Goal: Information Seeking & Learning: Learn about a topic

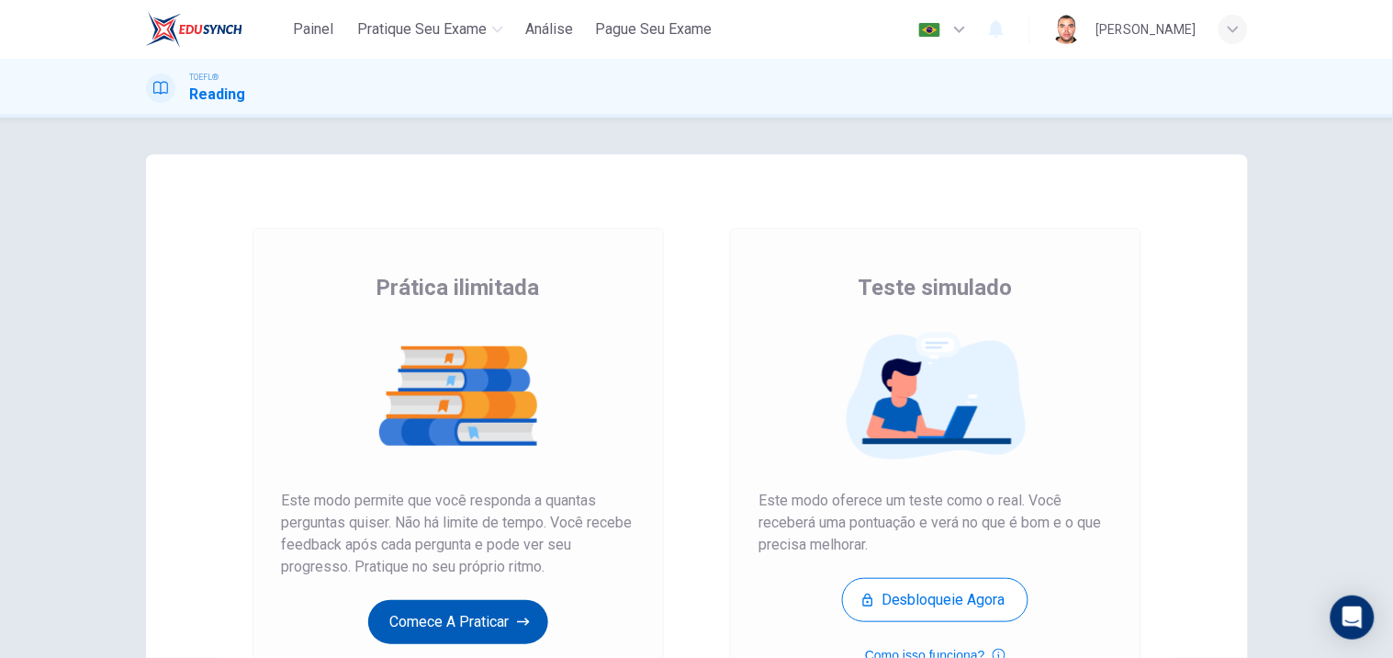
scroll to position [1343, 0]
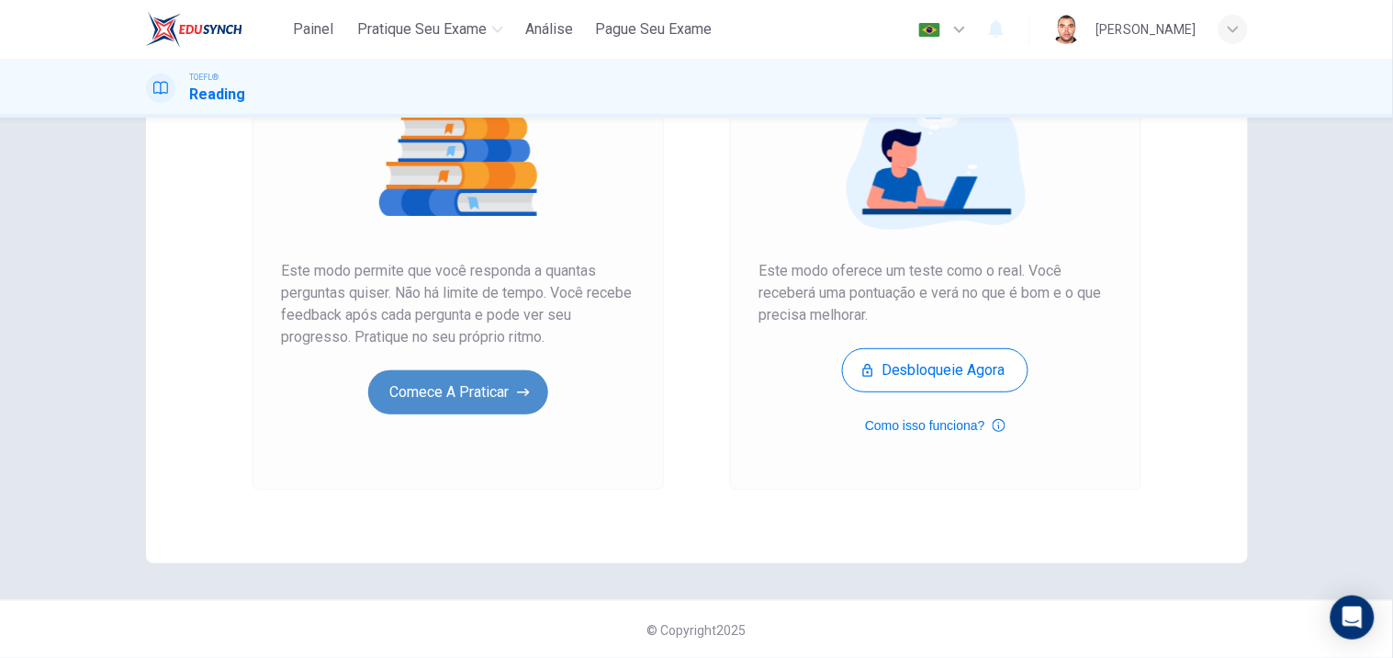
click at [481, 384] on button "Comece a praticar" at bounding box center [458, 392] width 180 height 44
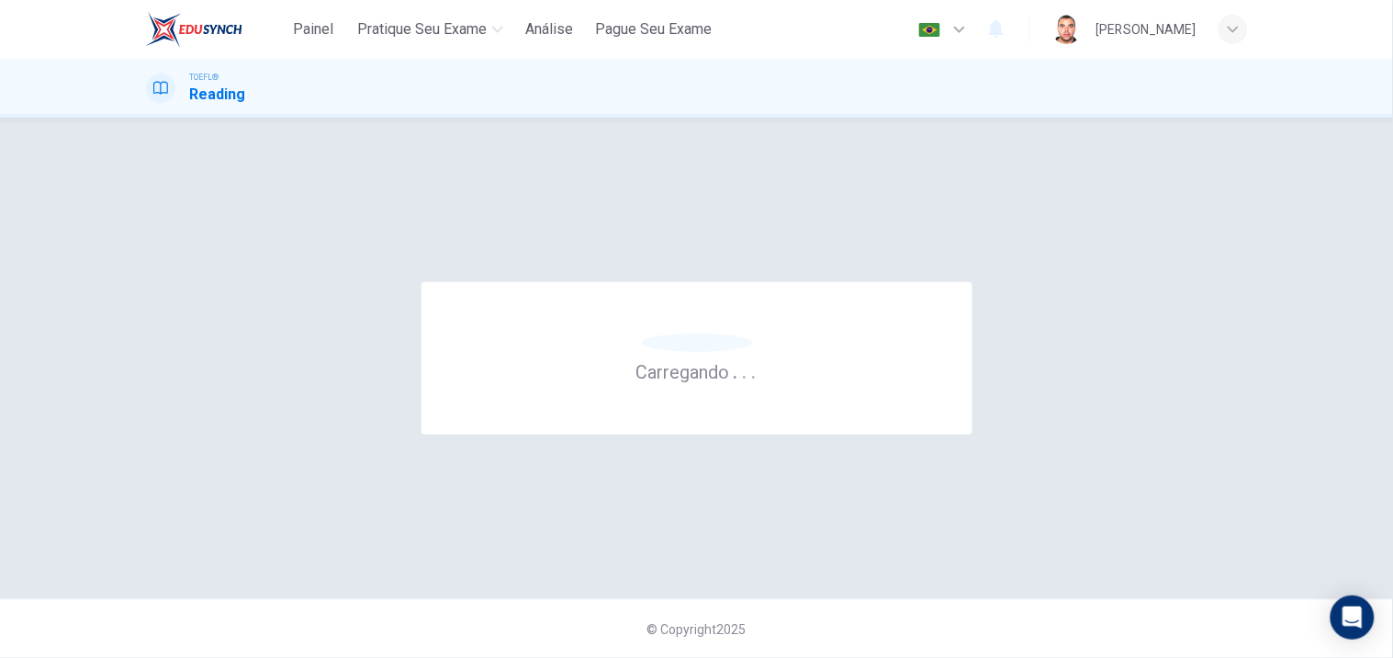
scroll to position [0, 0]
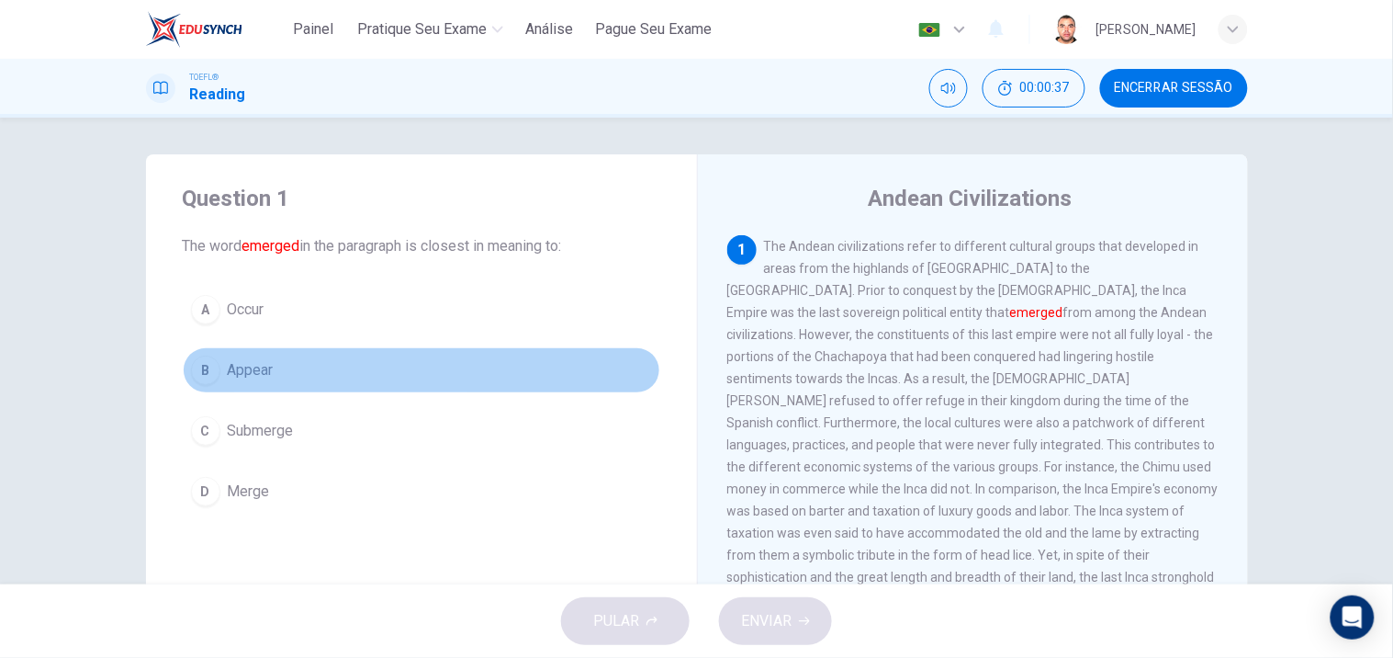
click at [259, 375] on span "Appear" at bounding box center [251, 370] width 46 height 22
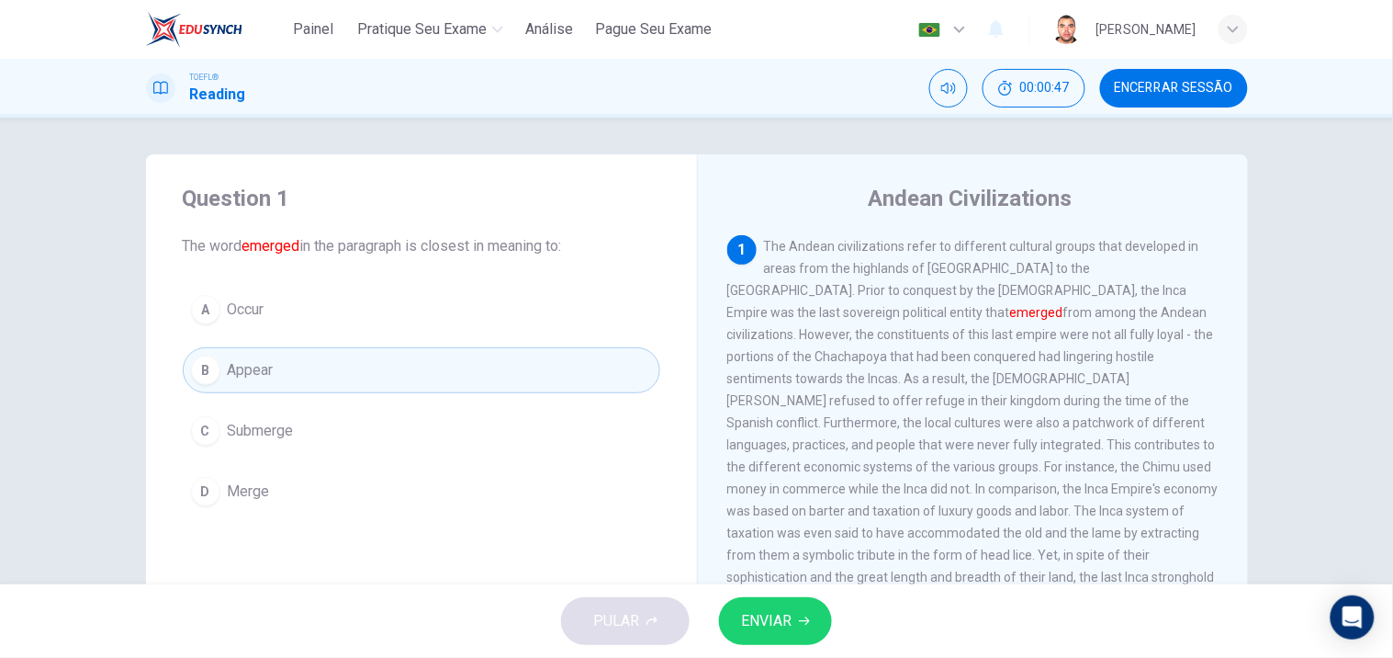
drag, startPoint x: 704, startPoint y: 215, endPoint x: 862, endPoint y: 342, distance: 201.8
click at [859, 355] on div "Andean Civilizations 1 The Andean civilizations refer to different cultural gro…" at bounding box center [972, 473] width 551 height 638
drag, startPoint x: 702, startPoint y: 225, endPoint x: 910, endPoint y: 299, distance: 221.4
click at [909, 299] on div "Andean Civilizations 1 The Andean civilizations refer to different cultural gro…" at bounding box center [972, 473] width 551 height 638
drag, startPoint x: 702, startPoint y: 208, endPoint x: 1249, endPoint y: 602, distance: 674.5
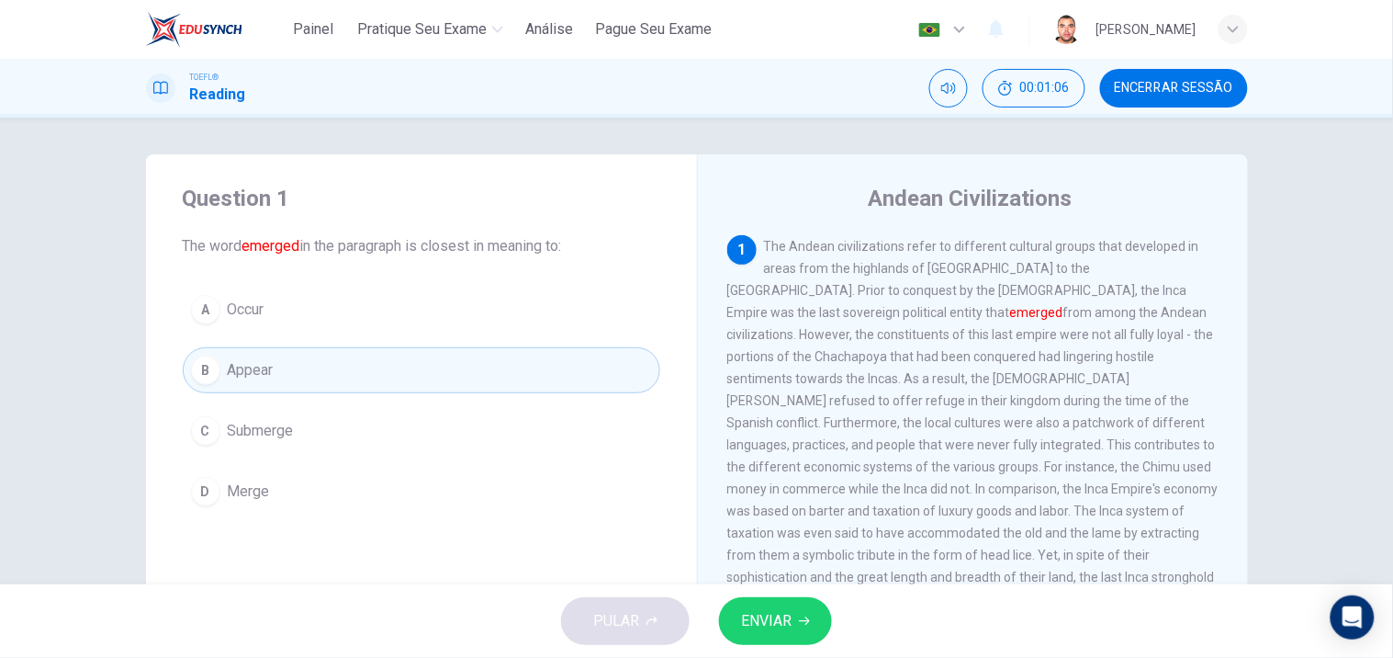
drag, startPoint x: 699, startPoint y: 176, endPoint x: 1231, endPoint y: 593, distance: 675.8
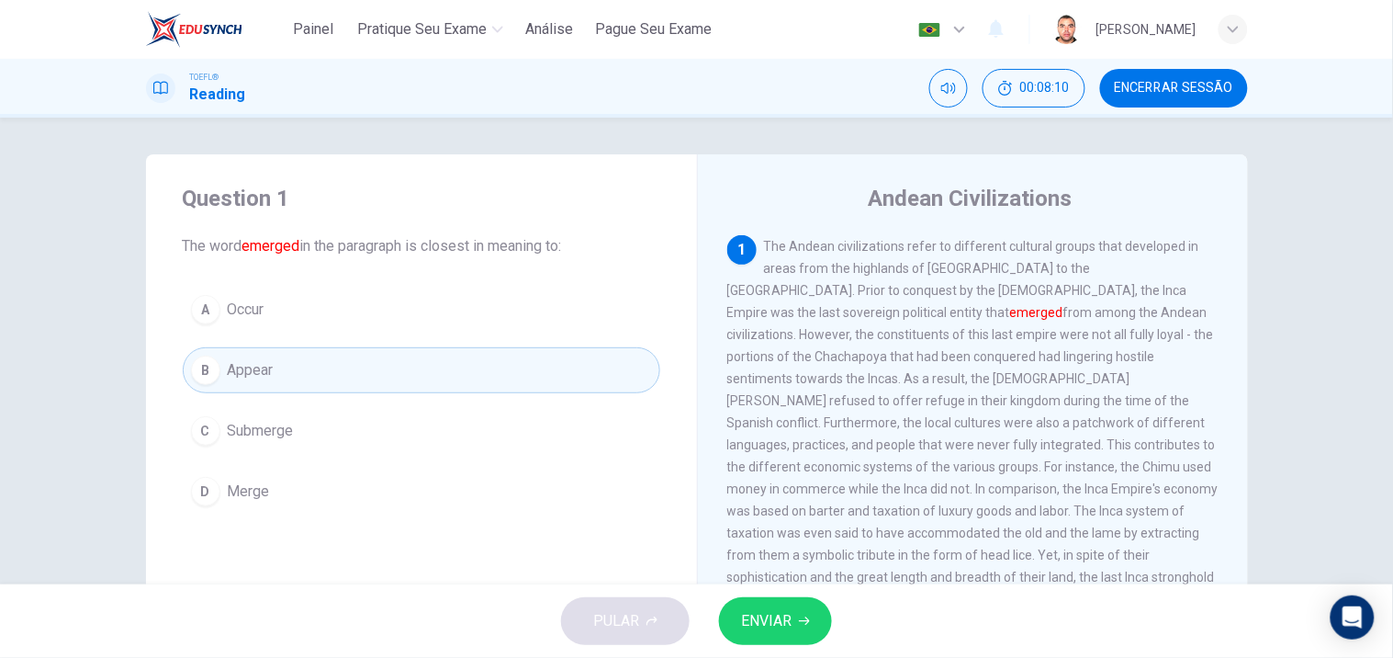
drag, startPoint x: 148, startPoint y: 179, endPoint x: 677, endPoint y: 576, distance: 661.3
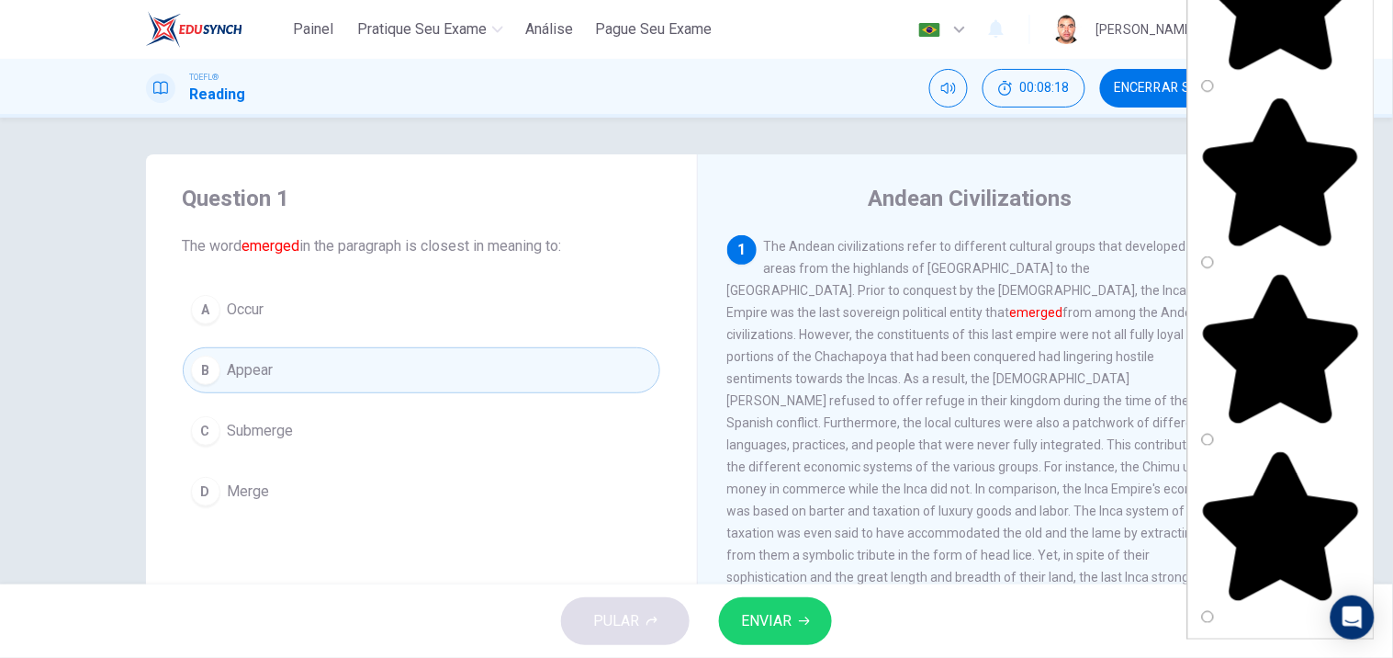
type textarea "Question 1 The word emerged in the paragraph is closest in meaning to: A Occur …"
type textarea "r"
drag, startPoint x: 1157, startPoint y: 265, endPoint x: 1109, endPoint y: 266, distance: 47.8
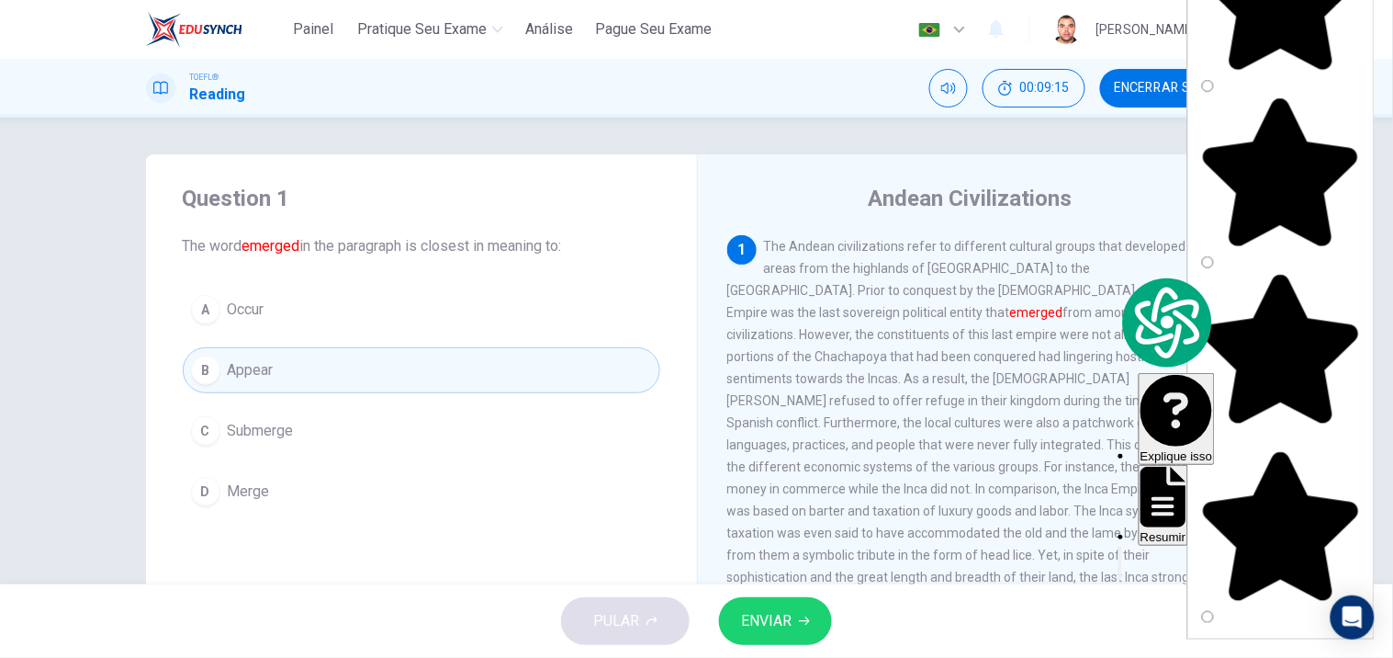
click at [1121, 576] on icon "button" at bounding box center [1121, 576] width 0 height 0
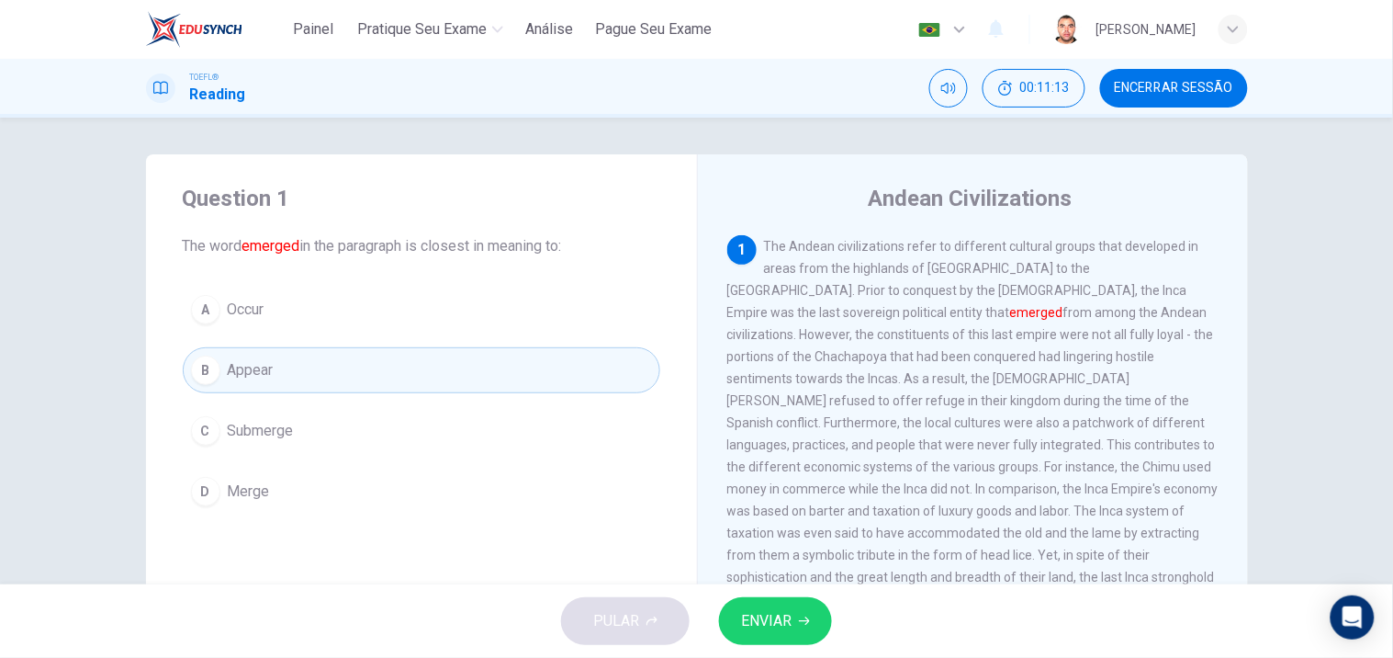
click at [325, 373] on button "B Appear" at bounding box center [422, 370] width 478 height 46
click at [786, 629] on span "ENVIAR" at bounding box center [766, 621] width 51 height 26
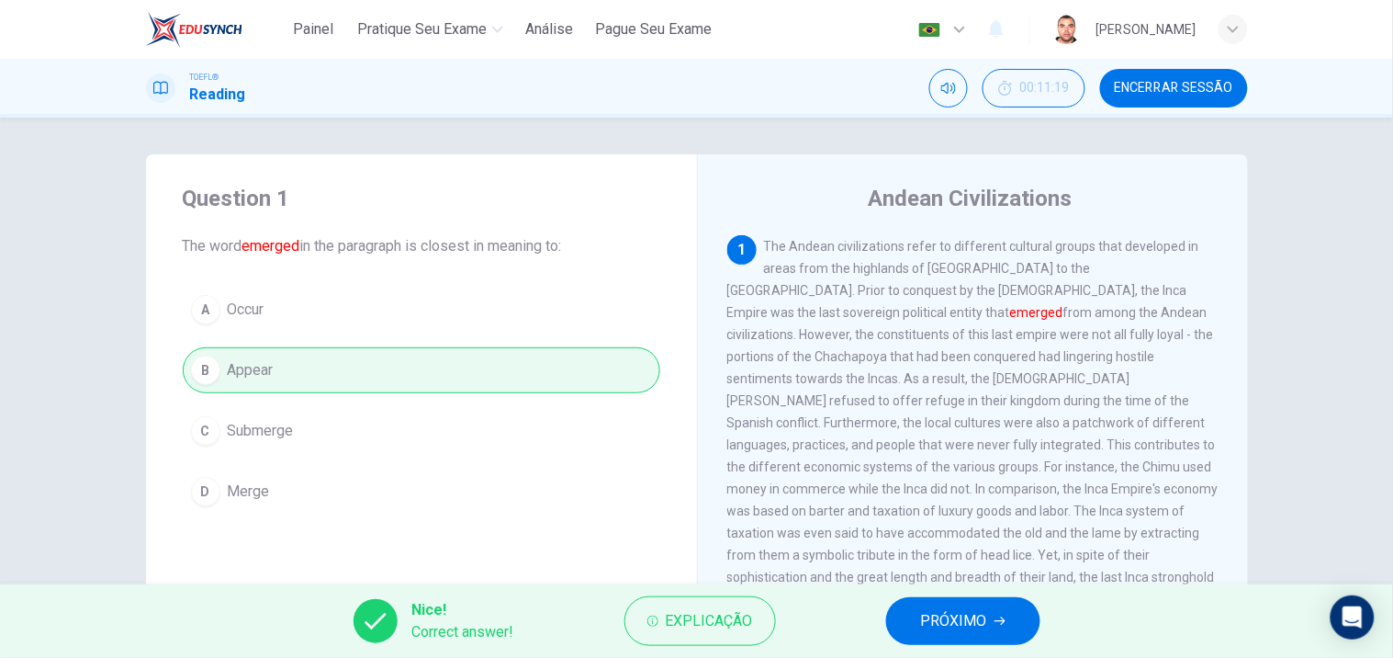
click at [941, 623] on span "PRÓXIMO" at bounding box center [954, 621] width 66 height 26
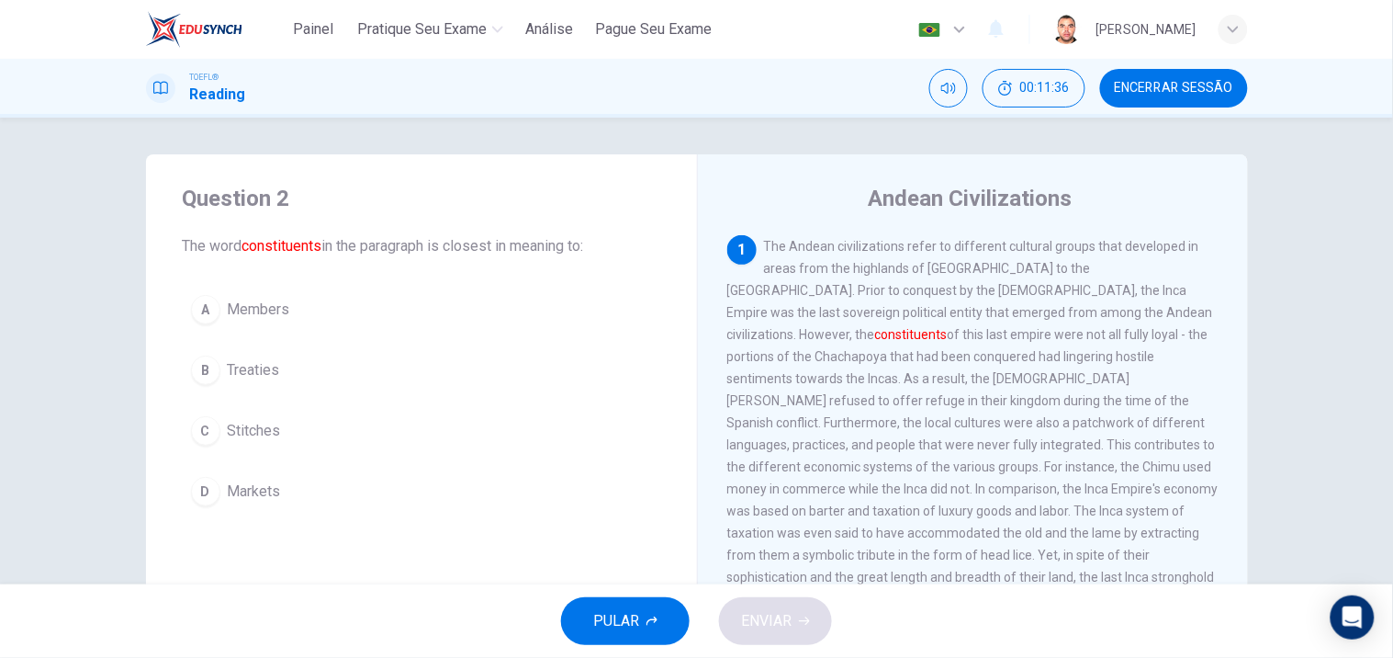
drag, startPoint x: 152, startPoint y: 166, endPoint x: 634, endPoint y: 524, distance: 600.1
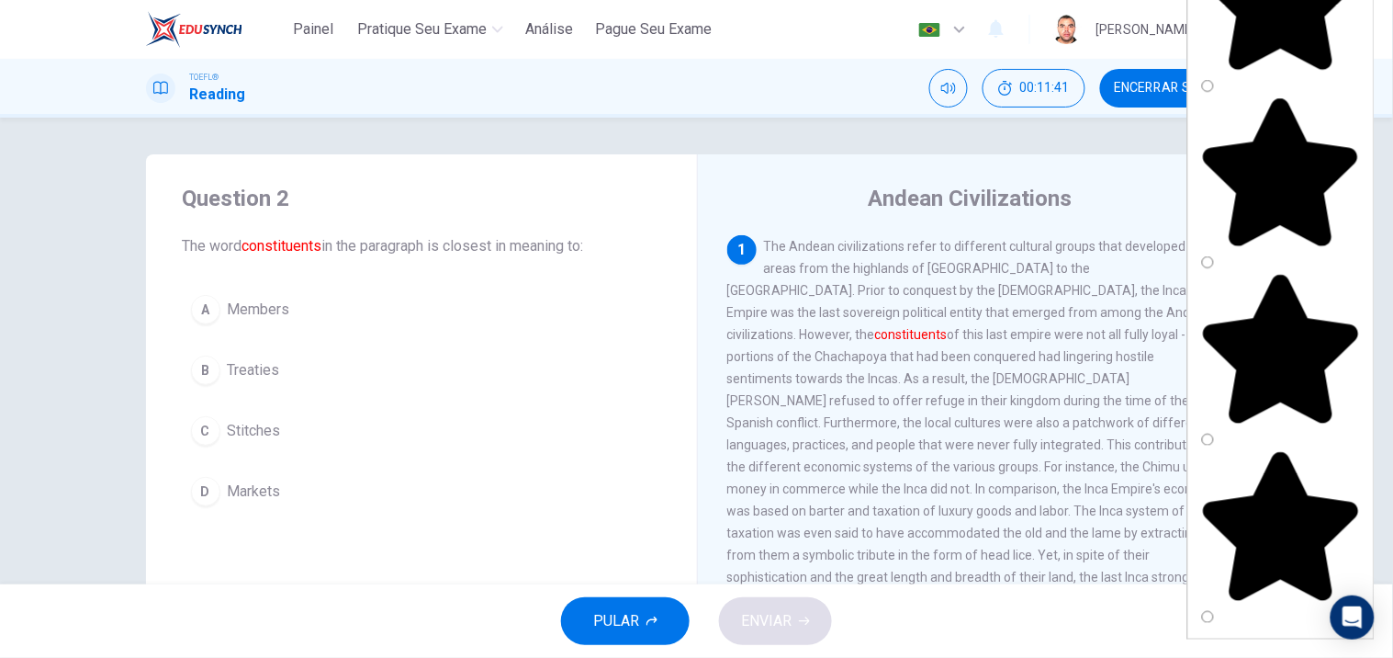
click at [248, 310] on span "Members" at bounding box center [259, 309] width 62 height 22
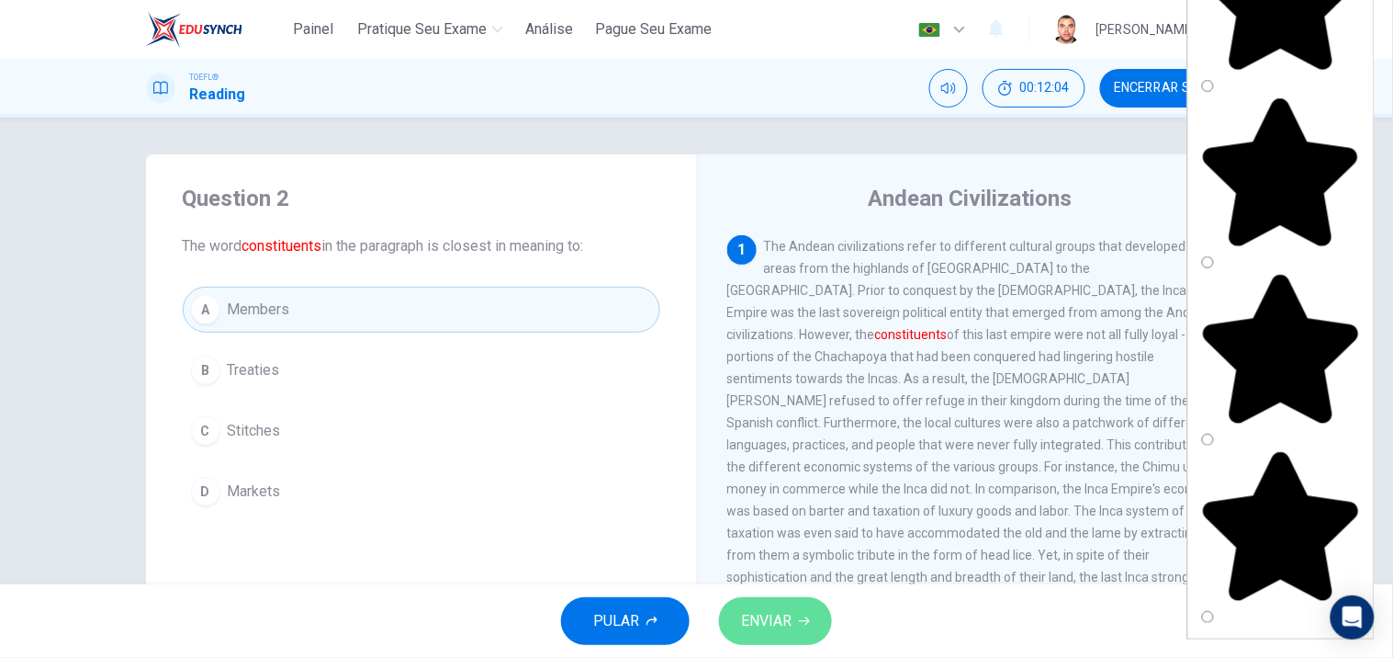
click at [785, 608] on span "ENVIAR" at bounding box center [766, 621] width 51 height 26
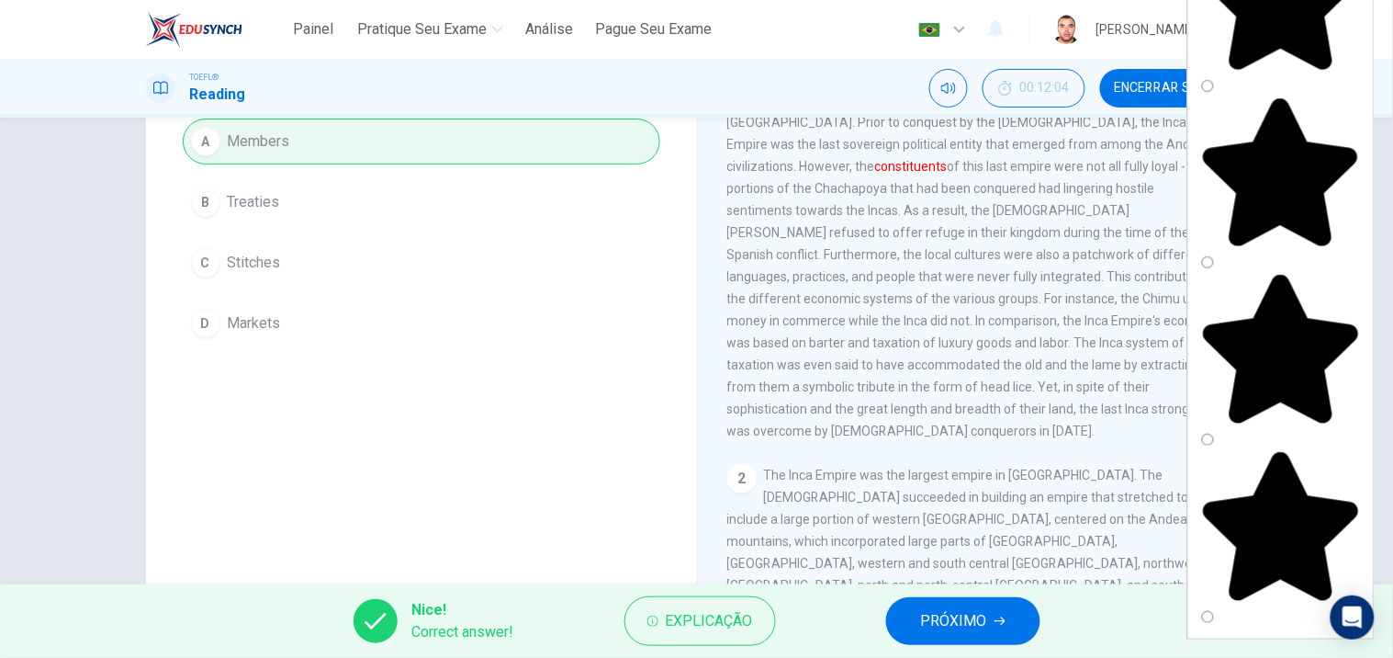
scroll to position [204, 0]
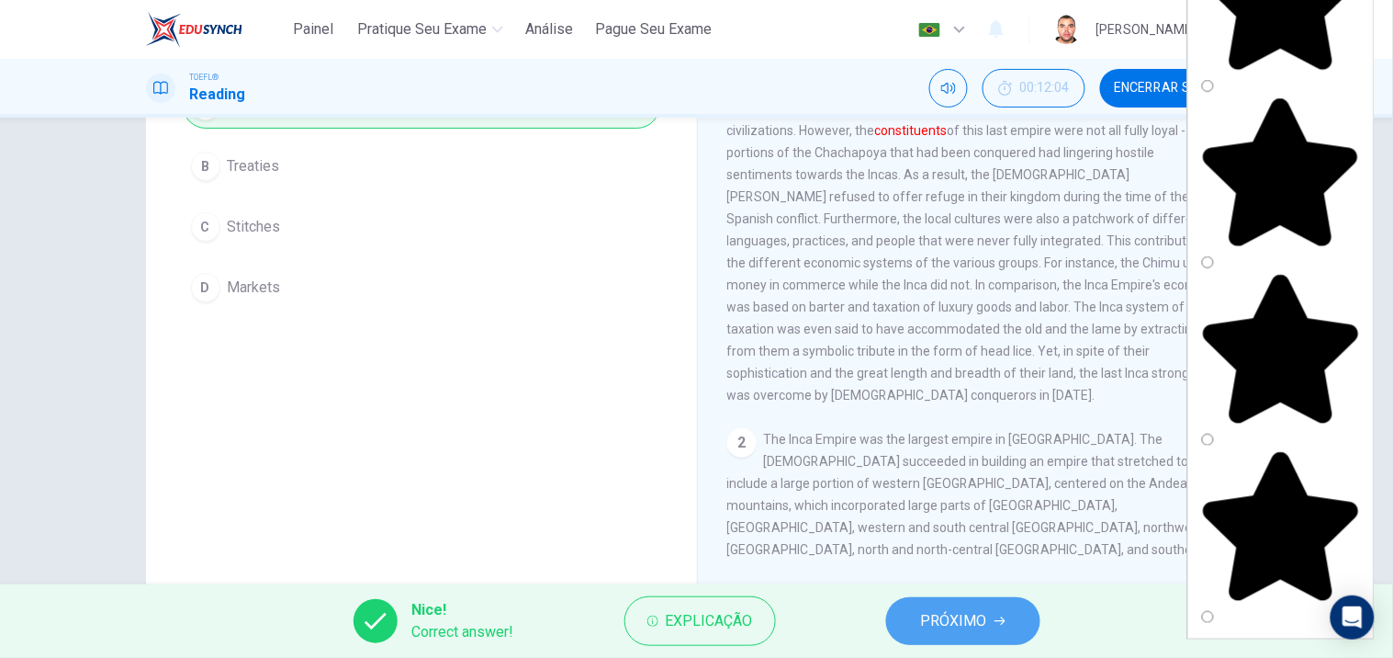
click at [922, 604] on button "PRÓXIMO" at bounding box center [963, 621] width 154 height 48
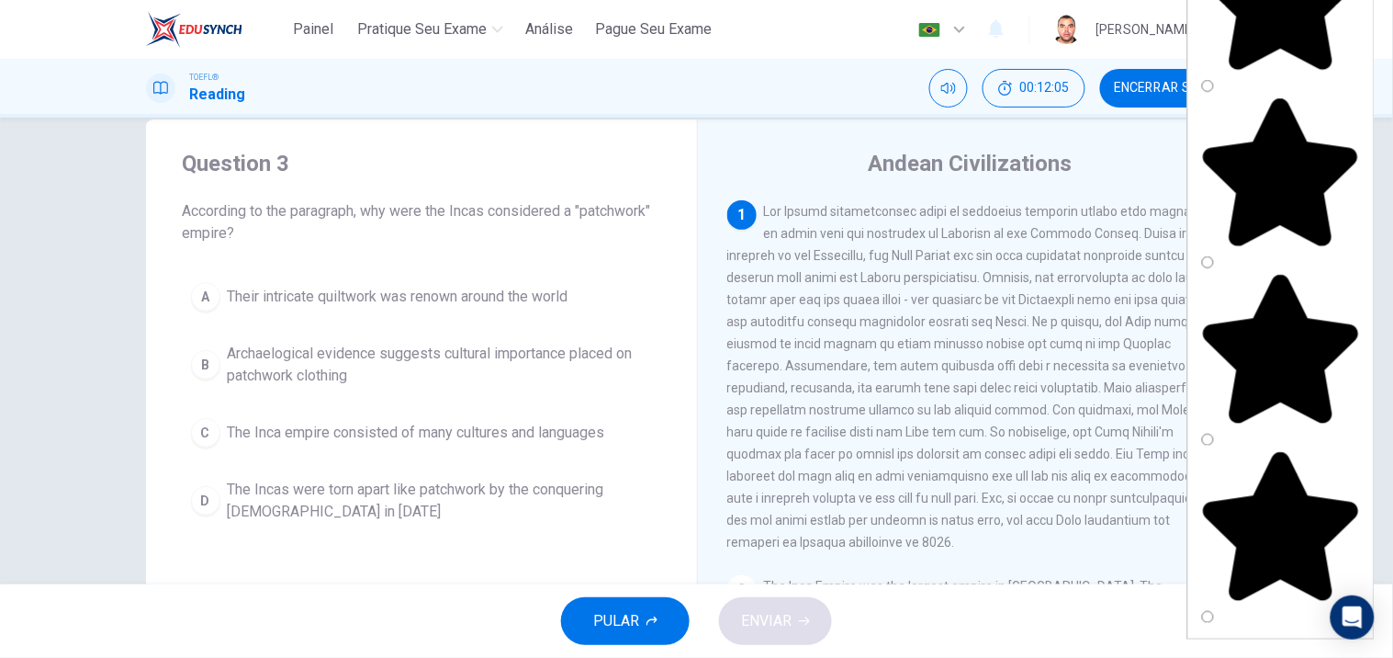
scroll to position [21, 0]
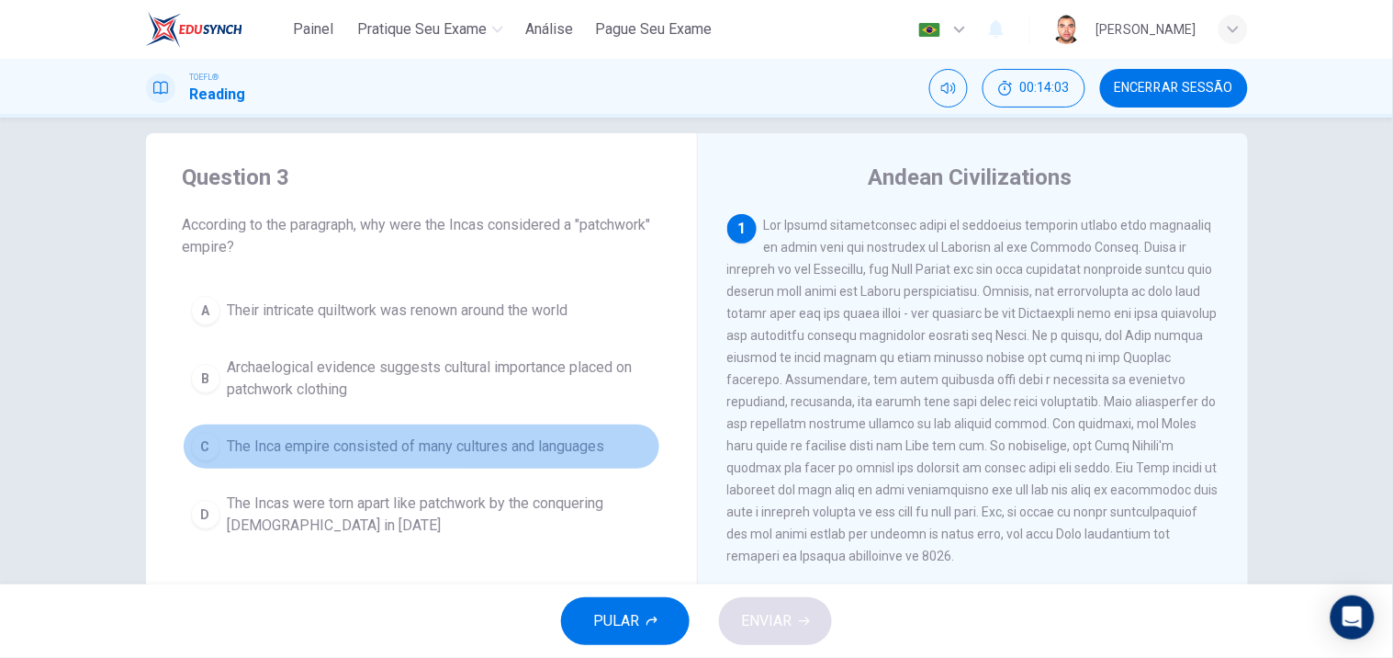
click at [534, 445] on span "The Inca empire consisted of many cultures and languages" at bounding box center [416, 446] width 377 height 22
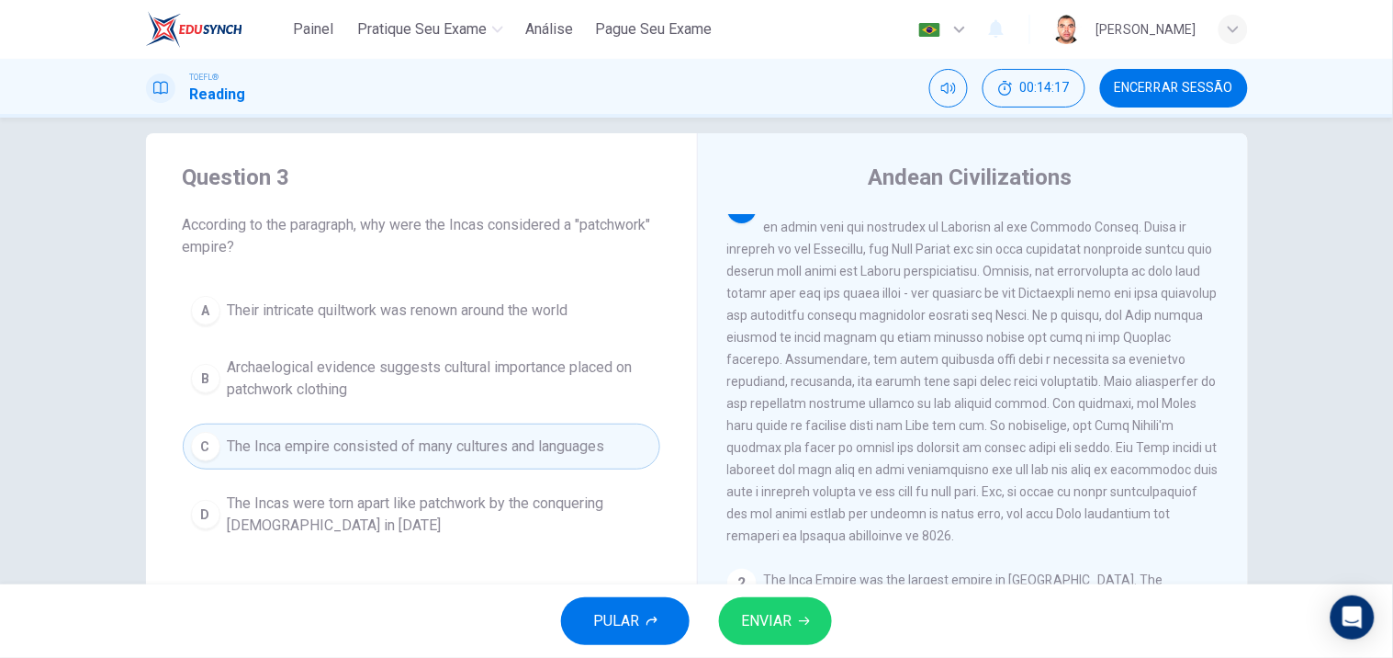
scroll to position [0, 0]
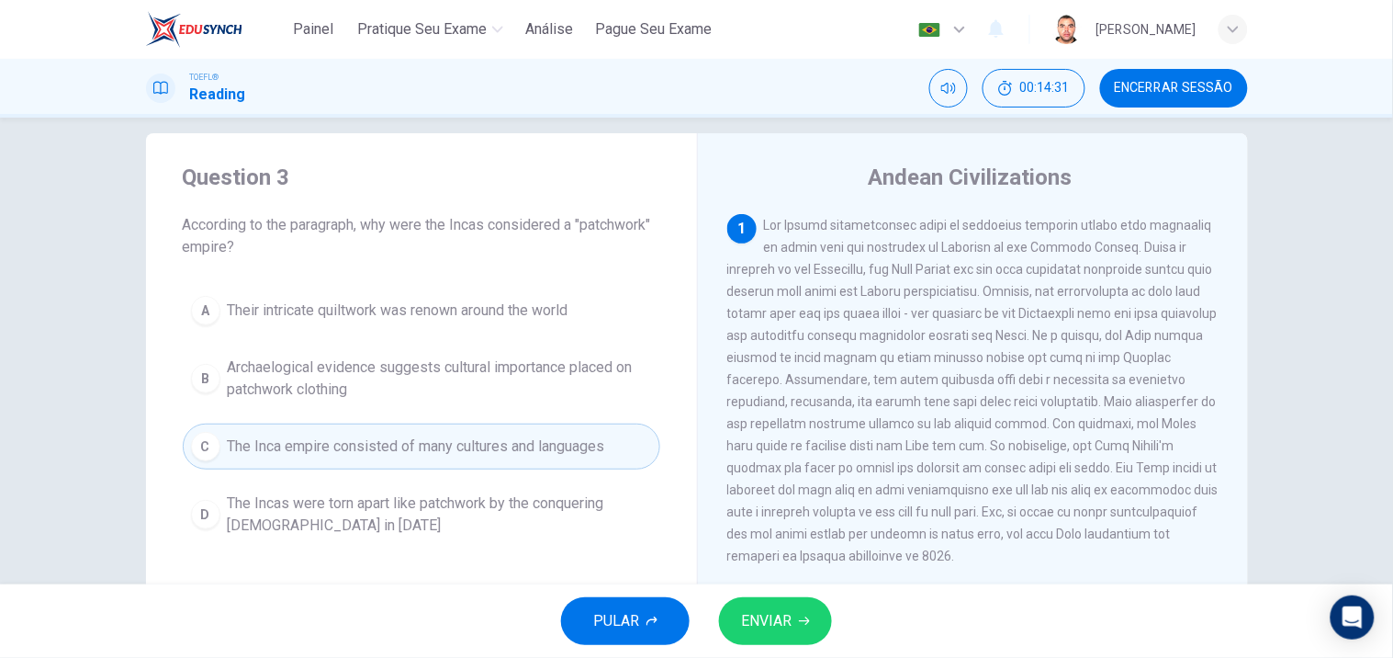
drag, startPoint x: 150, startPoint y: 151, endPoint x: 257, endPoint y: 206, distance: 120.8
click at [257, 206] on div "Question 3 According to the paragraph, why were the Incas considered a "patchwo…" at bounding box center [421, 353] width 551 height 441
drag, startPoint x: 147, startPoint y: 148, endPoint x: 678, endPoint y: 570, distance: 678.5
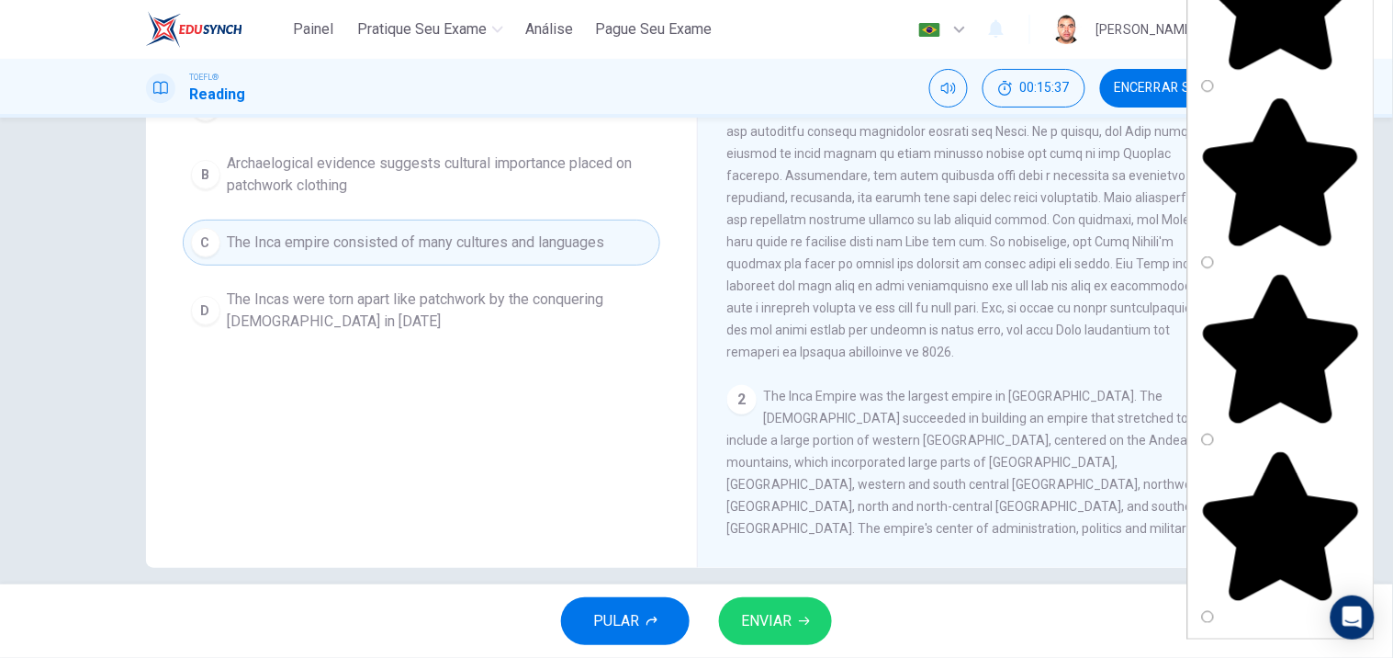
scroll to position [102, 0]
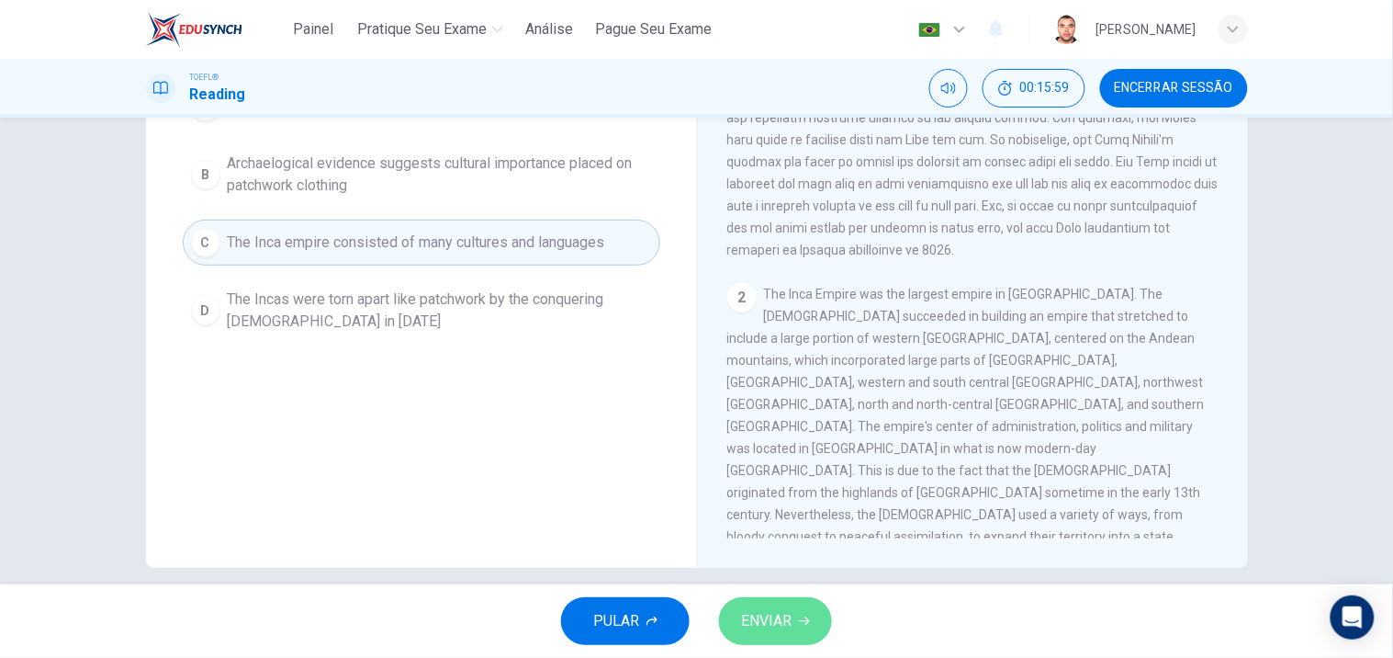
click at [747, 613] on span "ENVIAR" at bounding box center [766, 621] width 51 height 26
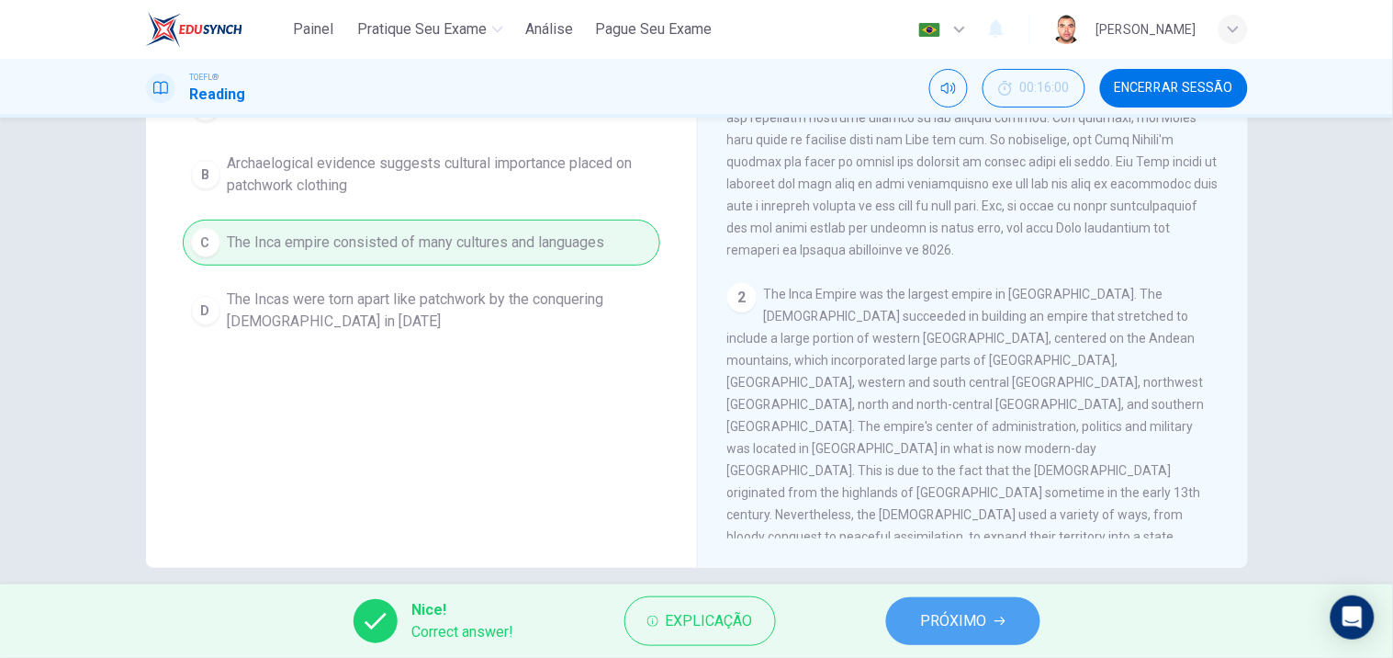
click at [947, 622] on span "PRÓXIMO" at bounding box center [954, 621] width 66 height 26
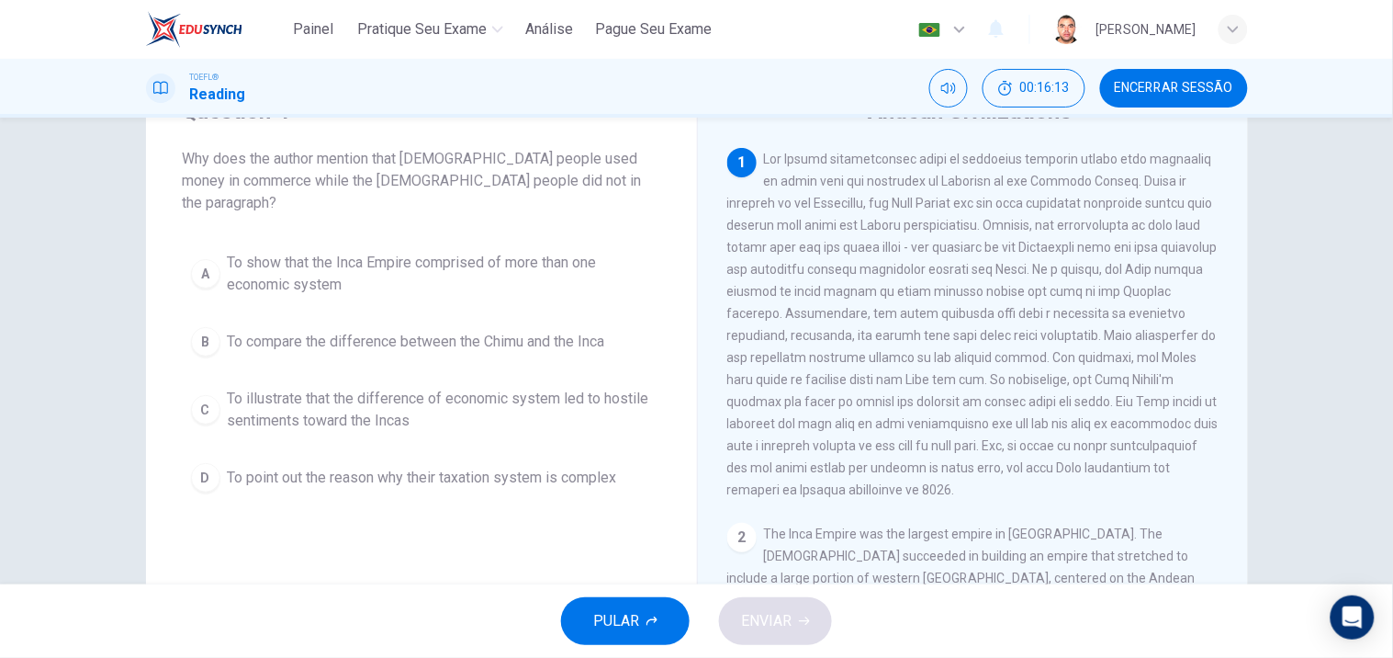
scroll to position [123, 0]
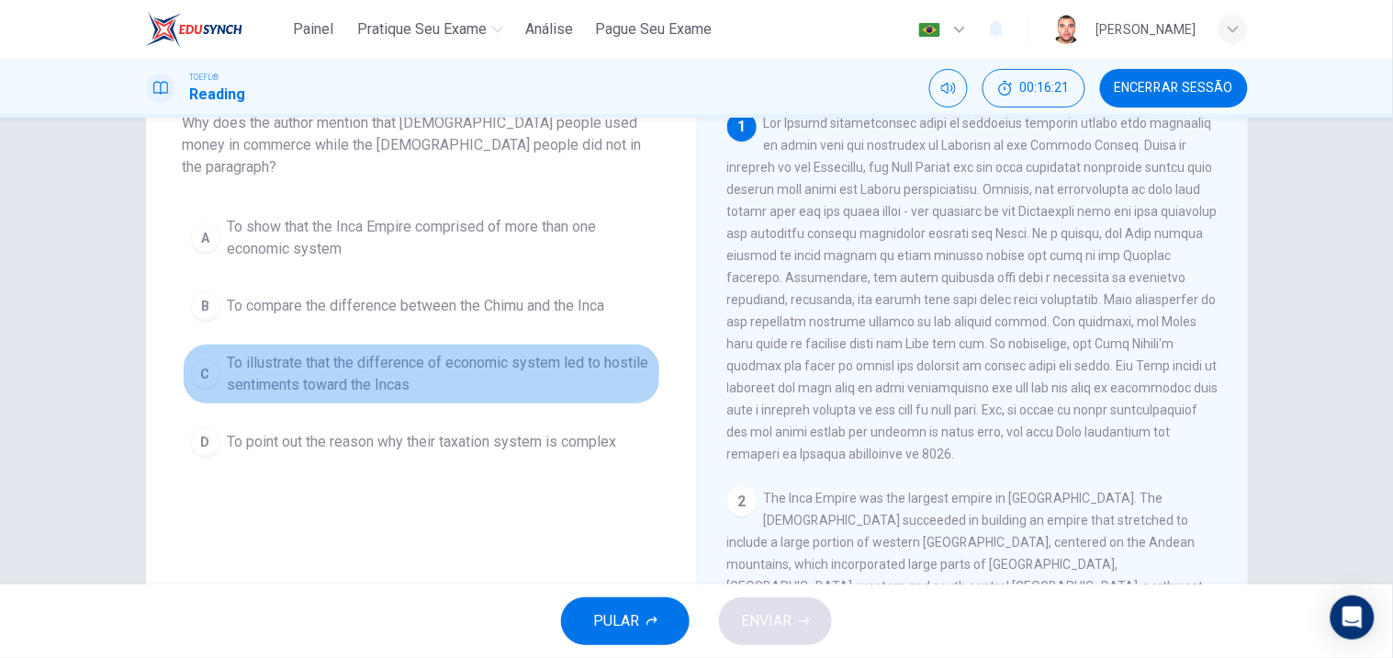
click at [558, 353] on span "To illustrate that the difference of economic system led to hostile sentiments …" at bounding box center [440, 374] width 424 height 44
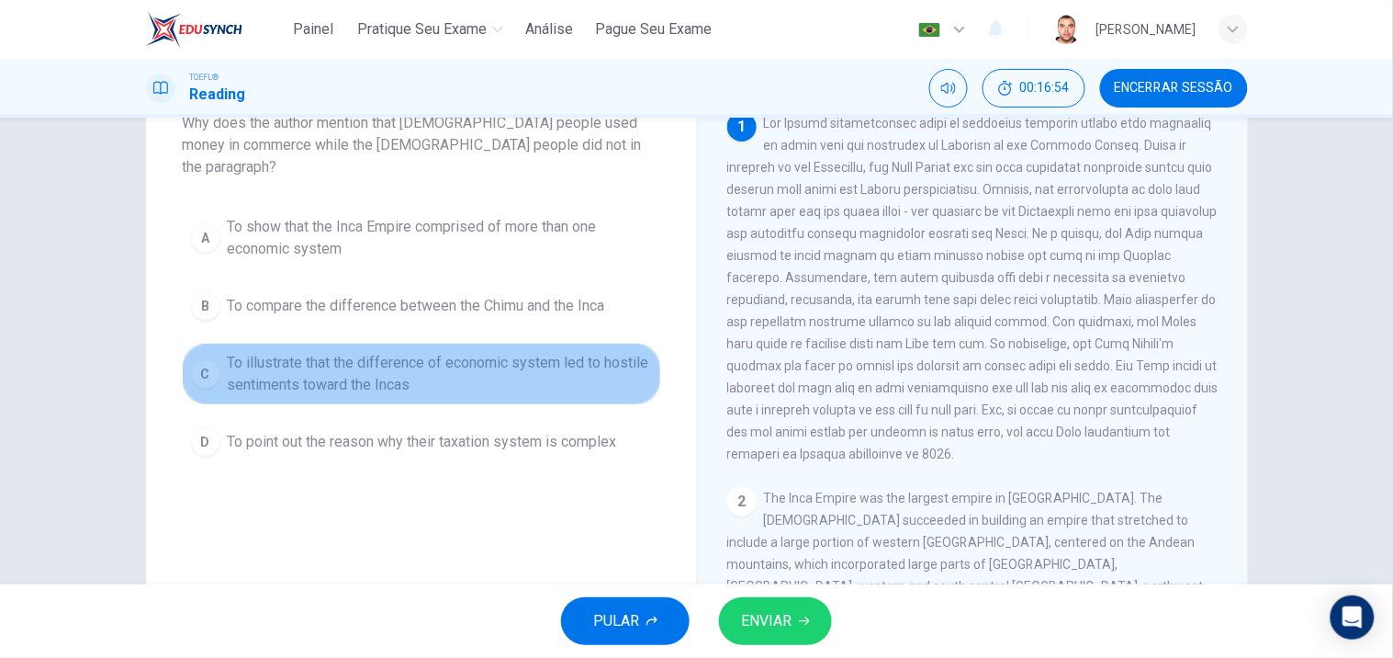
click at [554, 355] on span "To illustrate that the difference of economic system led to hostile sentiments …" at bounding box center [440, 374] width 424 height 44
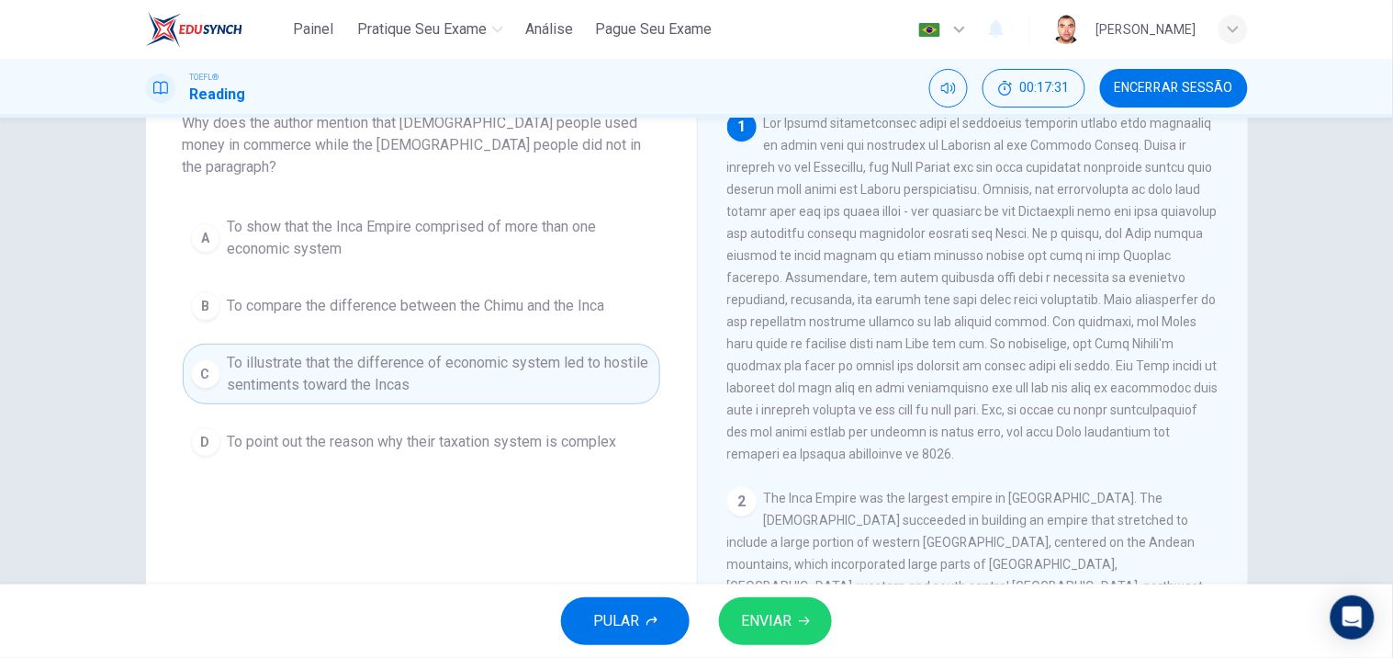
click at [501, 295] on span "To compare the difference between the Chimu and the Inca" at bounding box center [416, 306] width 377 height 22
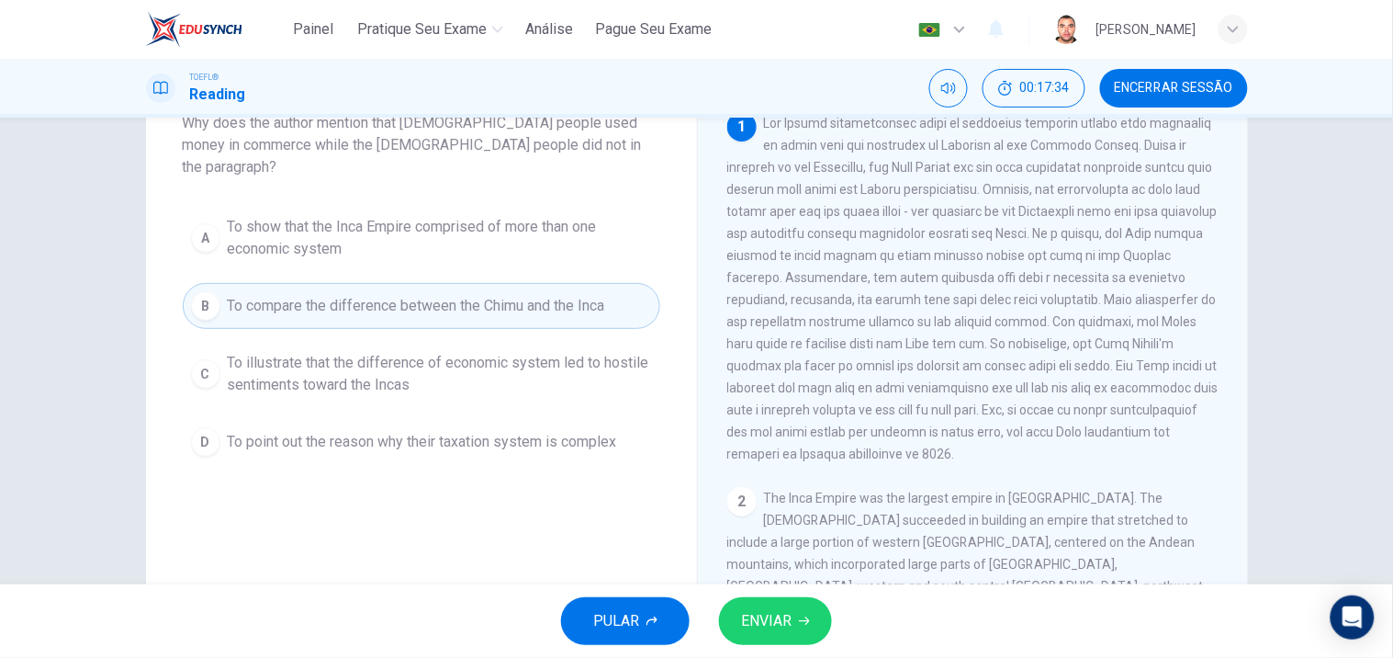
scroll to position [21, 0]
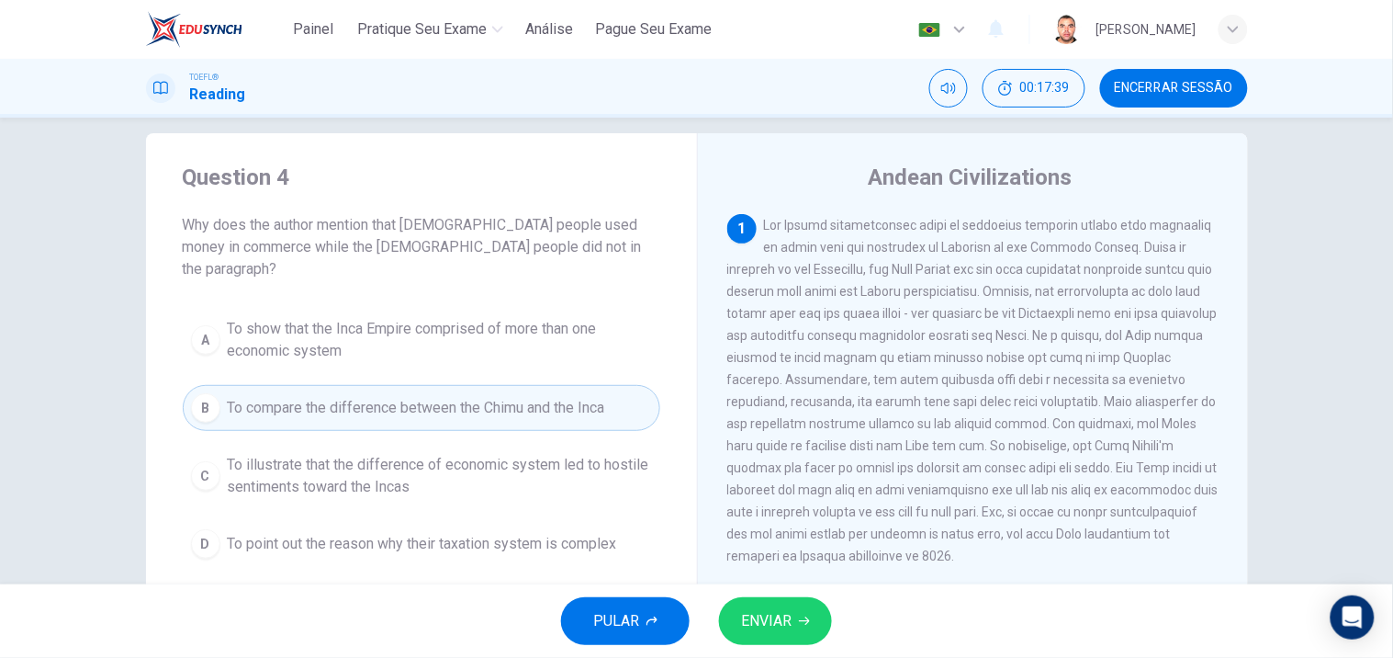
drag, startPoint x: 154, startPoint y: 156, endPoint x: 877, endPoint y: 242, distance: 727.9
click at [581, 454] on div "Question 4 Why does the author mention that [DEMOGRAPHIC_DATA] people used mone…" at bounding box center [421, 364] width 551 height 463
drag, startPoint x: 142, startPoint y: 157, endPoint x: 675, endPoint y: 558, distance: 667.0
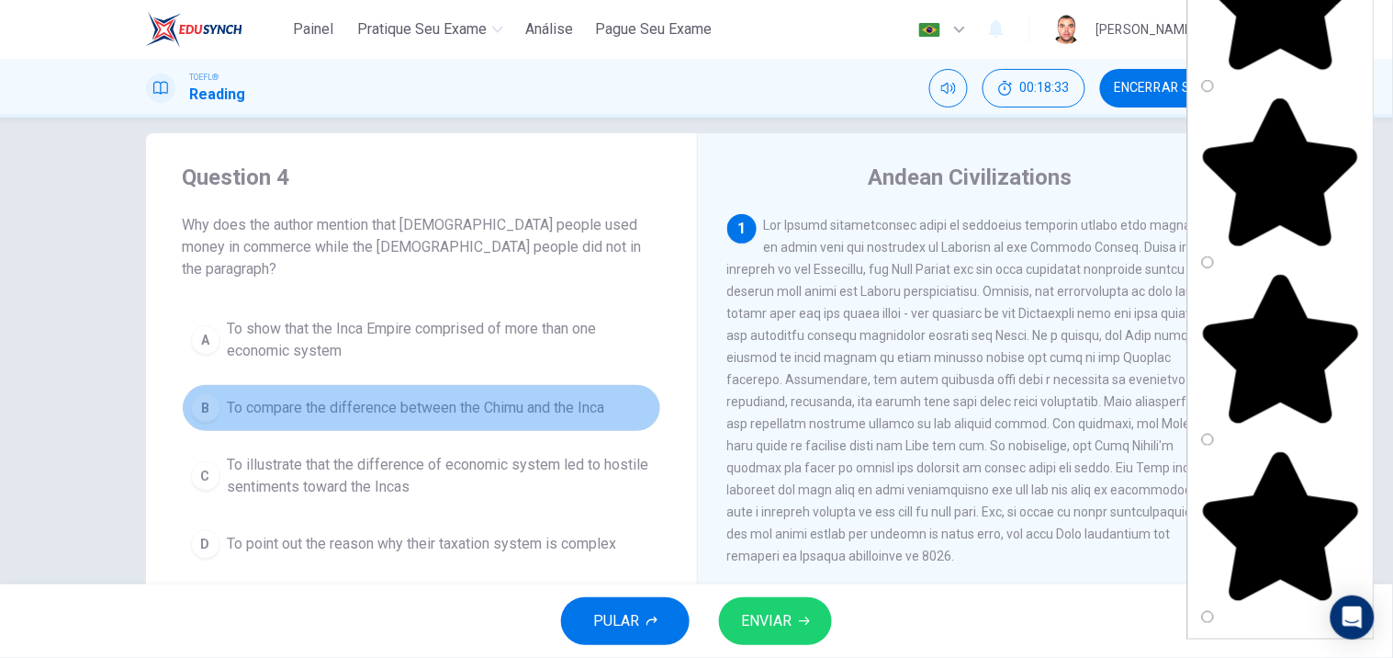
click at [519, 397] on span "To compare the difference between the Chimu and the Inca" at bounding box center [416, 408] width 377 height 22
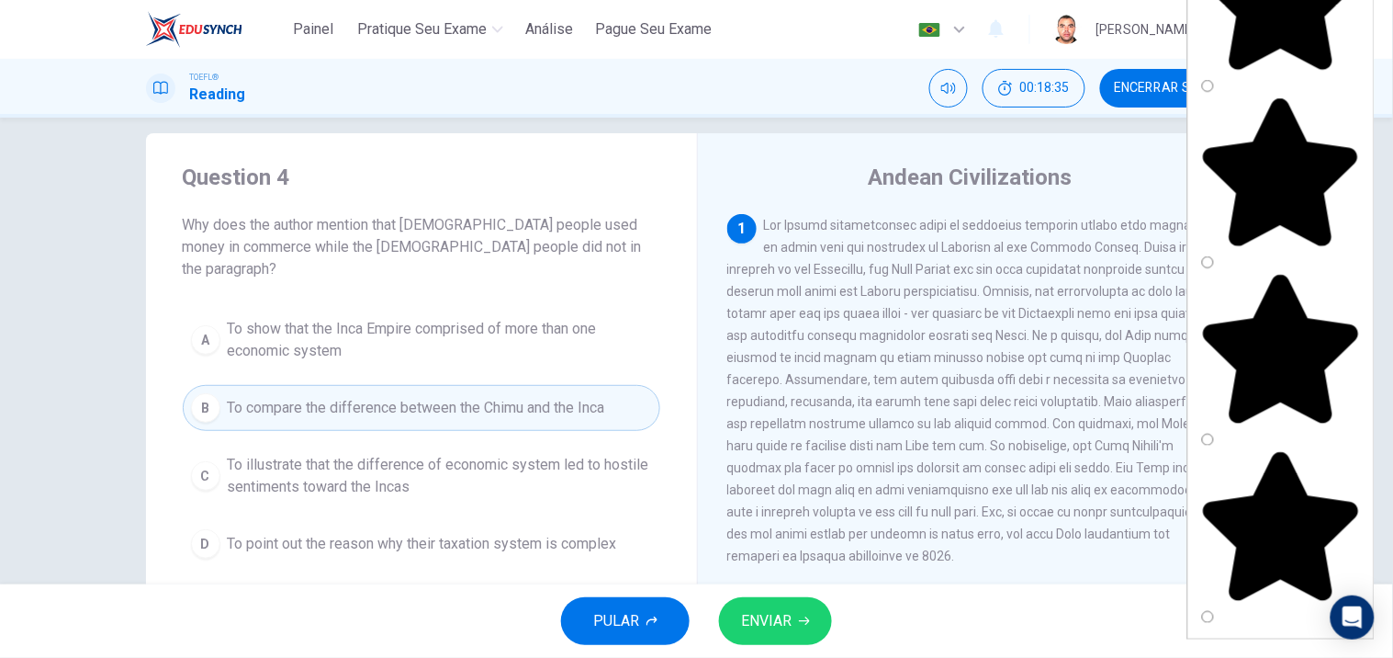
click at [775, 620] on span "ENVIAR" at bounding box center [766, 621] width 51 height 26
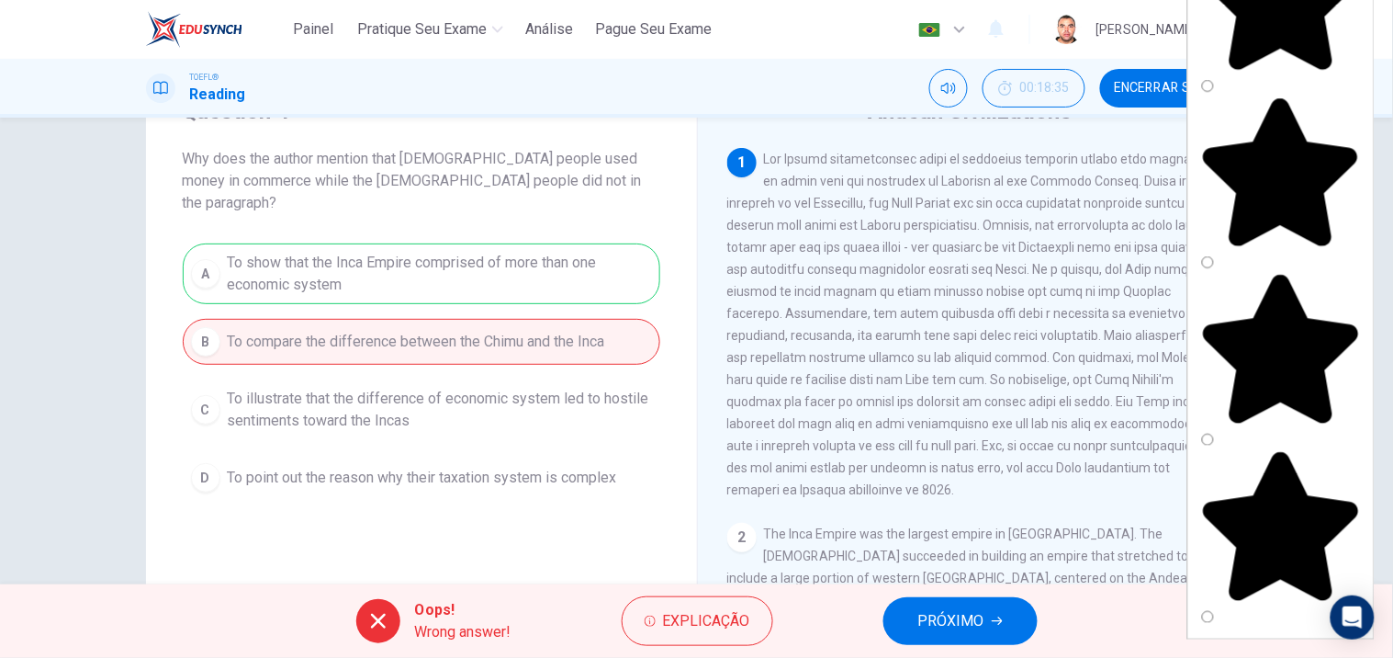
scroll to position [123, 0]
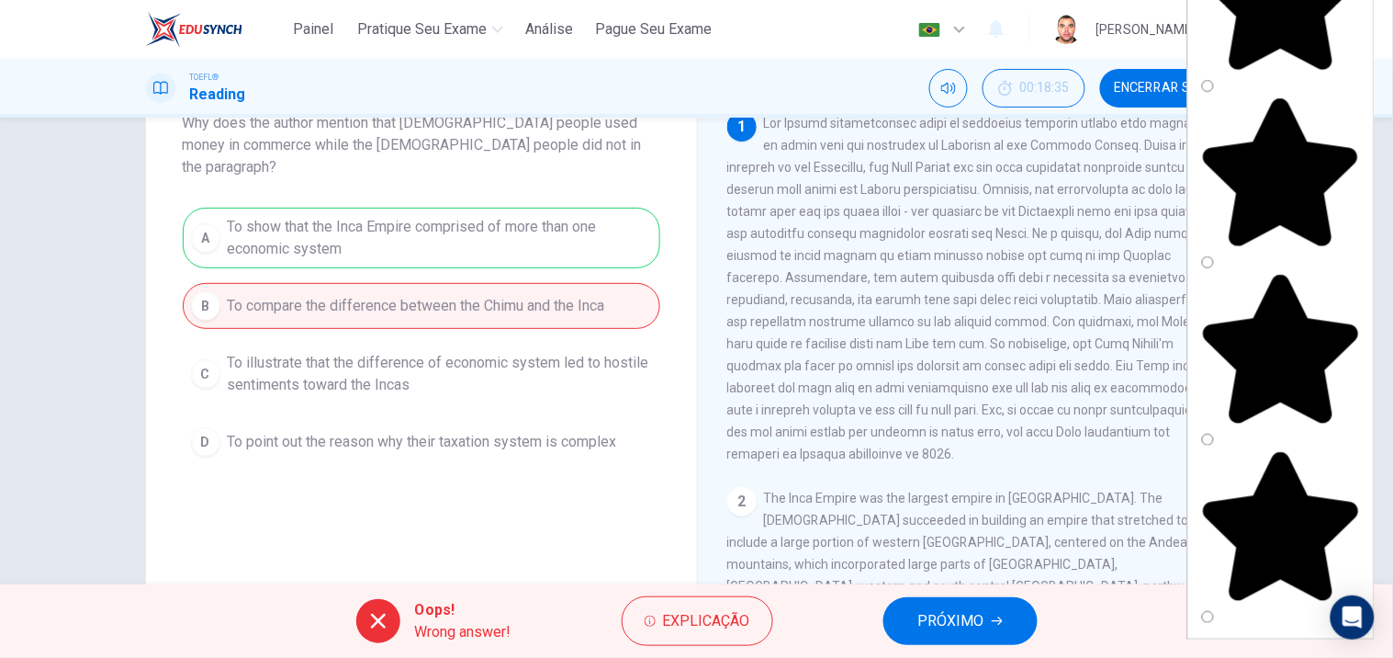
click at [994, 612] on button "PRÓXIMO" at bounding box center [961, 621] width 154 height 48
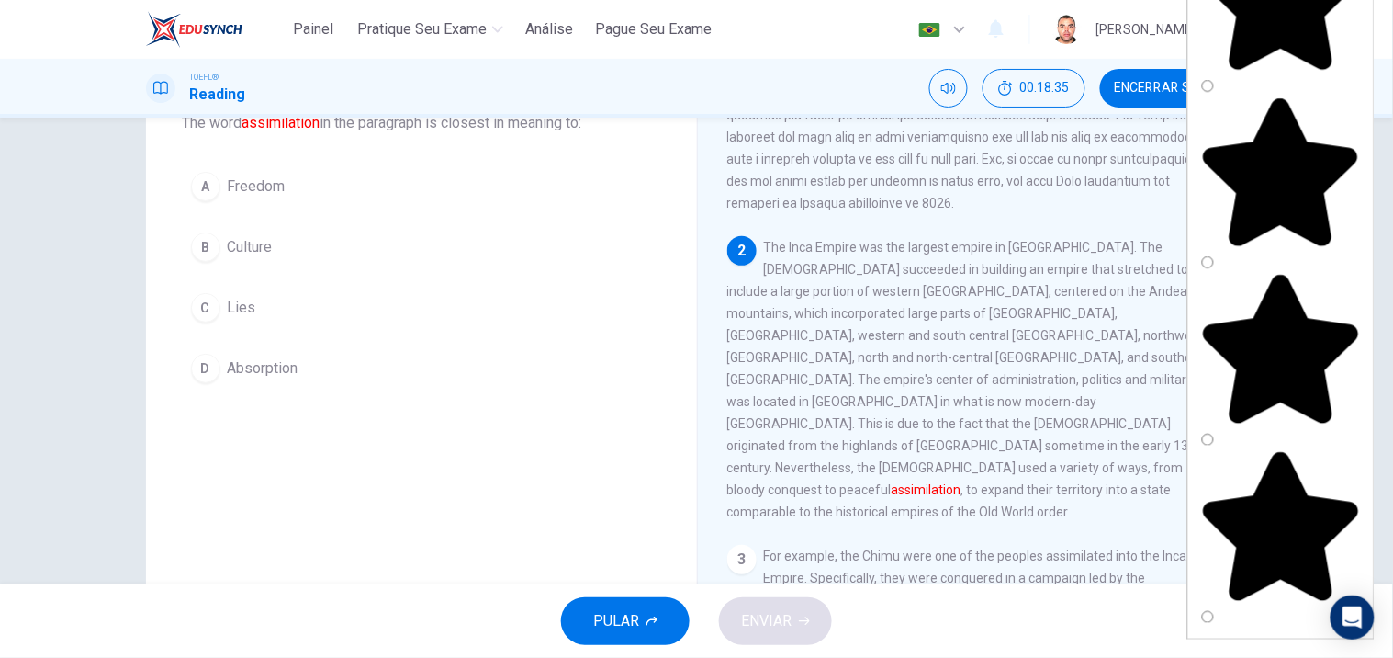
scroll to position [21, 0]
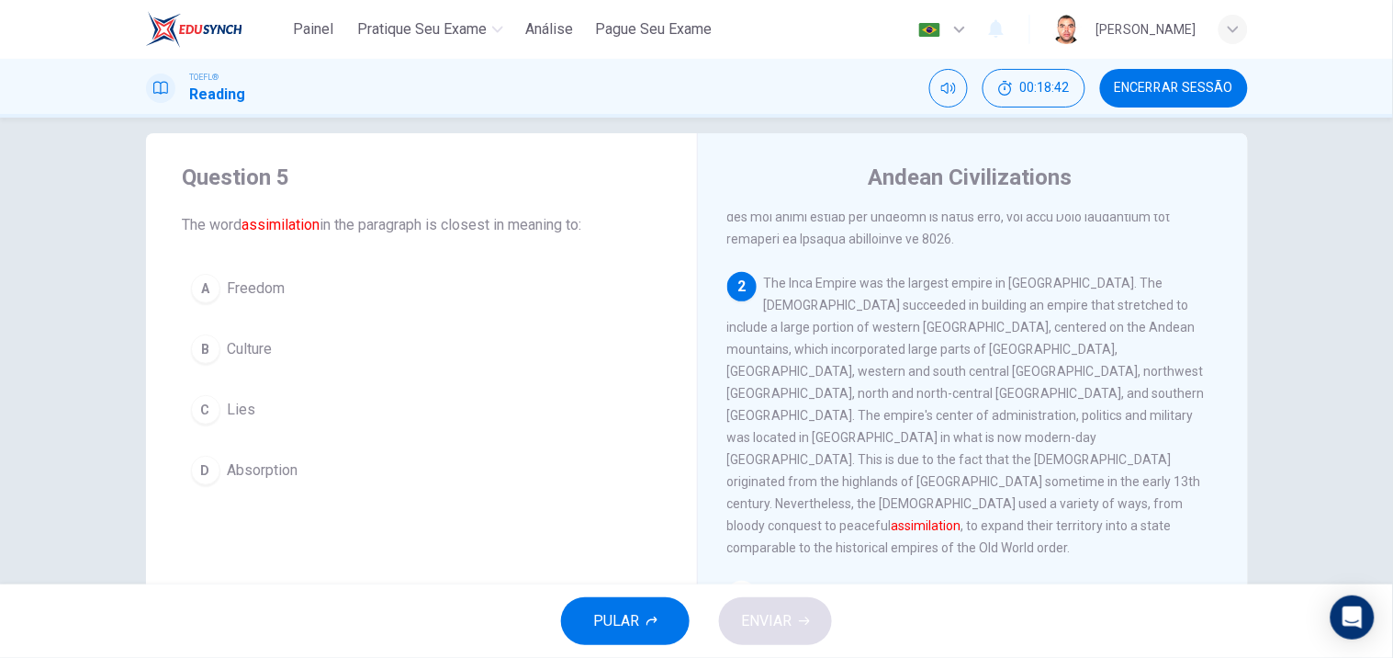
scroll to position [353, 0]
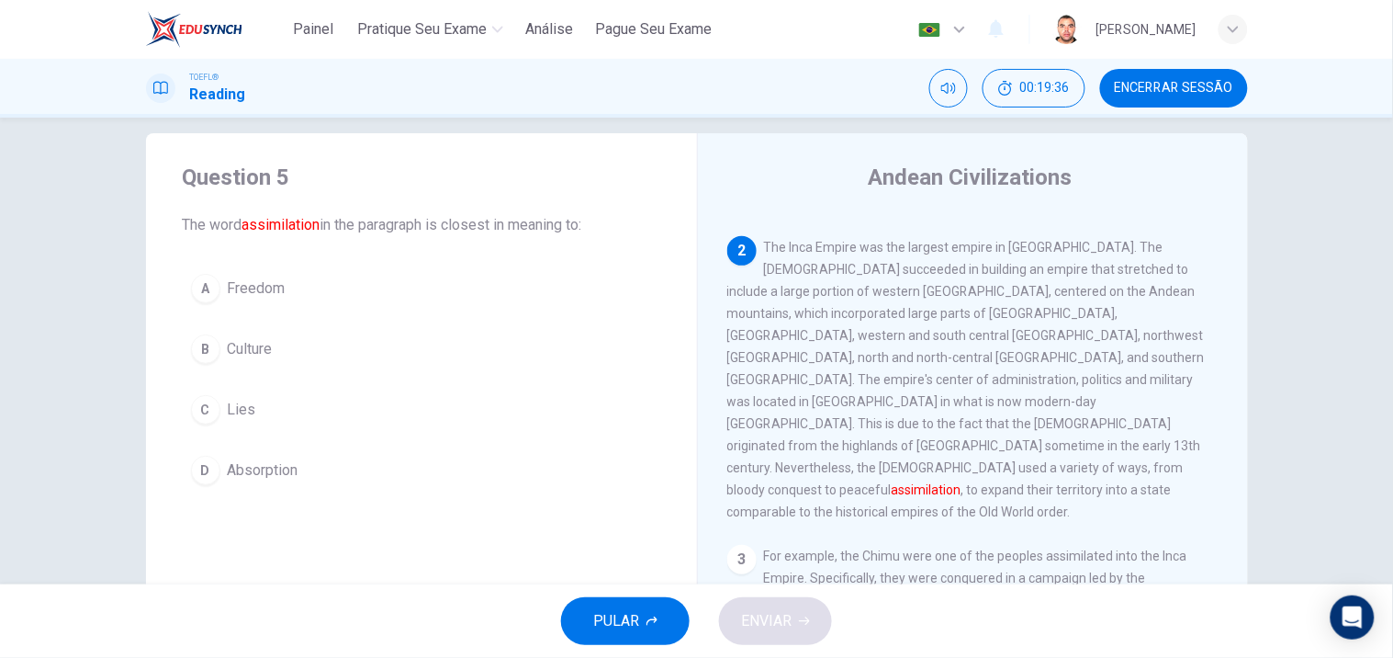
click at [1345, 86] on div "TOEFL® Reading 00:19:36 Encerrar Sessão" at bounding box center [696, 88] width 1393 height 59
drag, startPoint x: 700, startPoint y: 205, endPoint x: 1228, endPoint y: 465, distance: 588.6
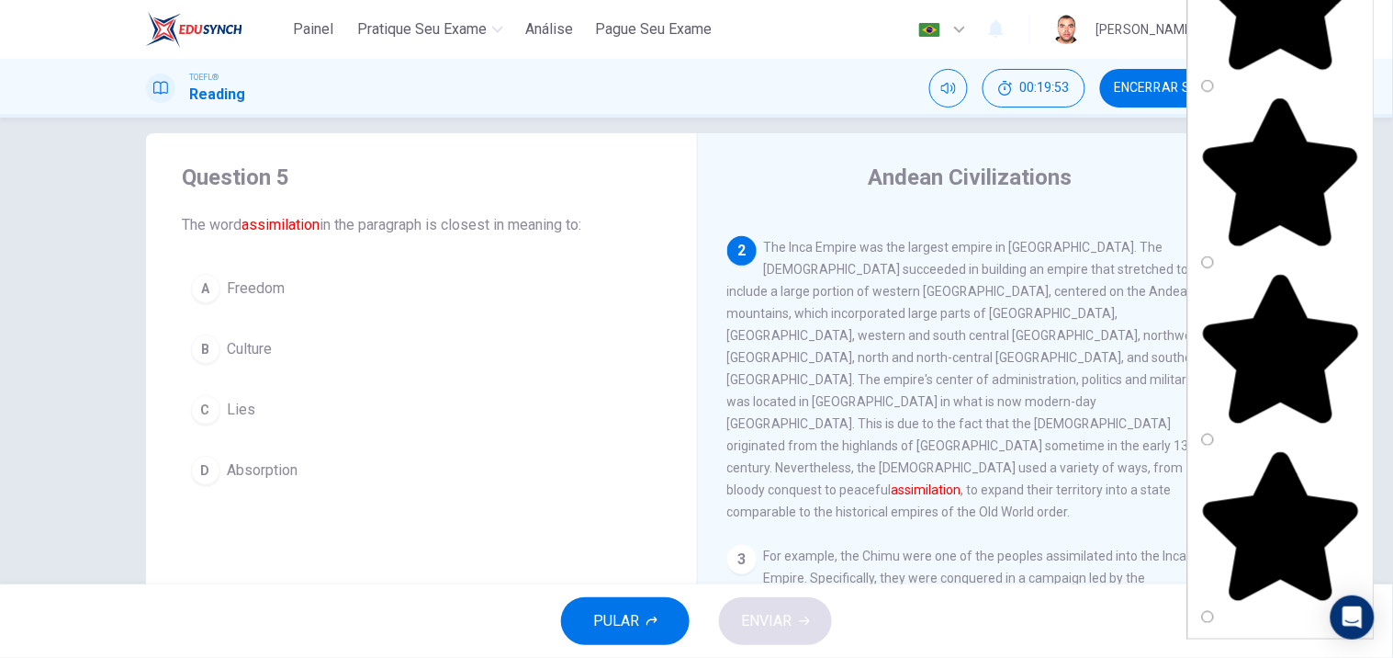
click at [279, 469] on span "Absorption" at bounding box center [263, 470] width 71 height 22
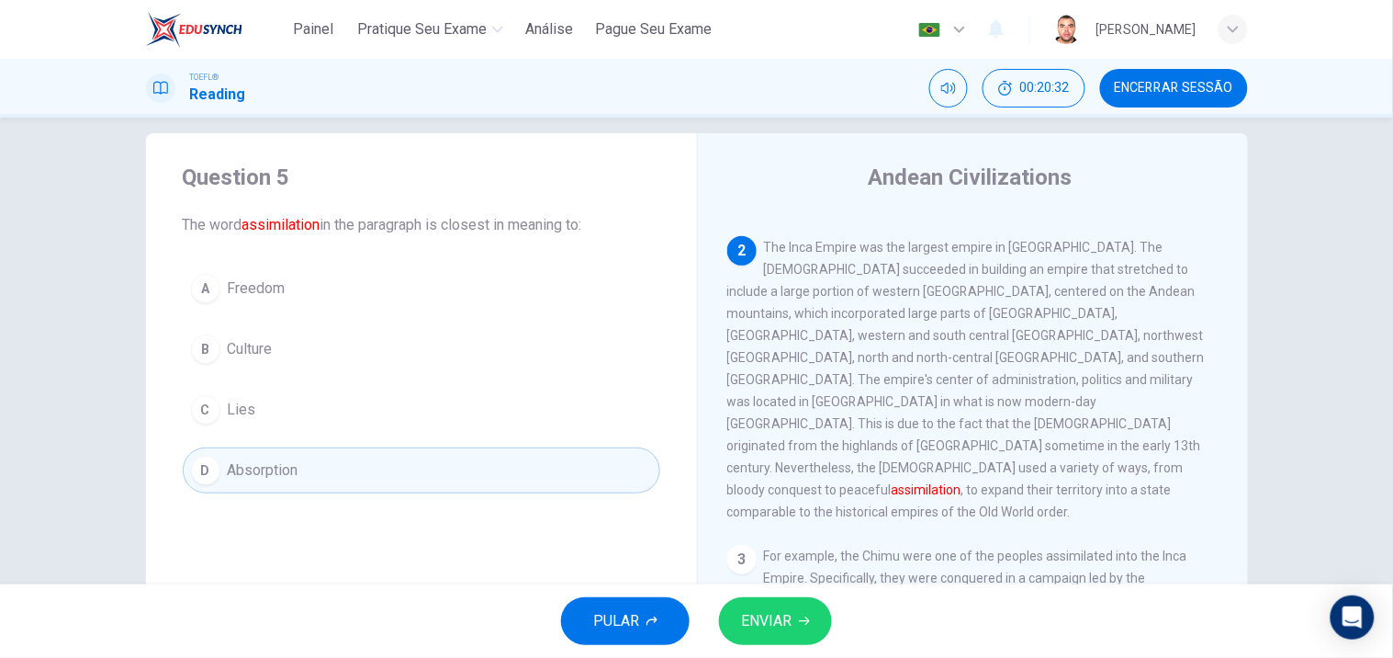
drag, startPoint x: 151, startPoint y: 142, endPoint x: 436, endPoint y: 360, distance: 359.1
click at [436, 360] on div "Question 5 The word assimilation in the paragraph is closest in meaning to: A F…" at bounding box center [421, 327] width 551 height 389
drag, startPoint x: 145, startPoint y: 156, endPoint x: 625, endPoint y: 525, distance: 605.1
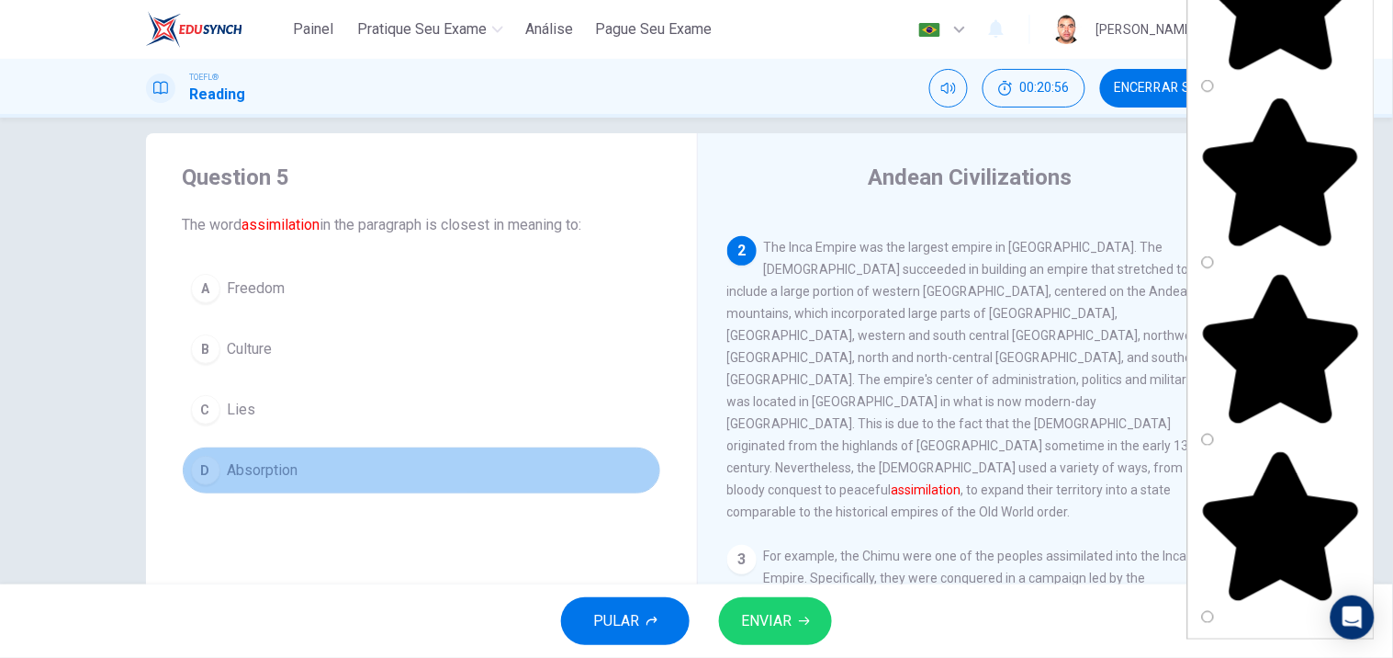
click at [282, 469] on span "Absorption" at bounding box center [263, 470] width 71 height 22
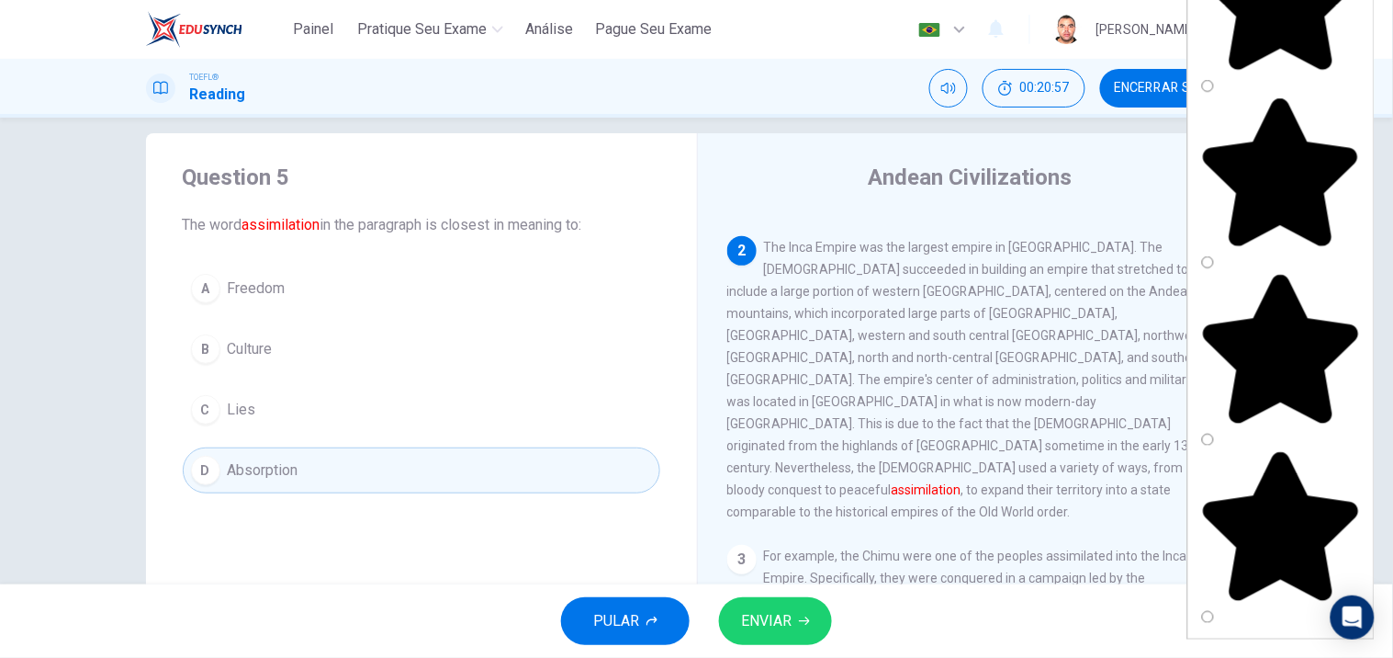
click at [792, 607] on button "ENVIAR" at bounding box center [775, 621] width 113 height 48
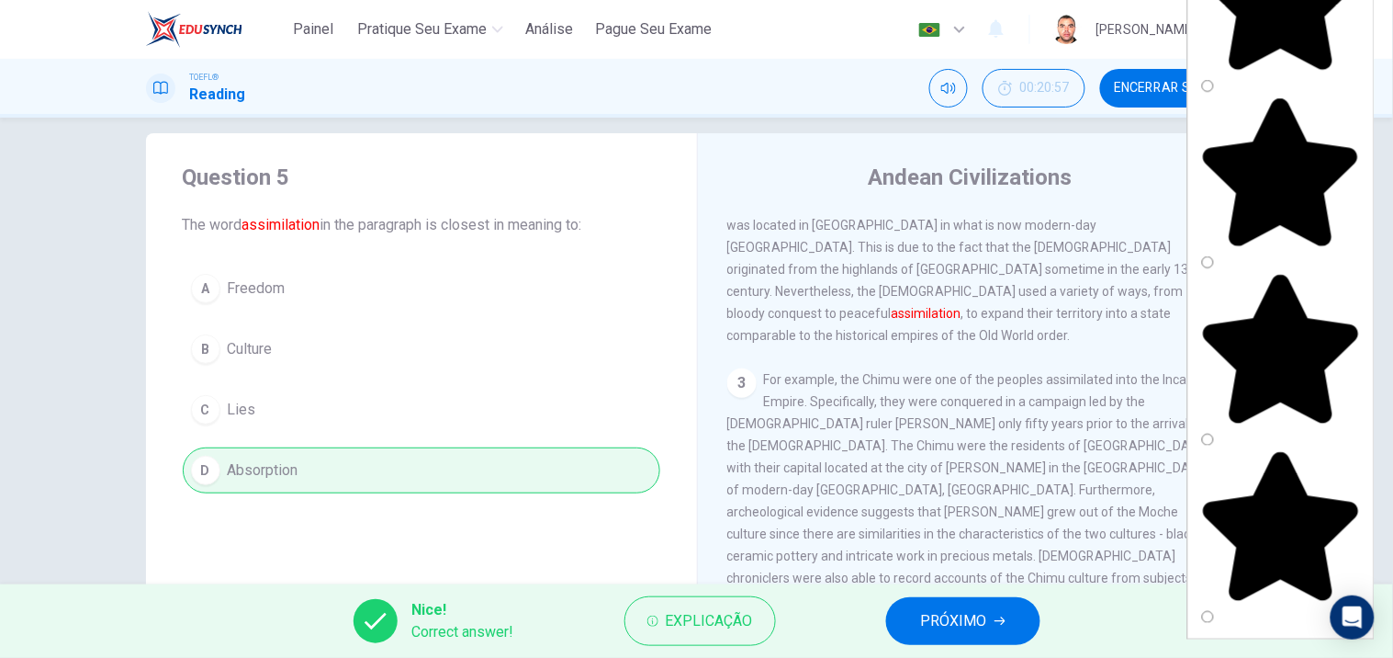
scroll to position [557, 0]
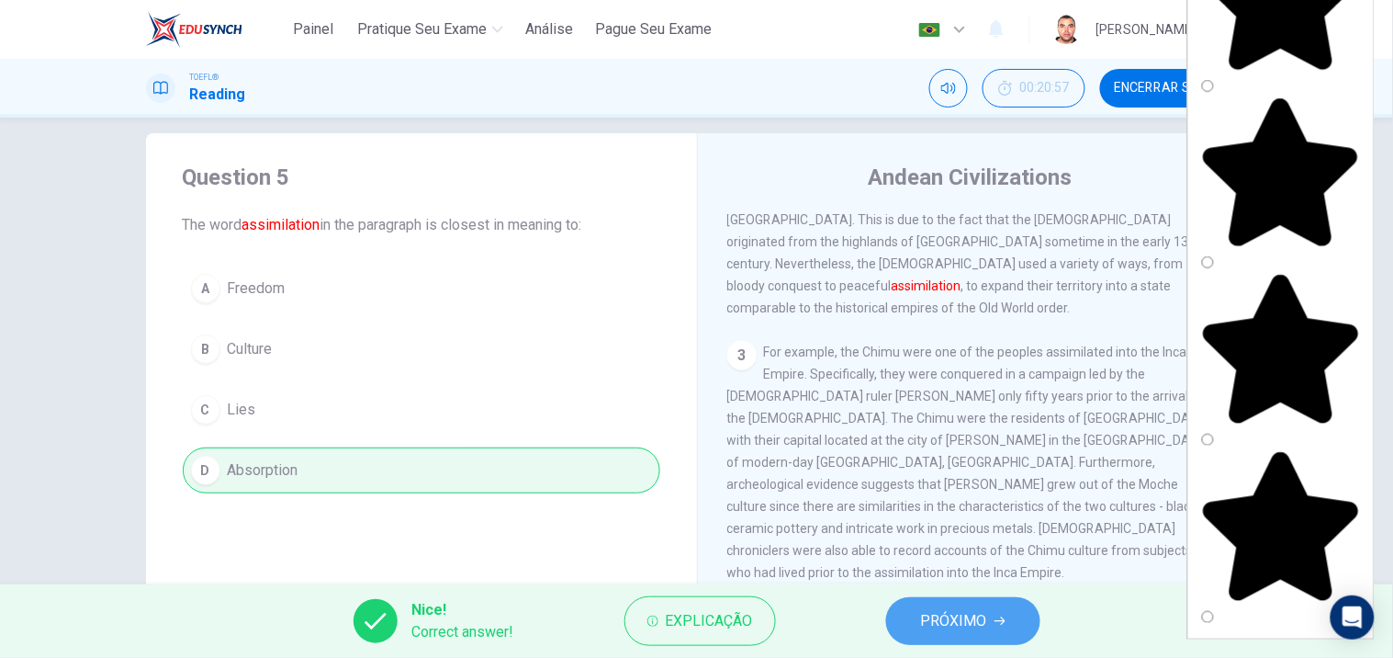
click at [980, 610] on span "PRÓXIMO" at bounding box center [954, 621] width 66 height 26
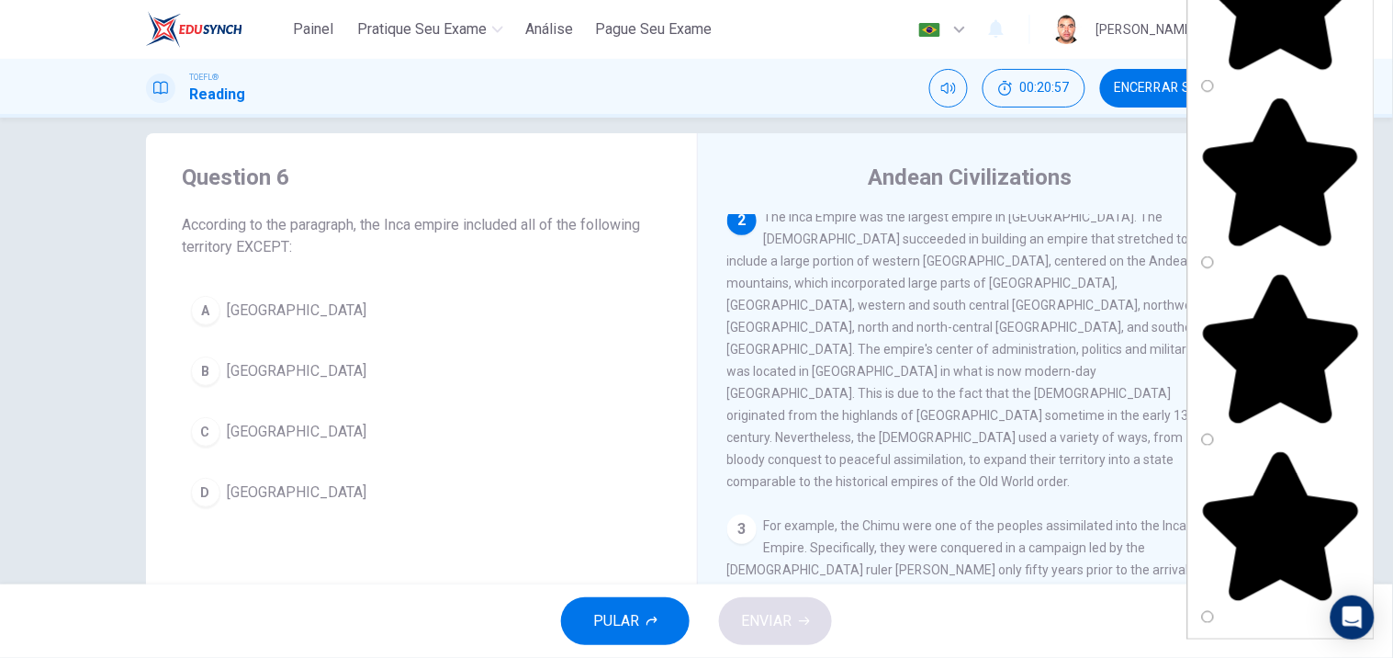
scroll to position [374, 0]
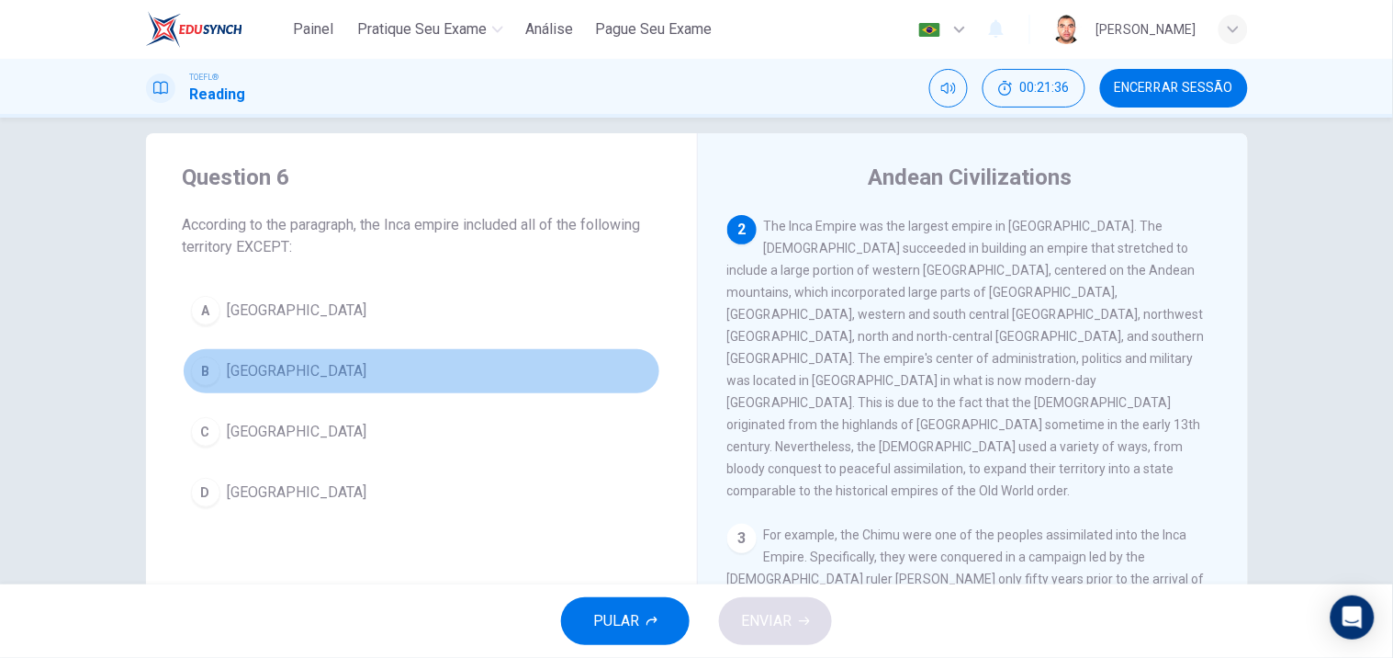
click at [221, 363] on button "B [GEOGRAPHIC_DATA]" at bounding box center [422, 371] width 478 height 46
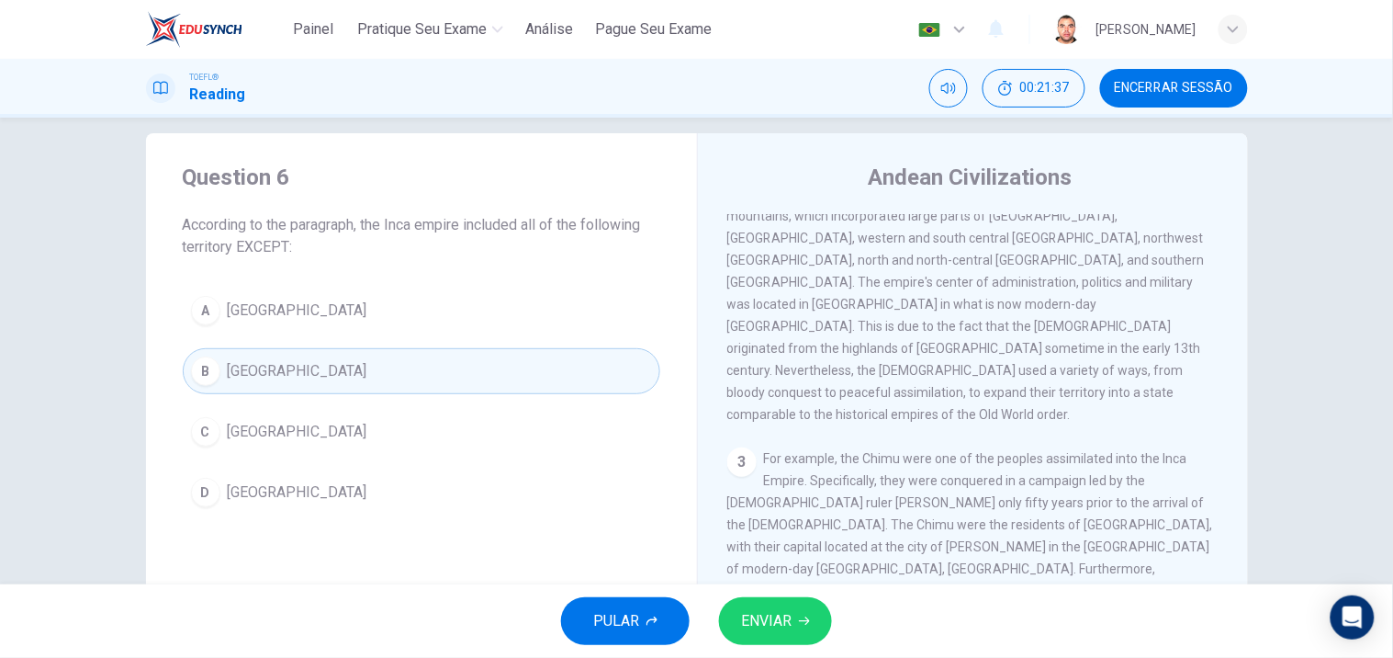
scroll to position [476, 0]
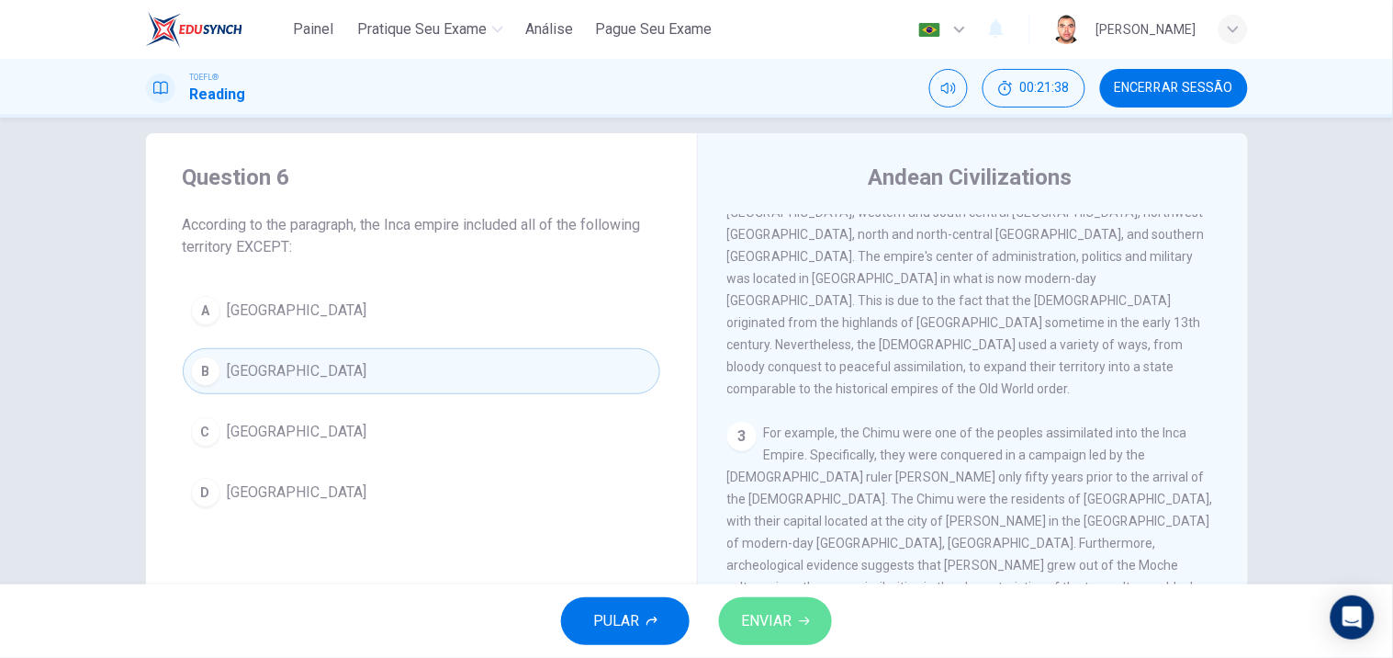
click at [783, 609] on span "ENVIAR" at bounding box center [766, 621] width 51 height 26
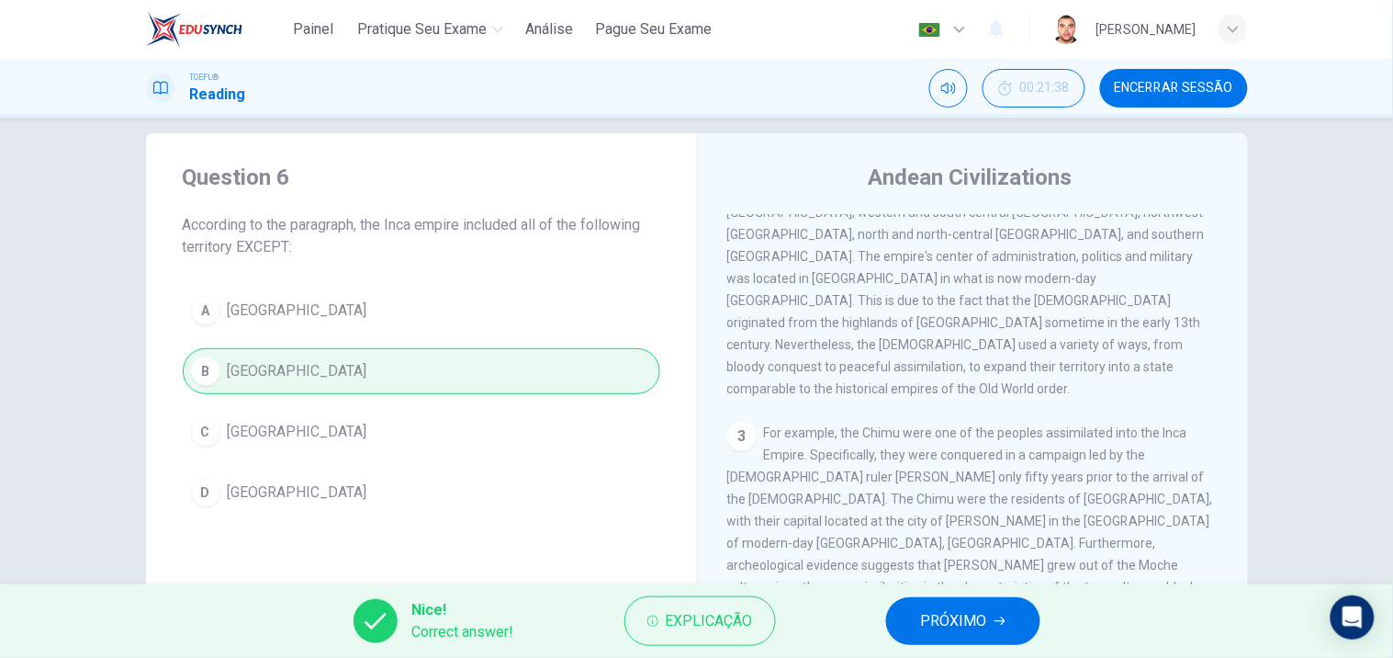
click at [974, 611] on span "PRÓXIMO" at bounding box center [954, 621] width 66 height 26
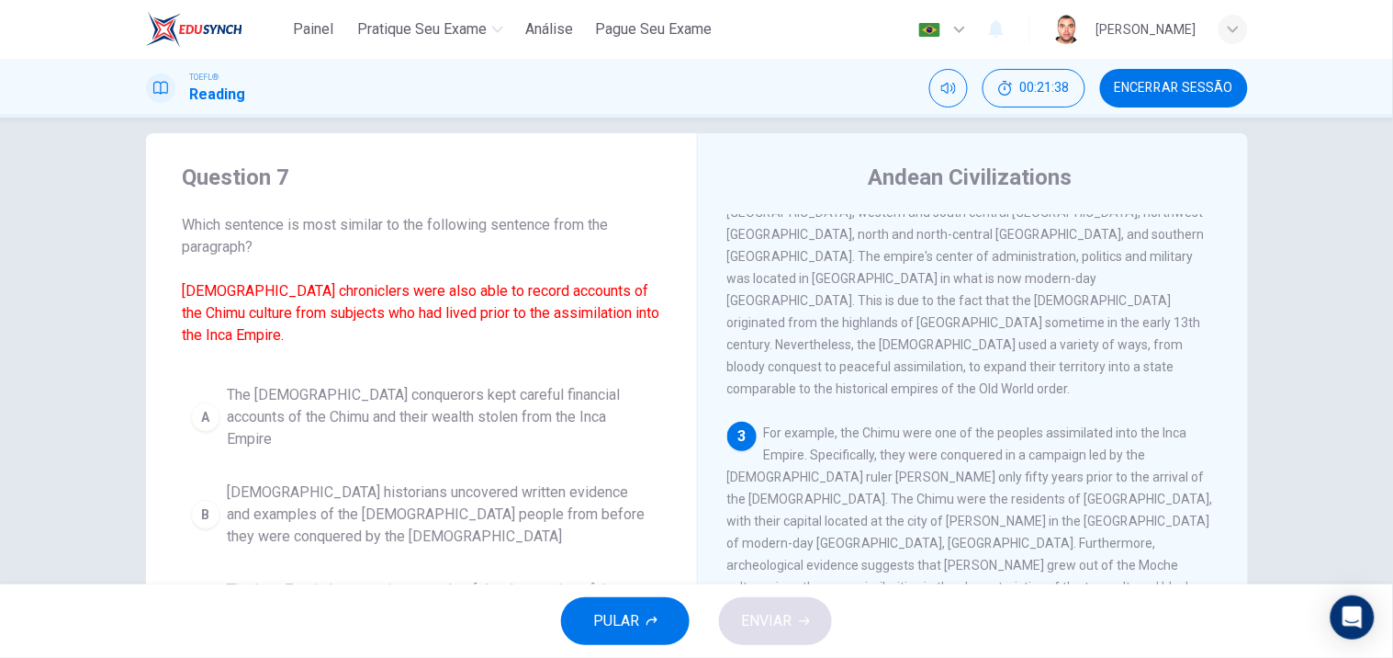
scroll to position [617, 0]
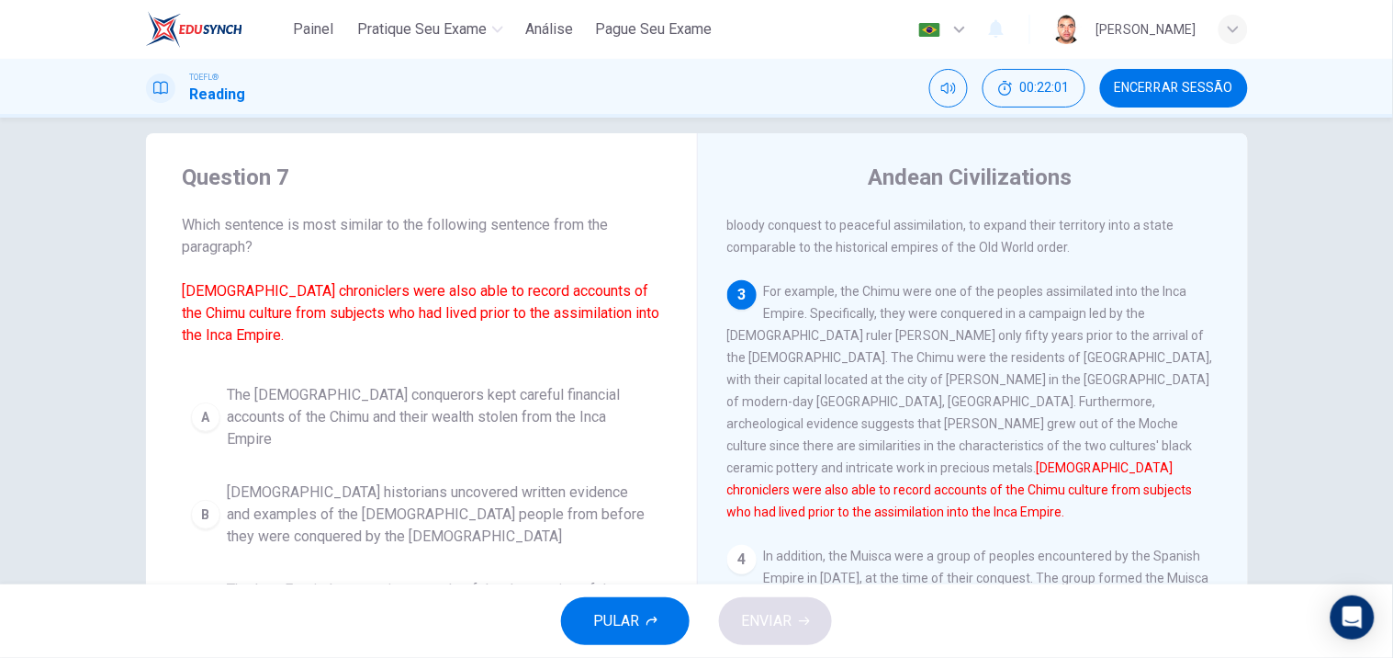
drag, startPoint x: 693, startPoint y: 141, endPoint x: 1212, endPoint y: 446, distance: 602.7
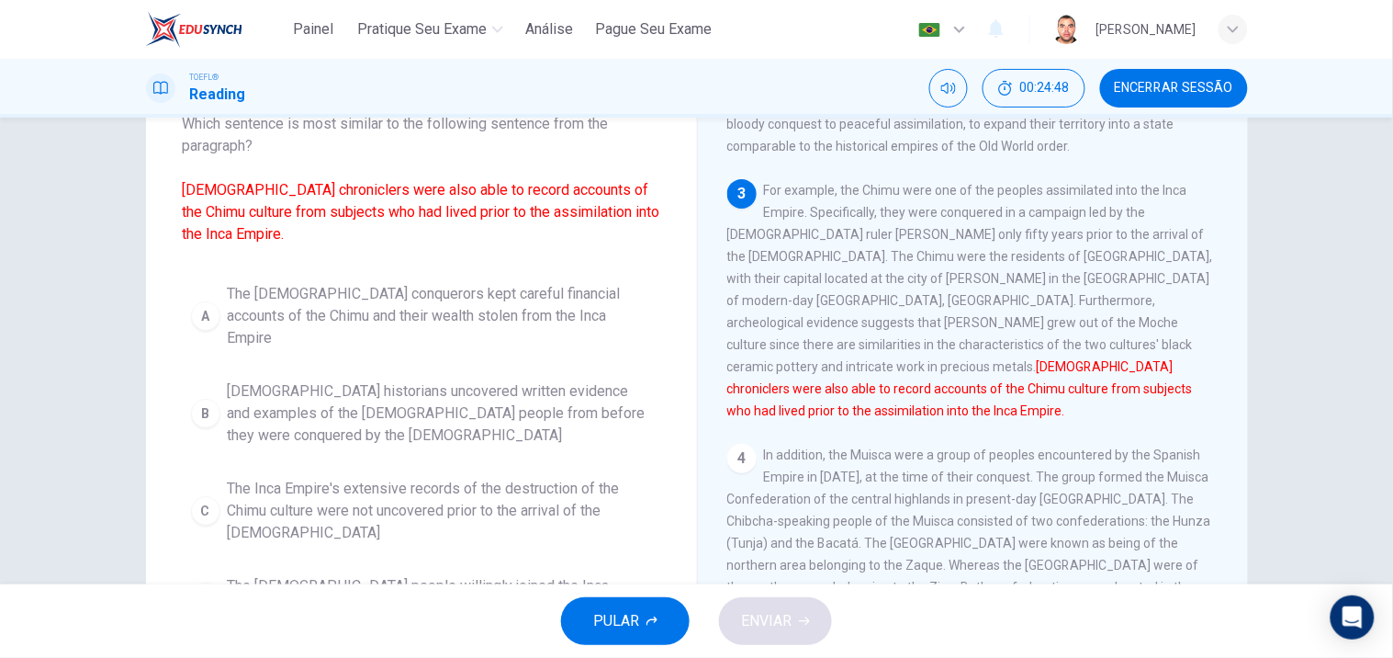
scroll to position [123, 0]
click at [333, 389] on span "[DEMOGRAPHIC_DATA] historians uncovered written evidence and examples of the [D…" at bounding box center [440, 412] width 424 height 66
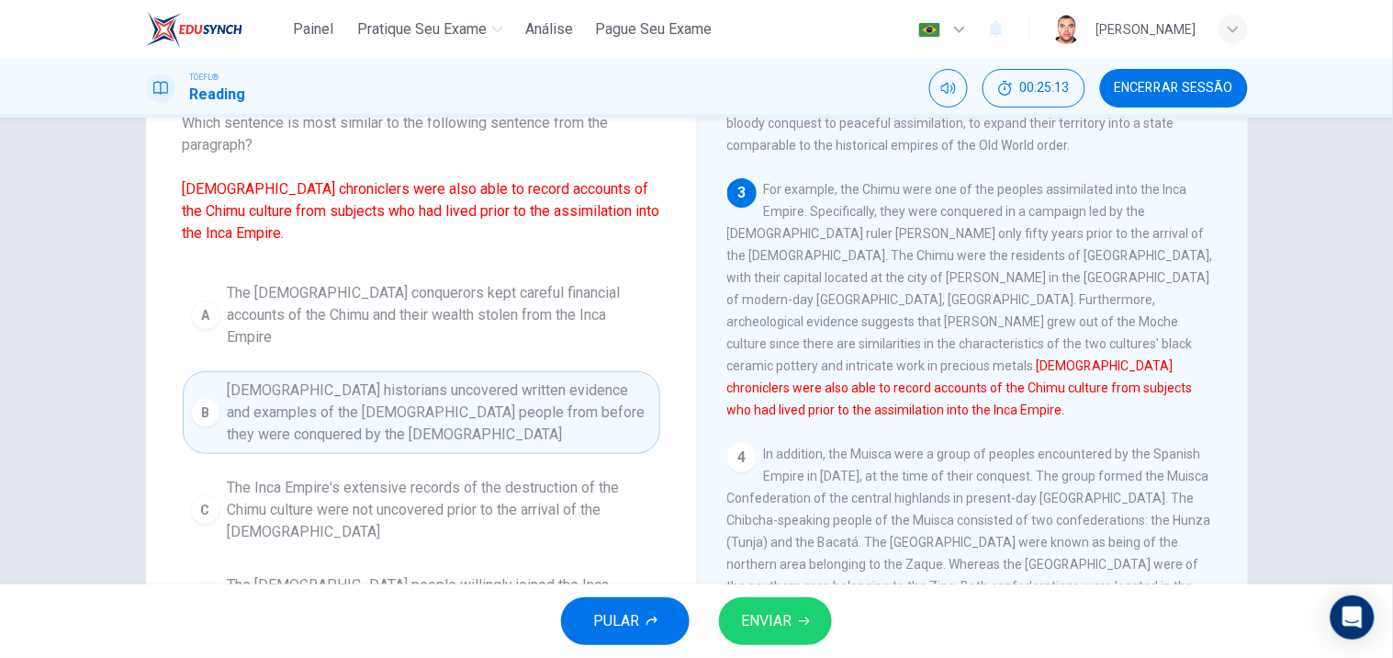
drag, startPoint x: 158, startPoint y: 260, endPoint x: 672, endPoint y: 593, distance: 612.9
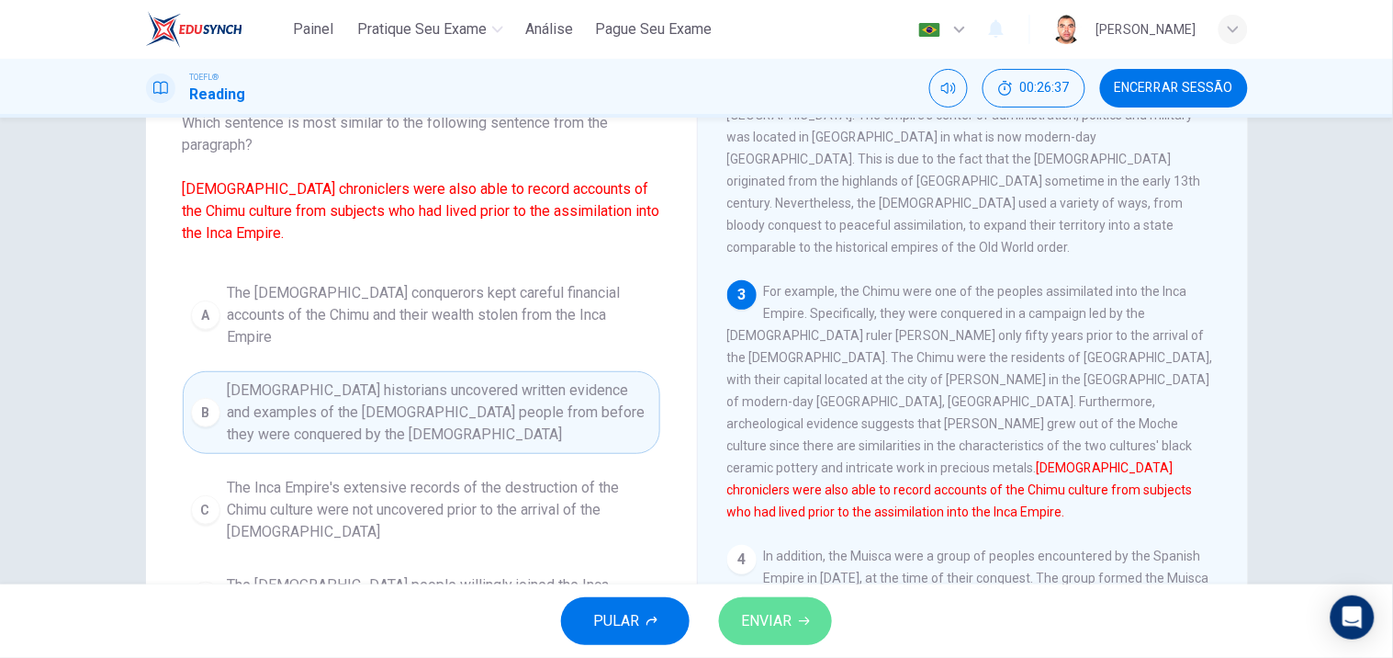
click at [770, 610] on span "ENVIAR" at bounding box center [766, 621] width 51 height 26
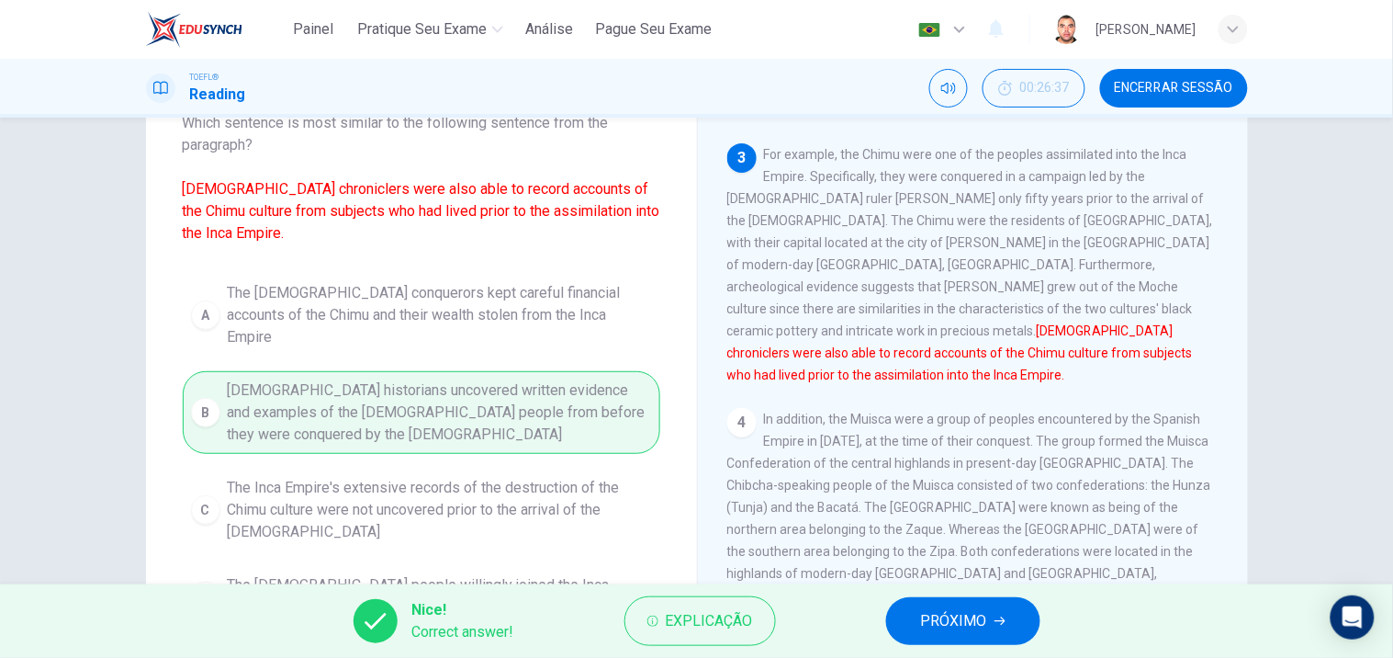
scroll to position [719, 0]
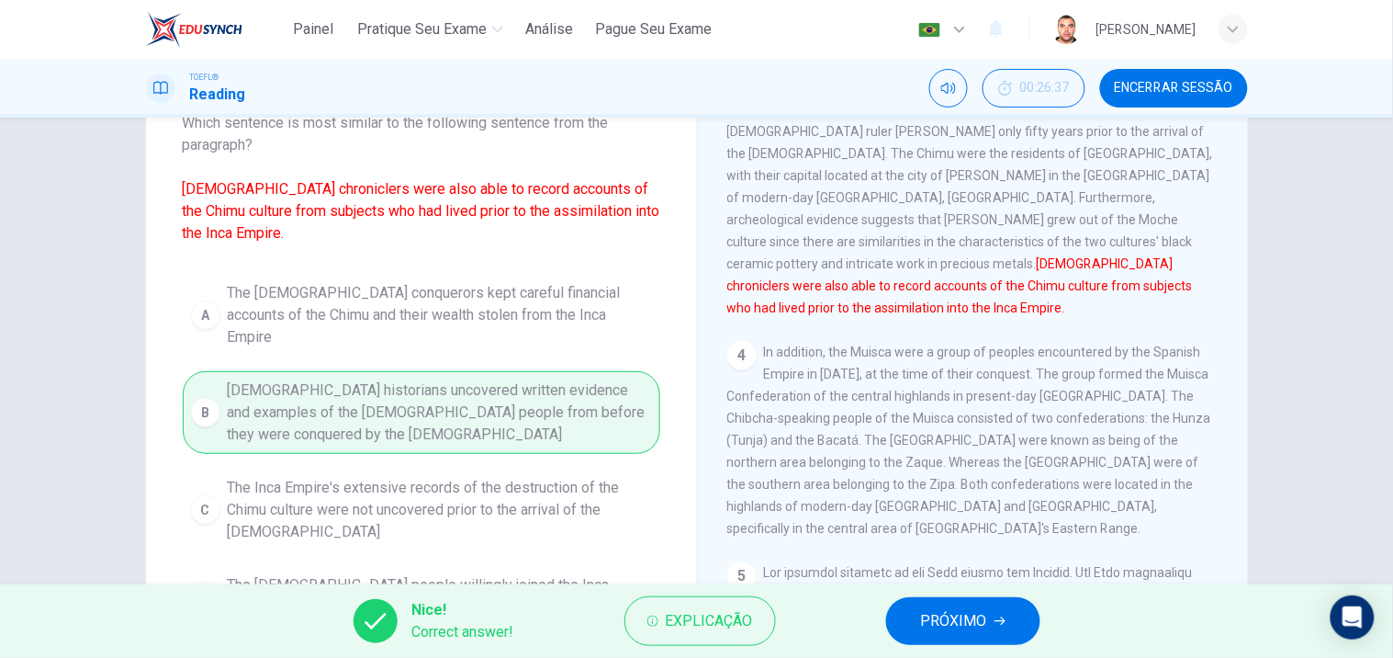
click at [977, 614] on span "PRÓXIMO" at bounding box center [954, 621] width 66 height 26
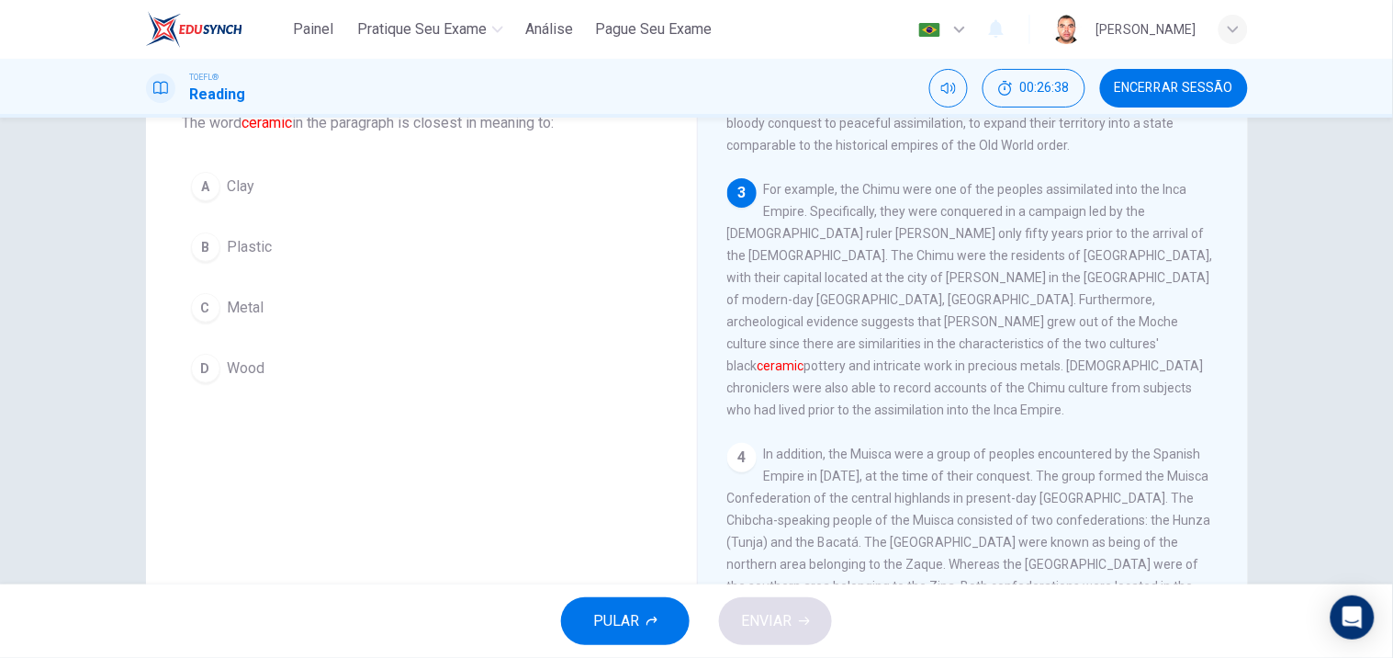
scroll to position [21, 0]
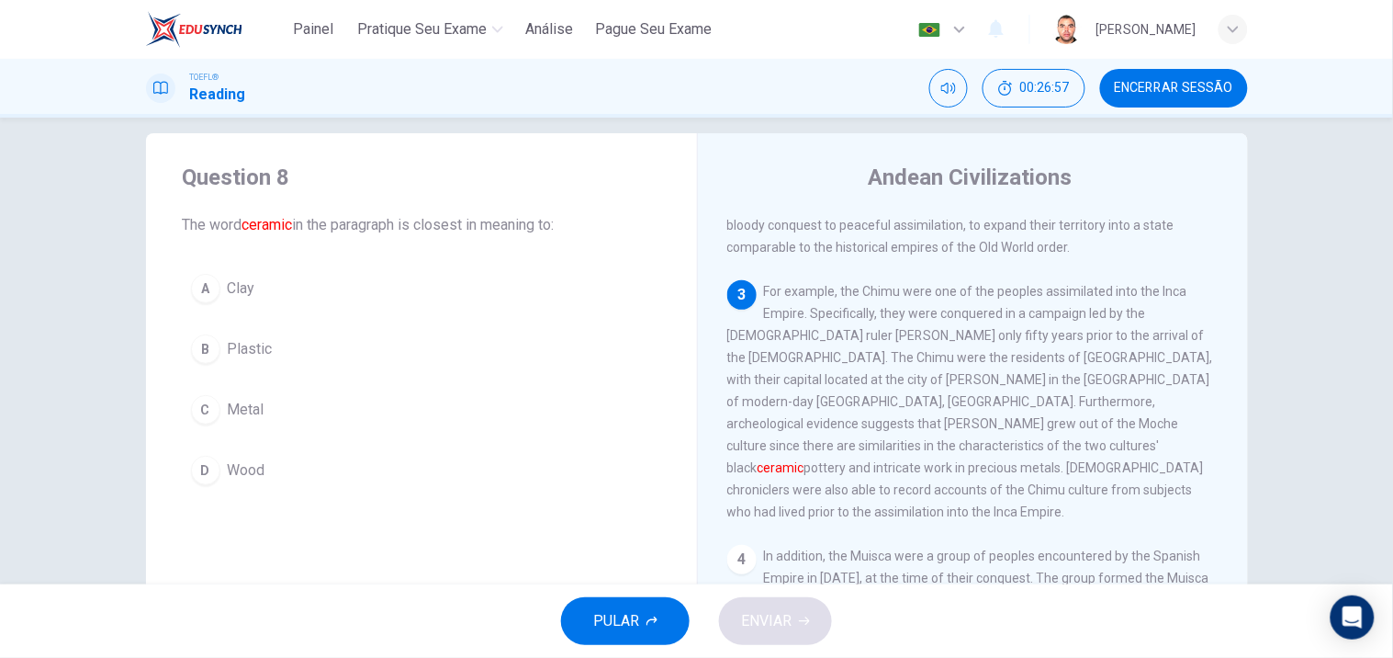
click at [217, 282] on button "A Clay" at bounding box center [422, 288] width 478 height 46
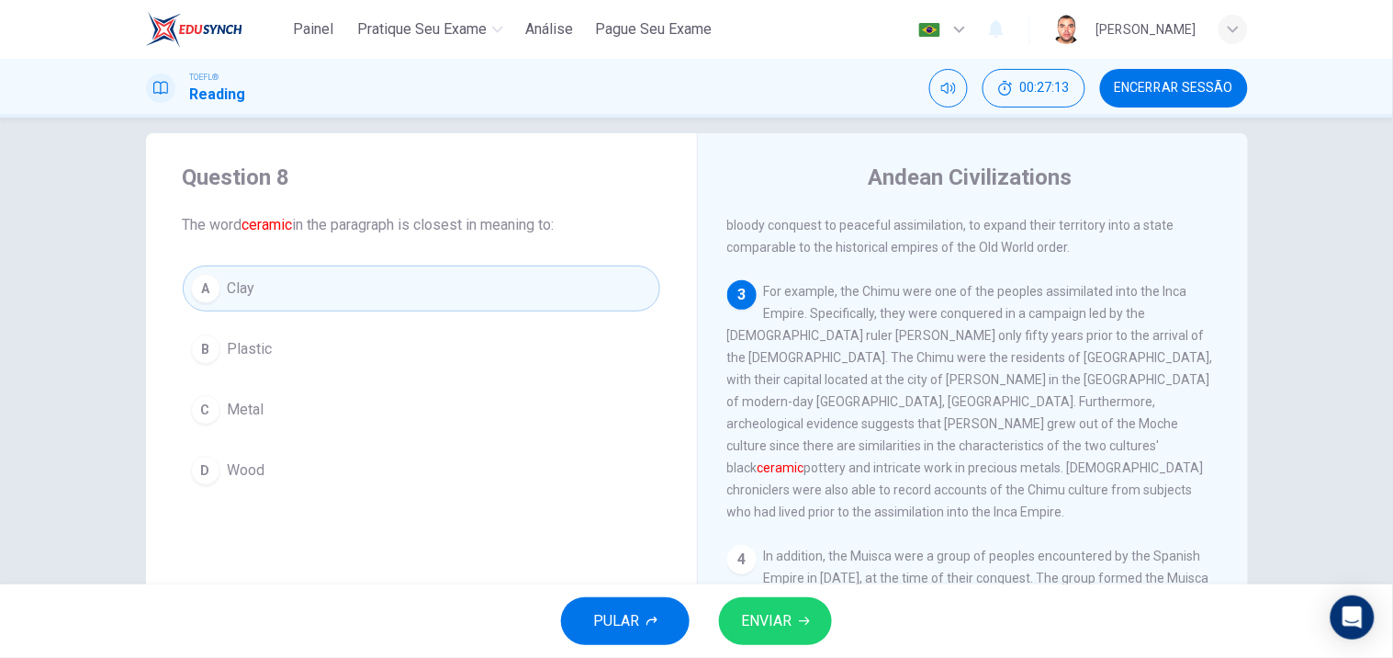
drag, startPoint x: 158, startPoint y: 197, endPoint x: 290, endPoint y: 271, distance: 151.3
click at [290, 271] on div "Question 8 The word ceramic in the paragraph is closest in meaning to: A Clay B…" at bounding box center [421, 327] width 551 height 389
drag, startPoint x: 143, startPoint y: 200, endPoint x: 678, endPoint y: 501, distance: 613.6
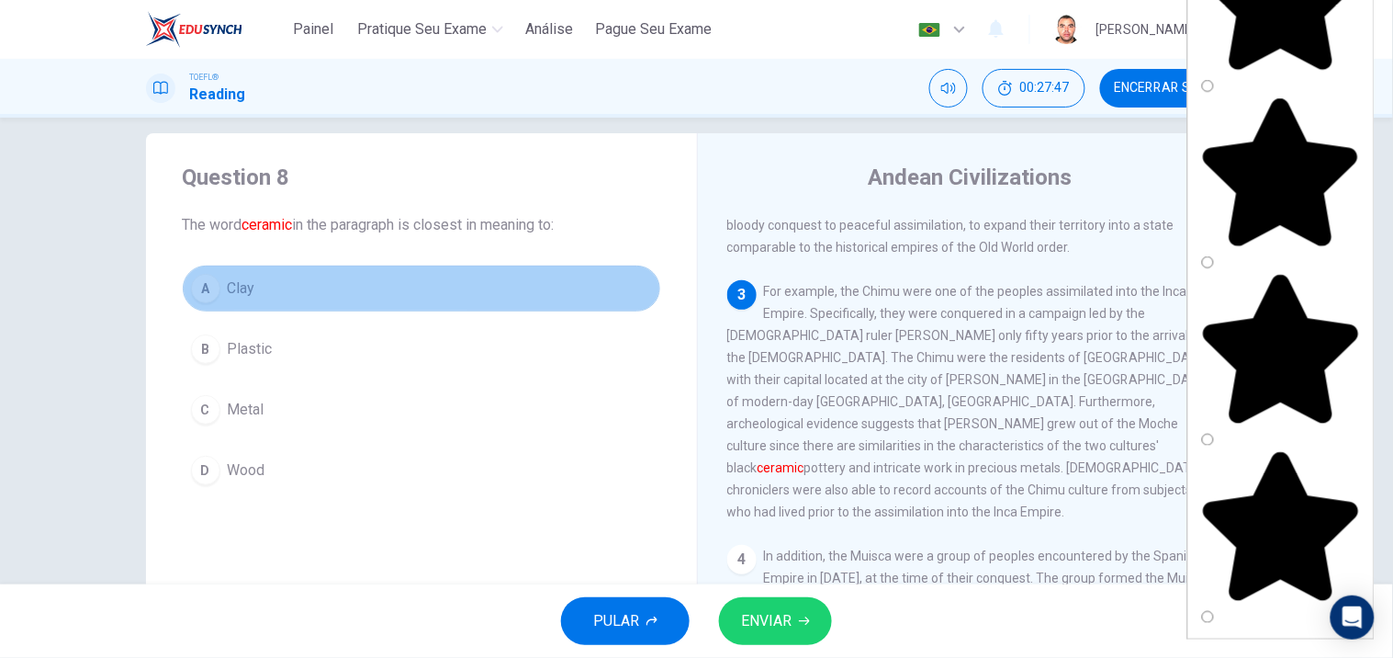
click at [345, 280] on button "A Clay" at bounding box center [422, 288] width 478 height 46
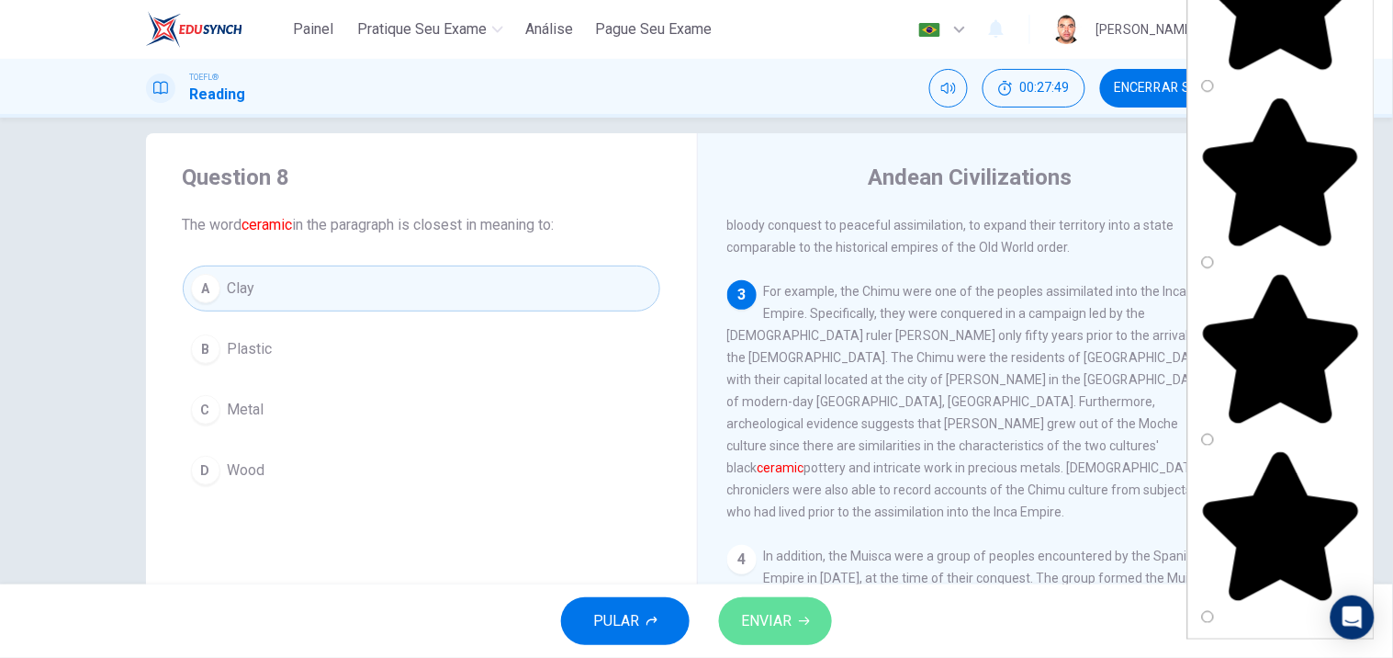
click at [794, 609] on button "ENVIAR" at bounding box center [775, 621] width 113 height 48
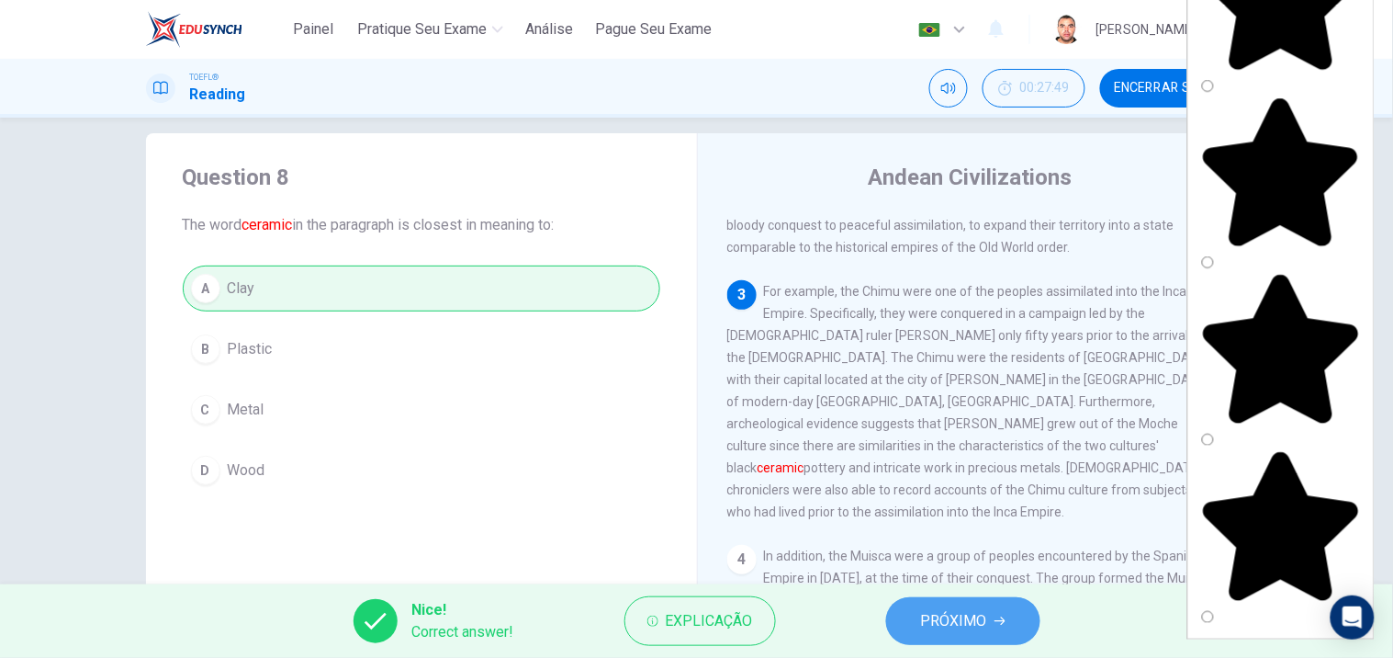
click at [1005, 607] on button "PRÓXIMO" at bounding box center [963, 621] width 154 height 48
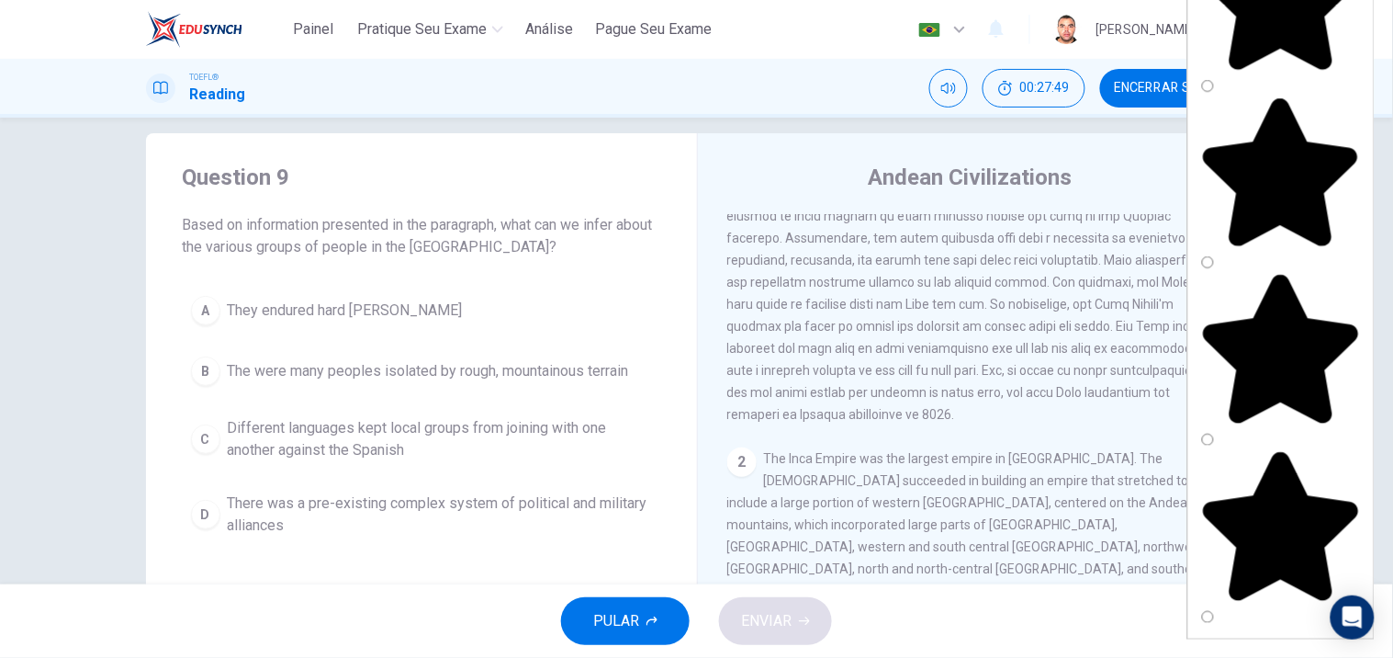
scroll to position [0, 0]
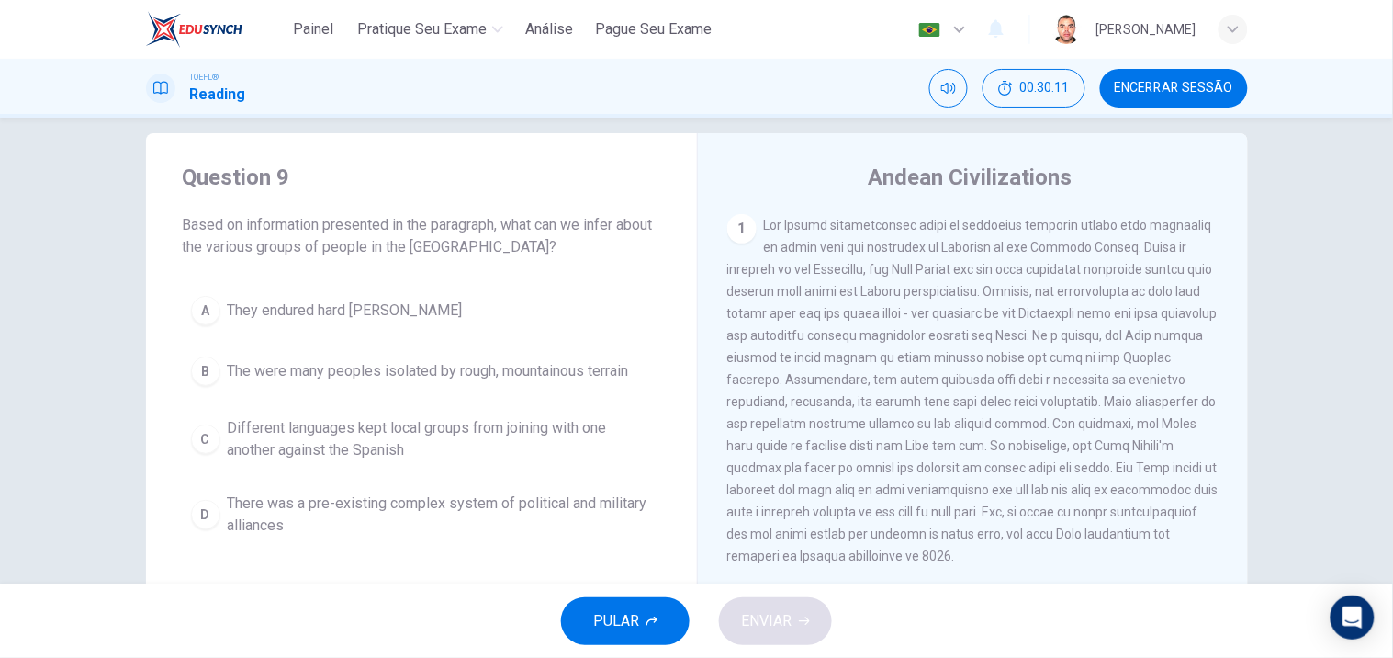
scroll to position [123, 0]
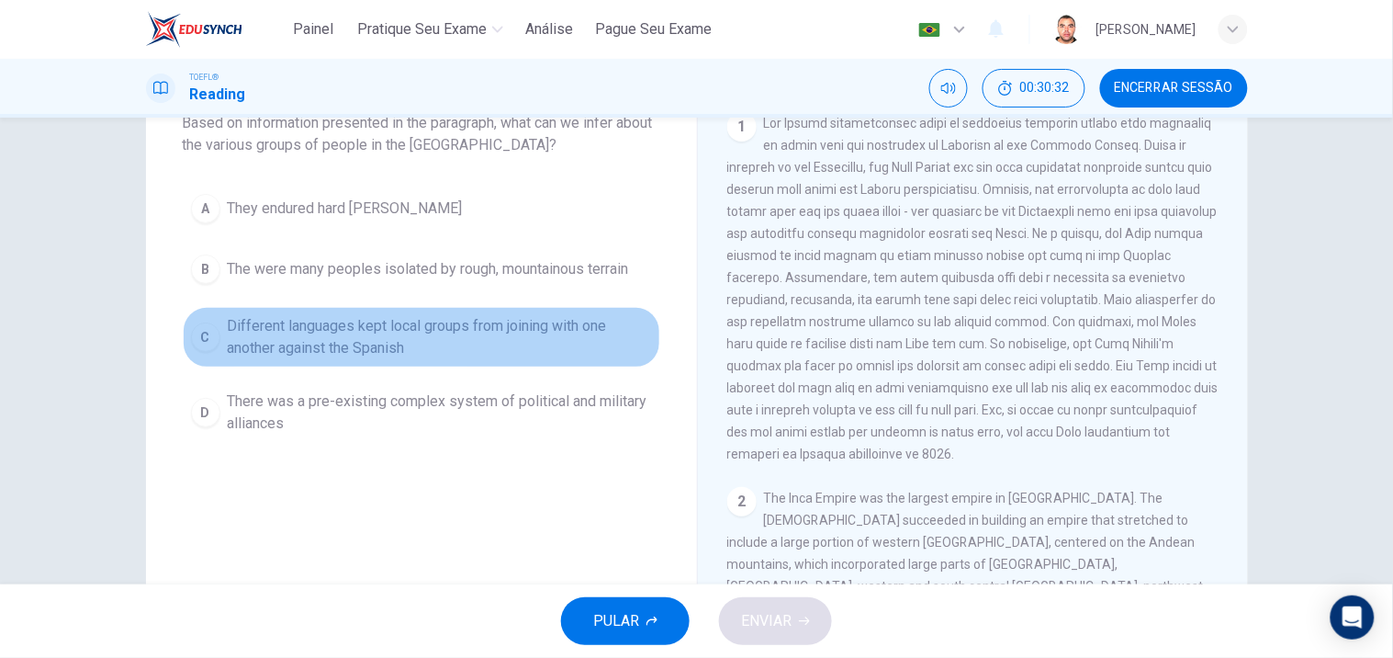
click at [423, 337] on span "Different languages kept local groups from joining with one another against the…" at bounding box center [440, 337] width 424 height 44
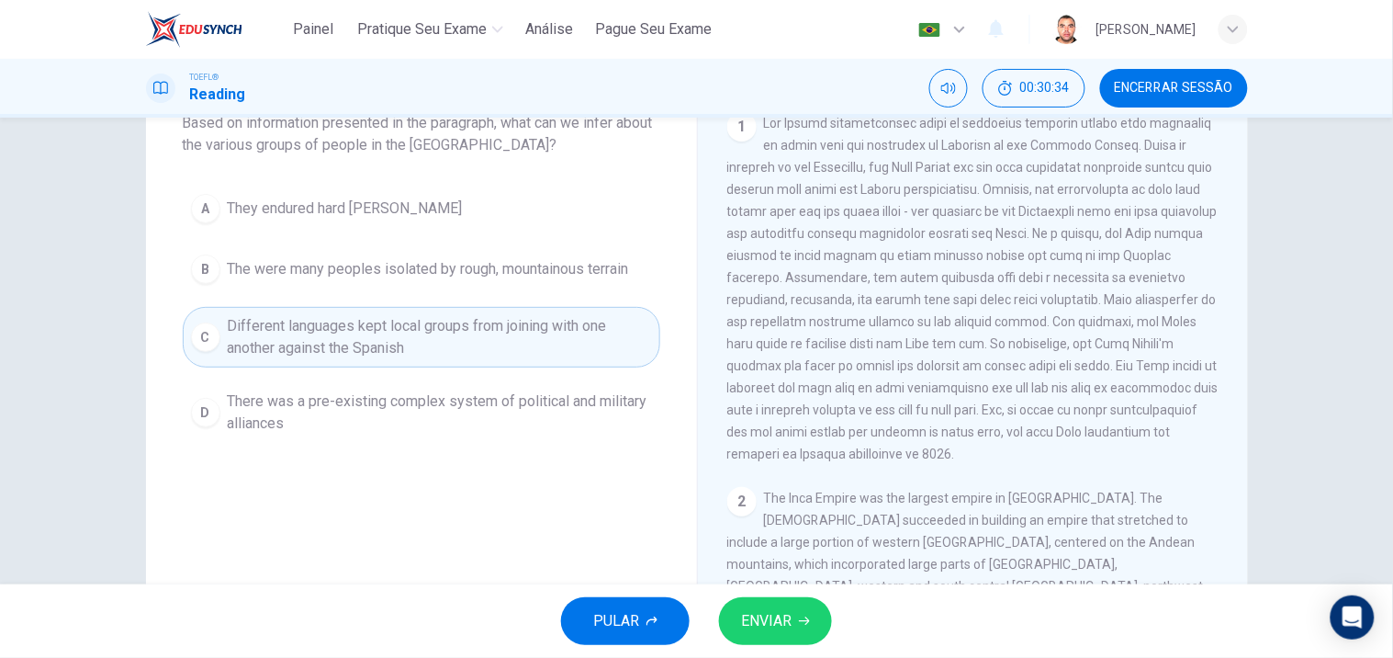
click at [790, 613] on span "ENVIAR" at bounding box center [766, 621] width 51 height 26
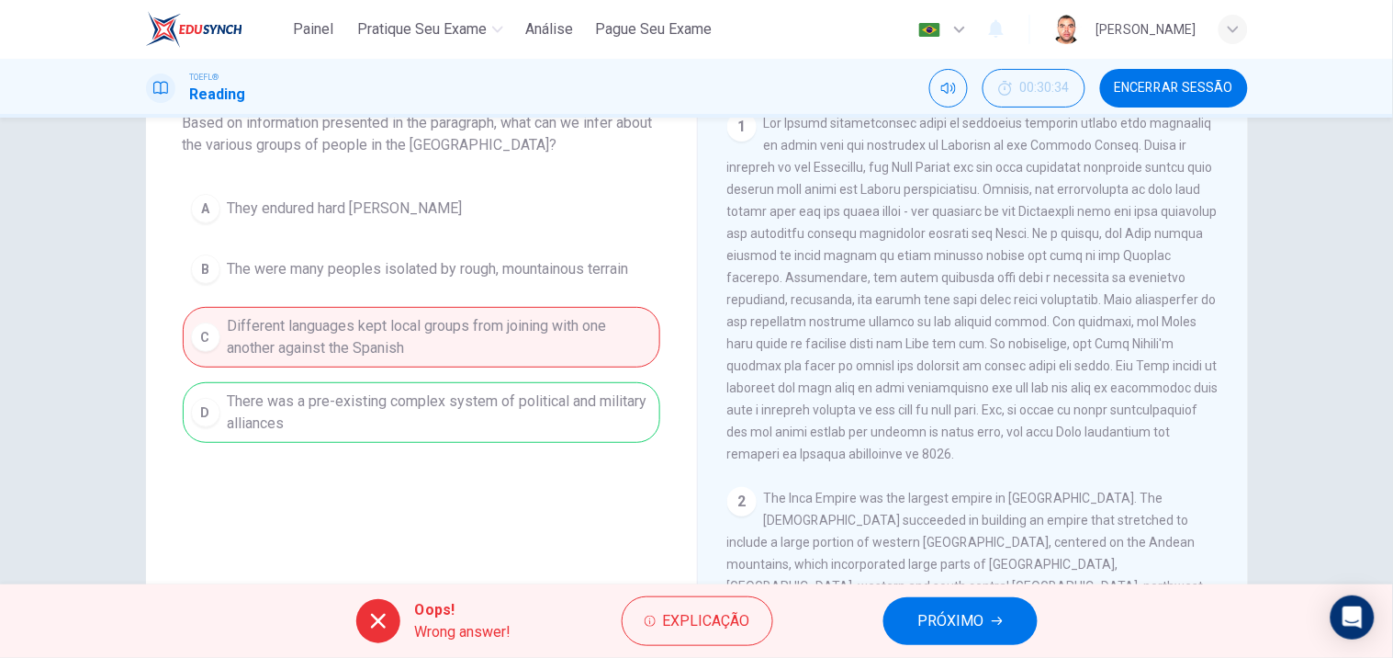
click at [537, 415] on div "A They endured hard [PERSON_NAME] B The were many peoples isolated by rough, mo…" at bounding box center [422, 314] width 478 height 257
click at [961, 607] on button "PRÓXIMO" at bounding box center [961, 621] width 154 height 48
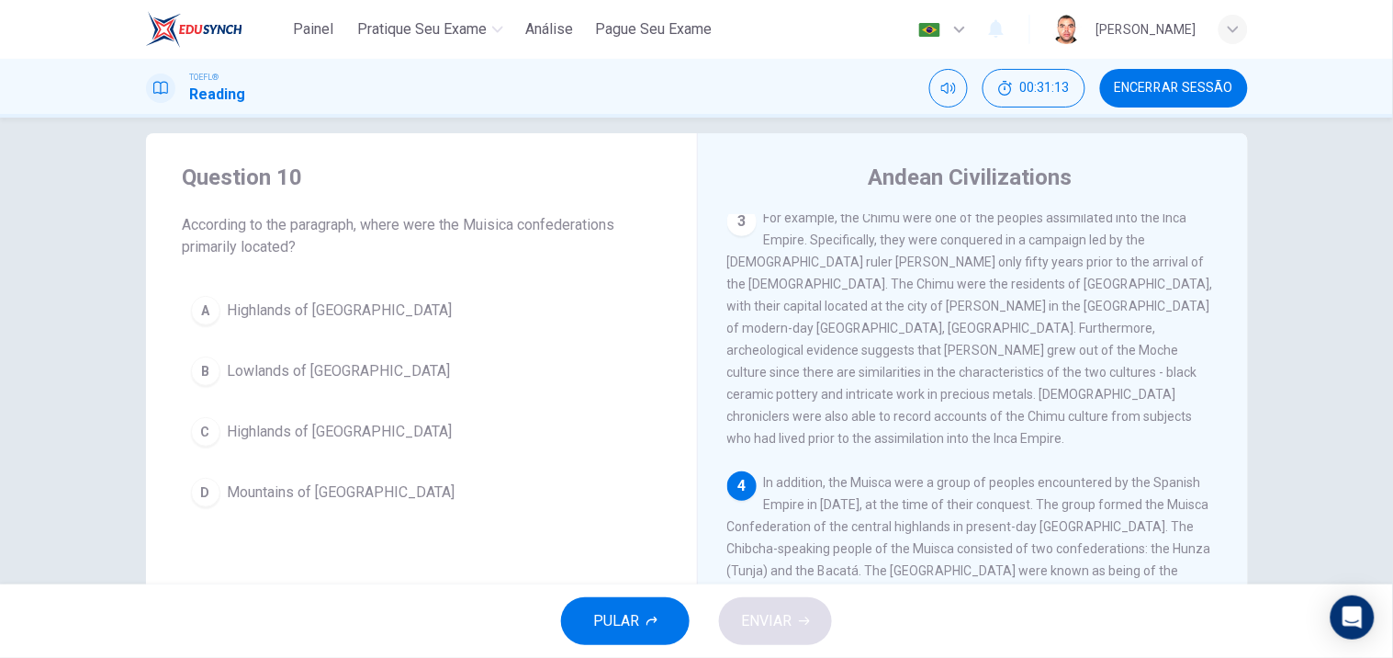
scroll to position [793, 0]
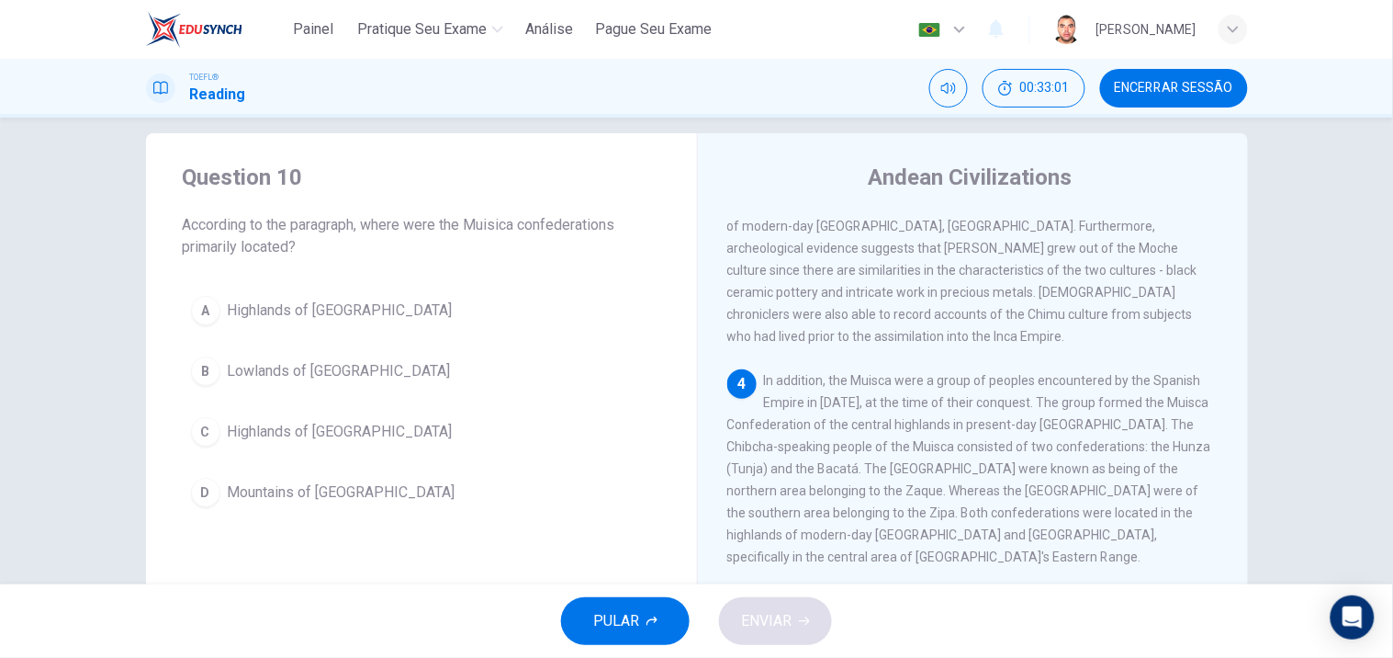
drag, startPoint x: 699, startPoint y: 276, endPoint x: 1213, endPoint y: 464, distance: 547.7
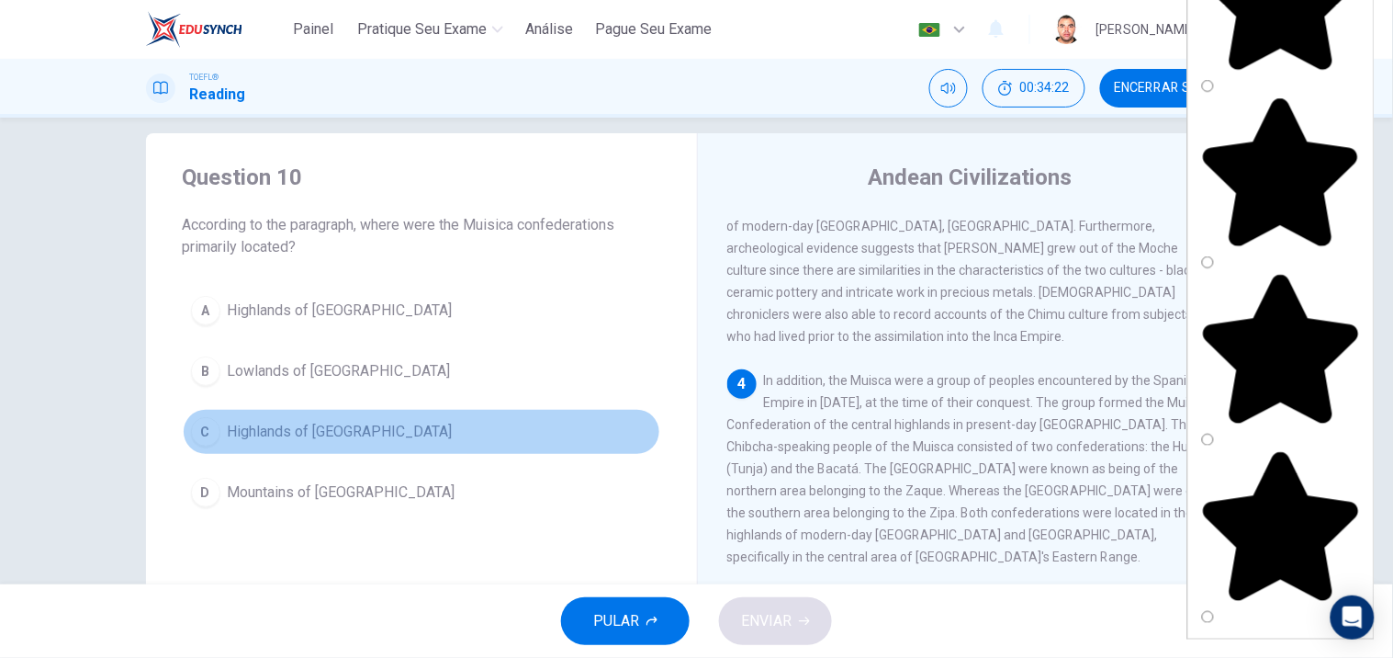
click at [355, 434] on span "Highlands of [GEOGRAPHIC_DATA]" at bounding box center [340, 432] width 225 height 22
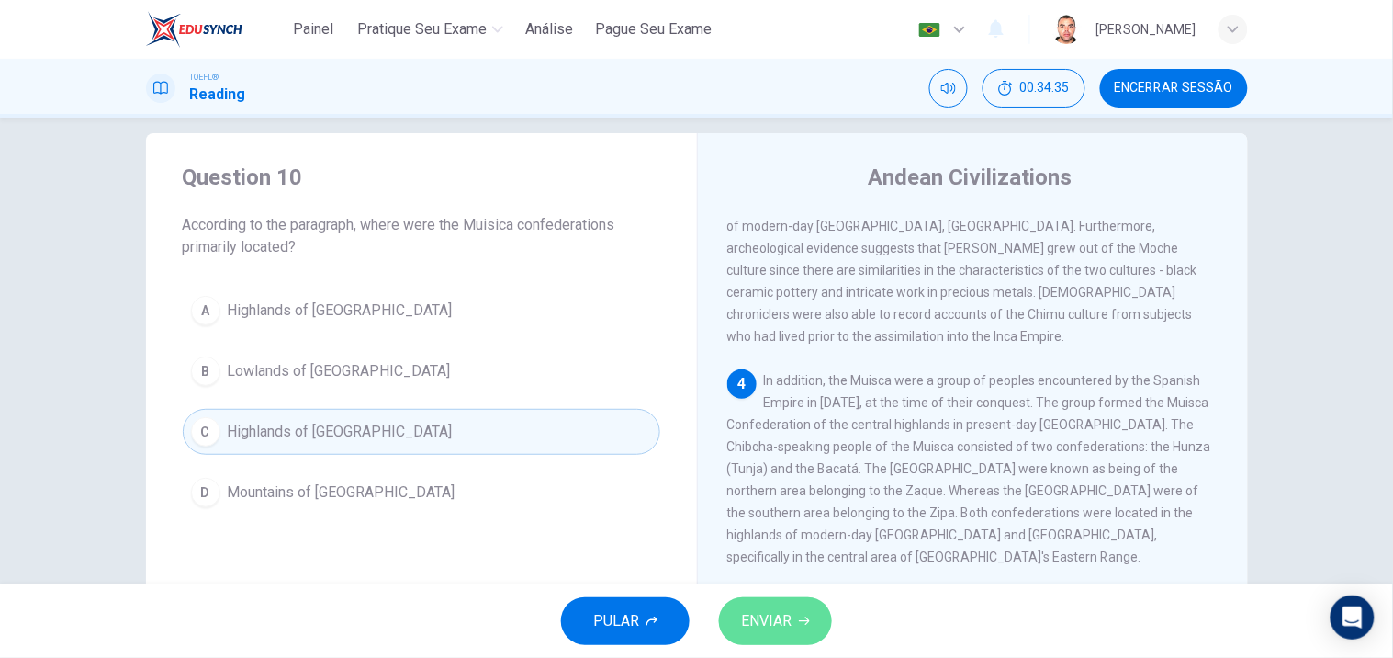
click at [794, 610] on button "ENVIAR" at bounding box center [775, 621] width 113 height 48
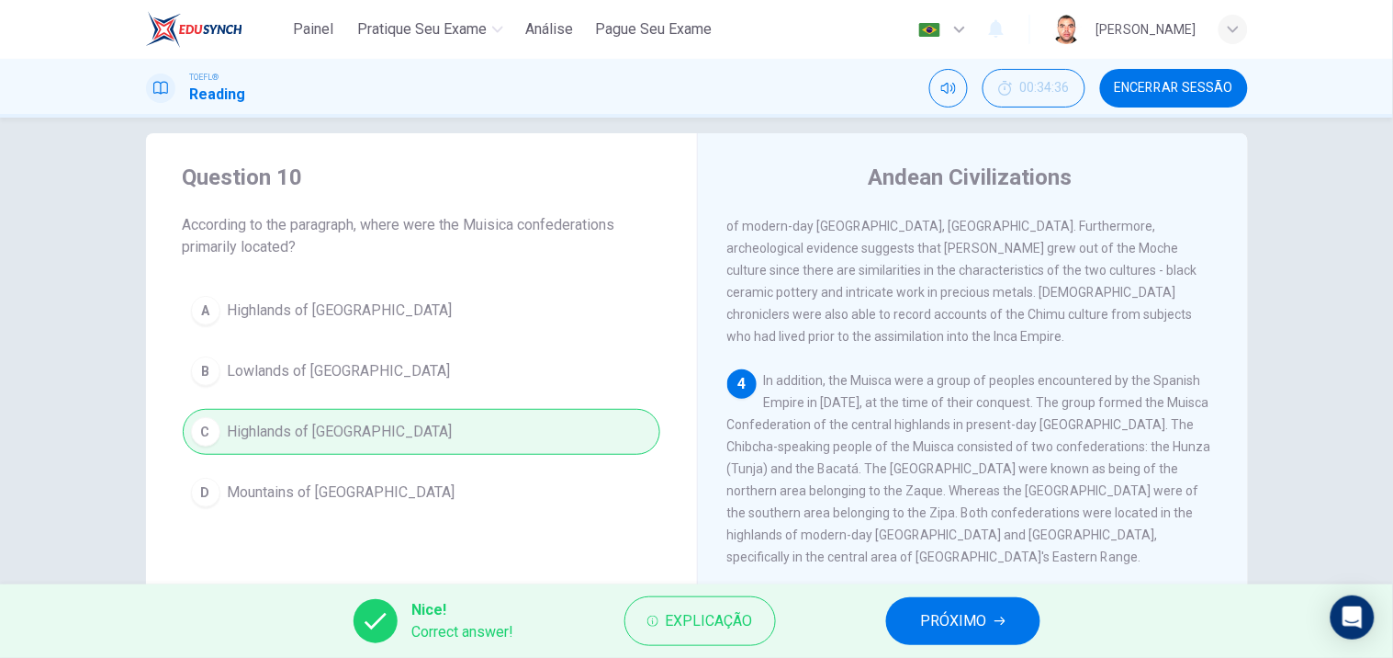
drag, startPoint x: 167, startPoint y: 206, endPoint x: 1095, endPoint y: 60, distance: 939.1
click at [249, 232] on div "Question 10 According to the paragraph, where were the Muisica confederations p…" at bounding box center [421, 338] width 551 height 411
drag, startPoint x: 145, startPoint y: 149, endPoint x: 689, endPoint y: 520, distance: 658.3
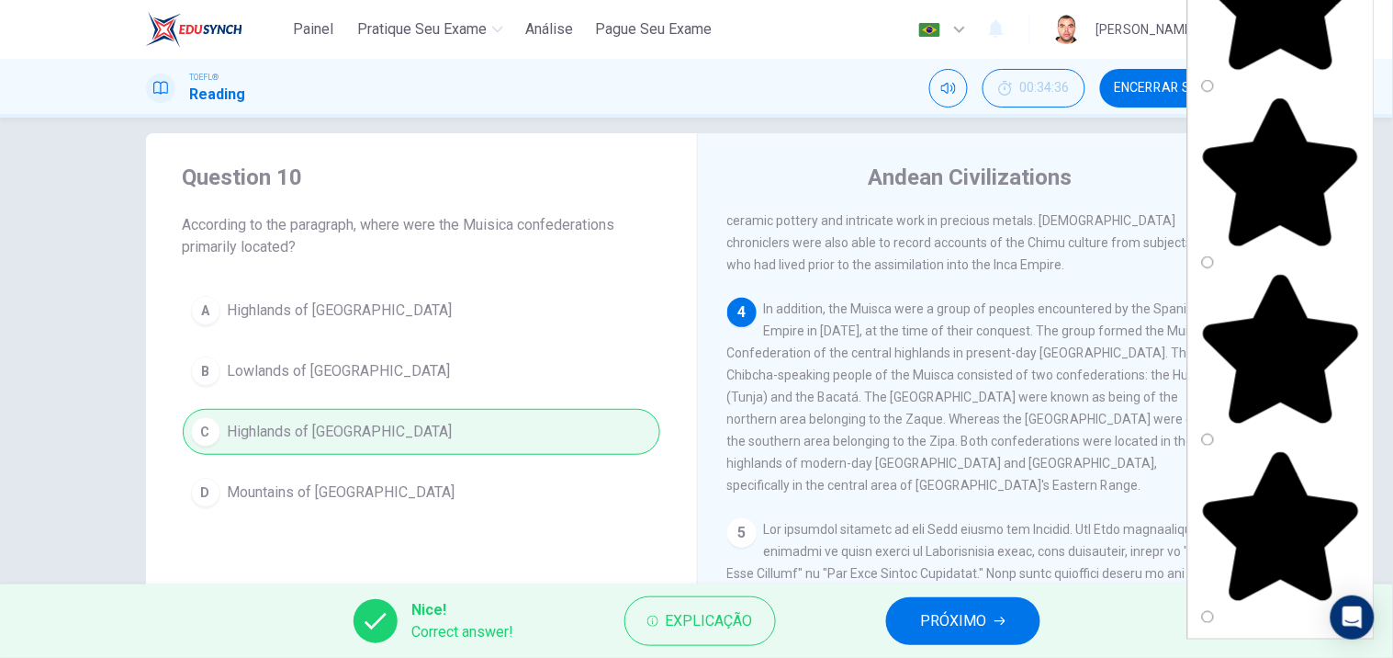
scroll to position [882, 0]
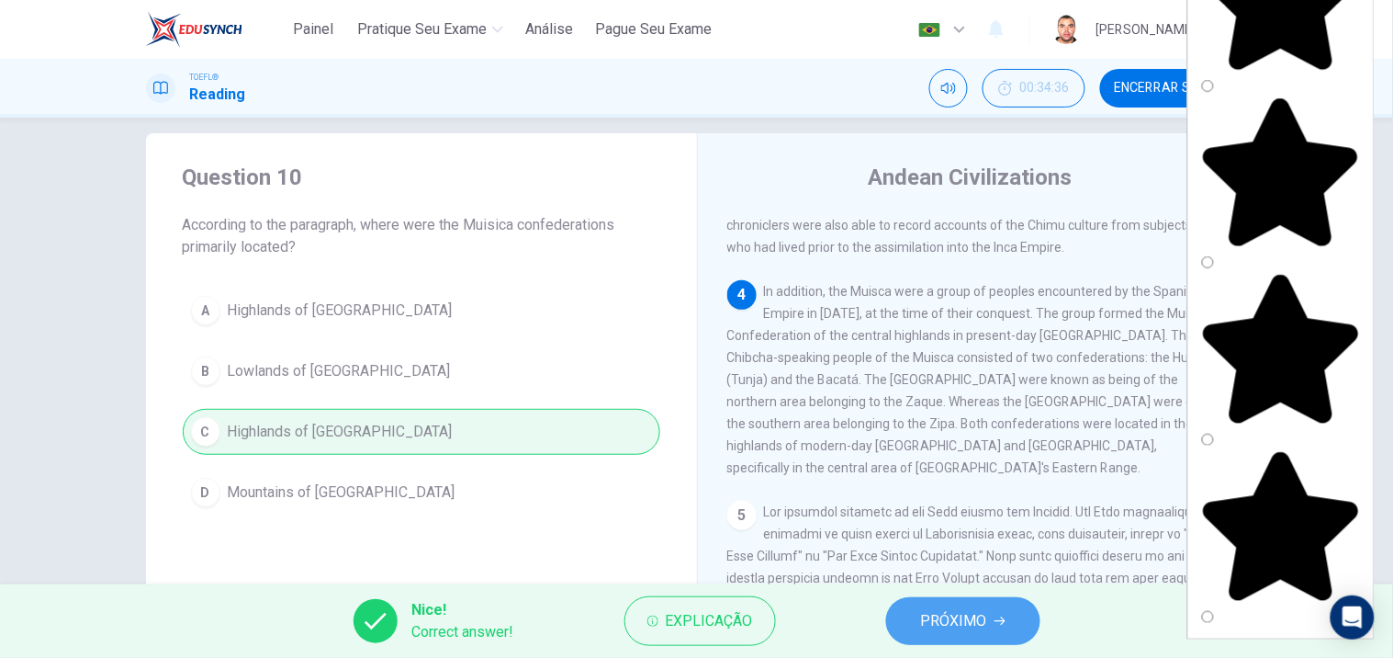
click at [947, 613] on span "PRÓXIMO" at bounding box center [954, 621] width 66 height 26
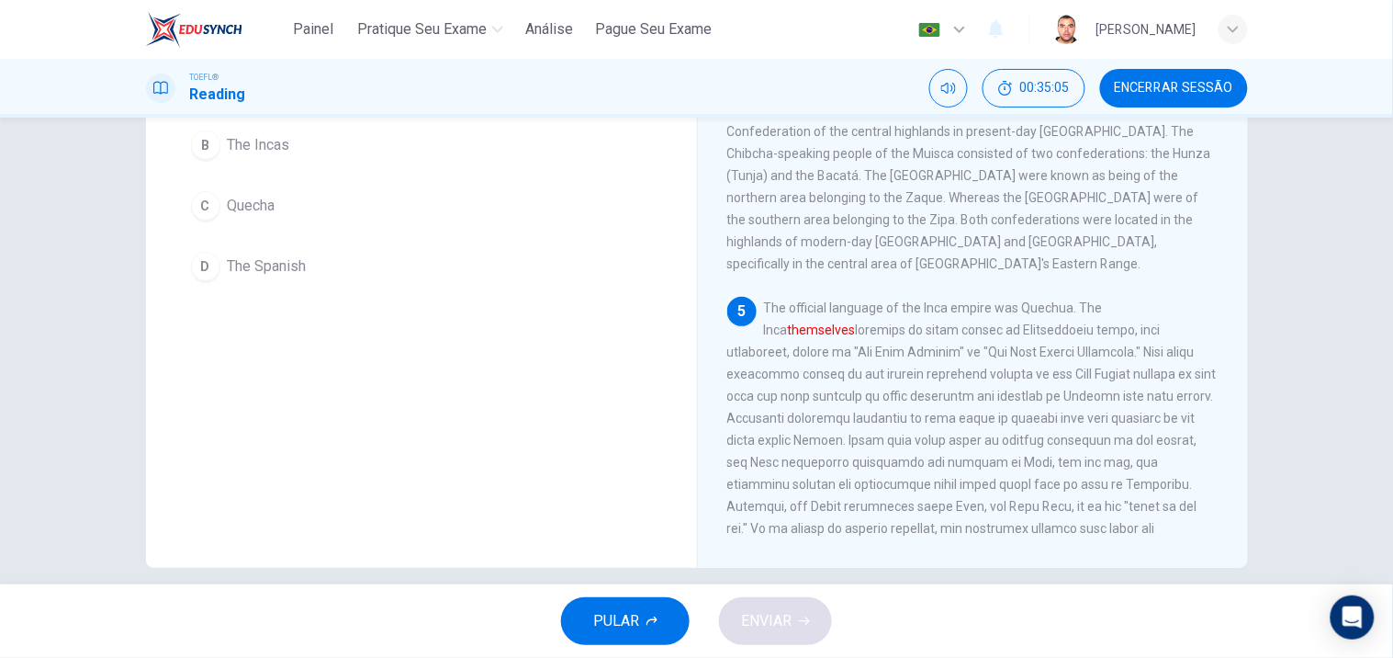
scroll to position [123, 0]
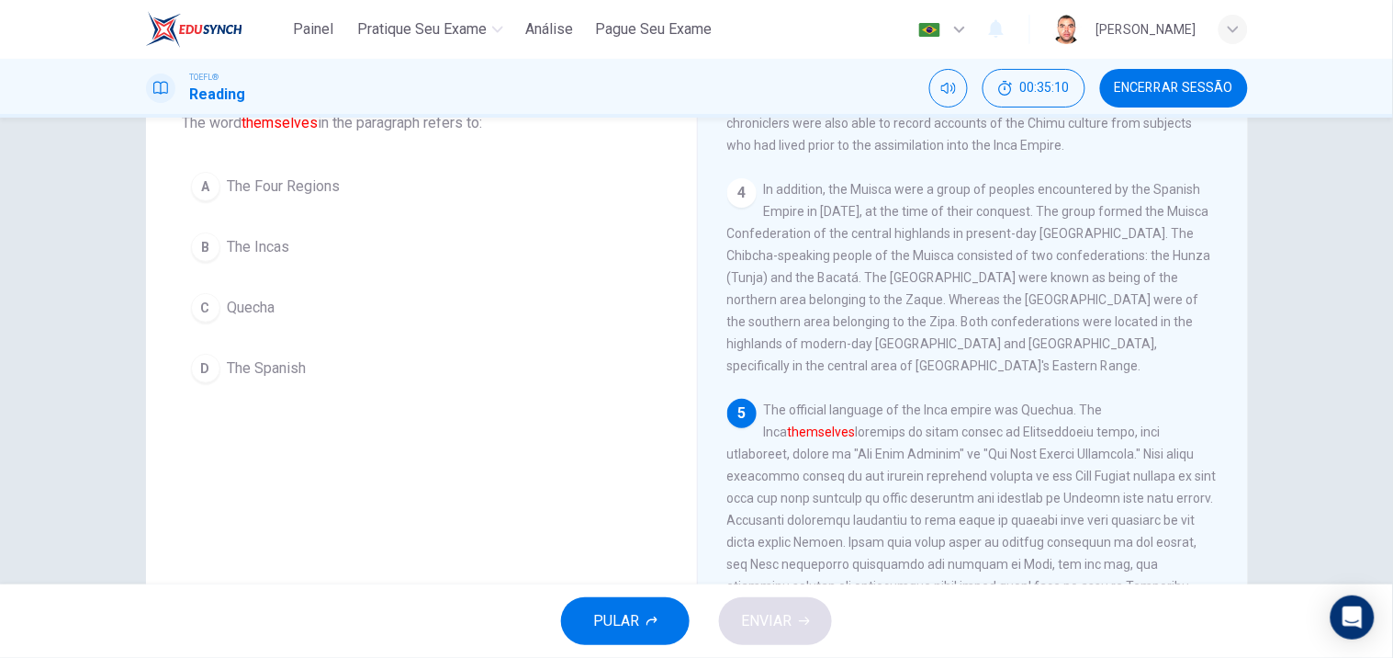
click at [264, 246] on span "The Incas" at bounding box center [259, 247] width 62 height 22
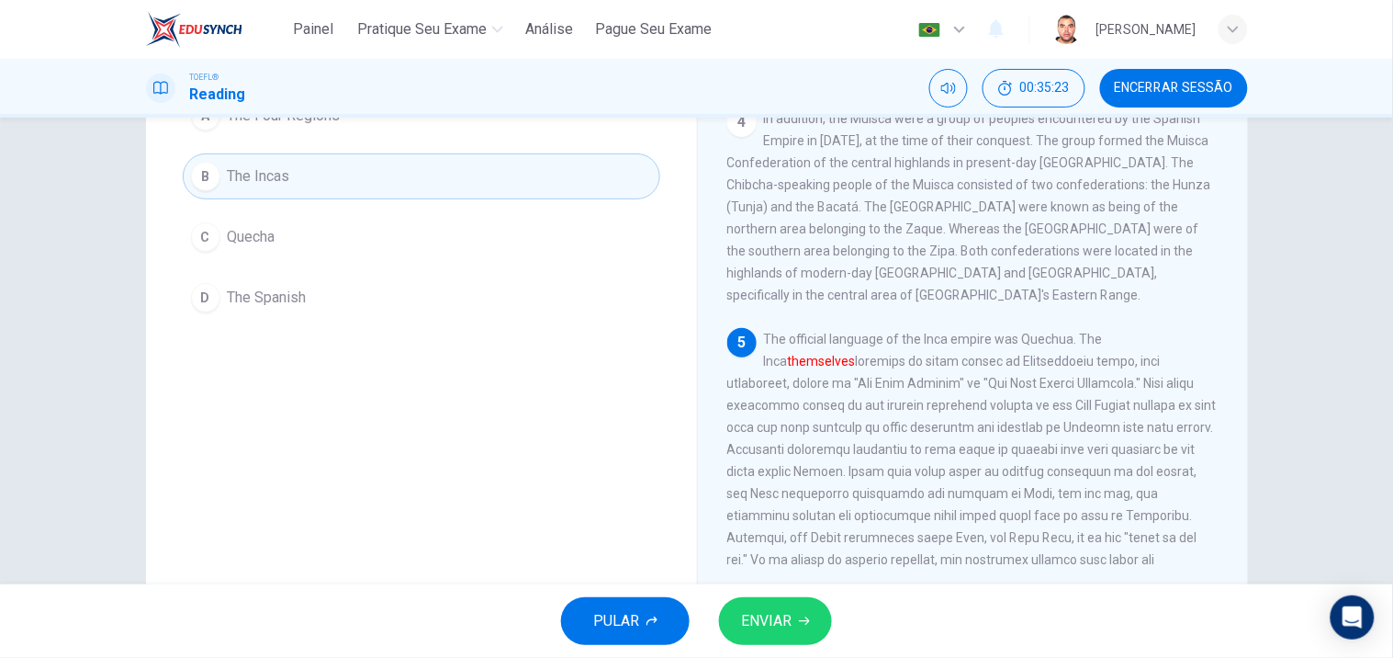
scroll to position [225, 0]
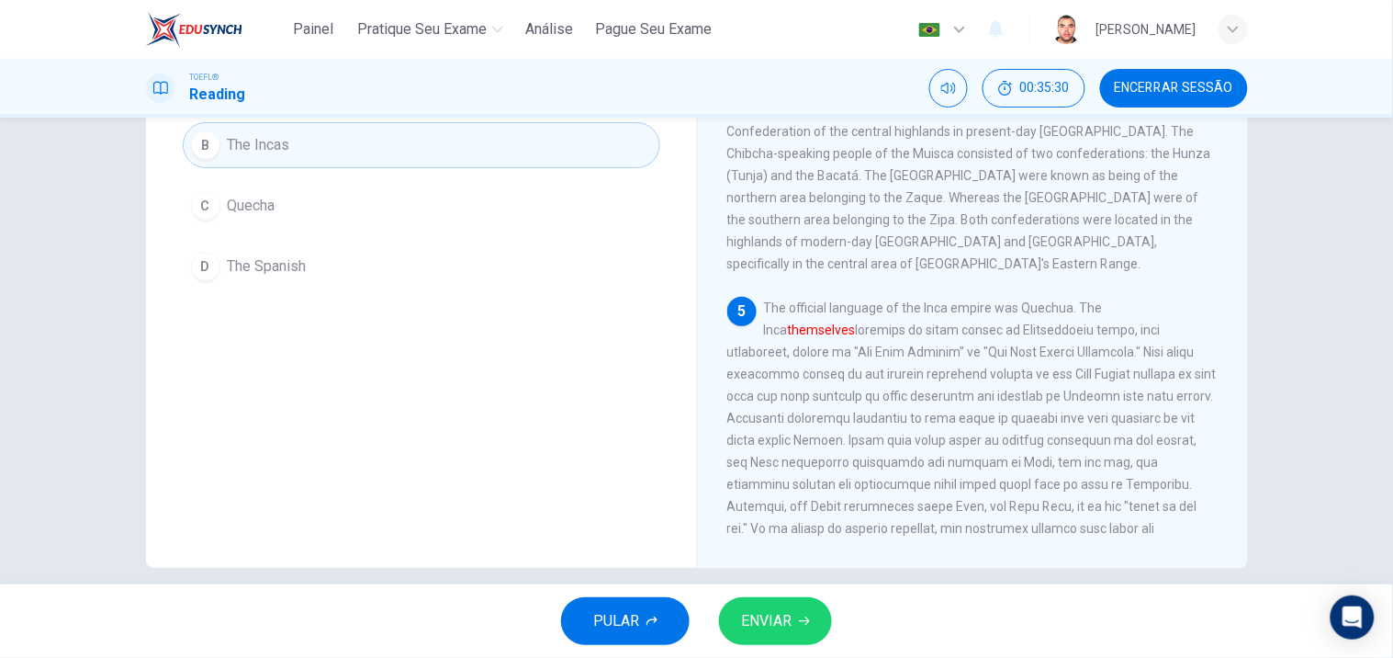
drag, startPoint x: 689, startPoint y: 172, endPoint x: 1226, endPoint y: 533, distance: 647.3
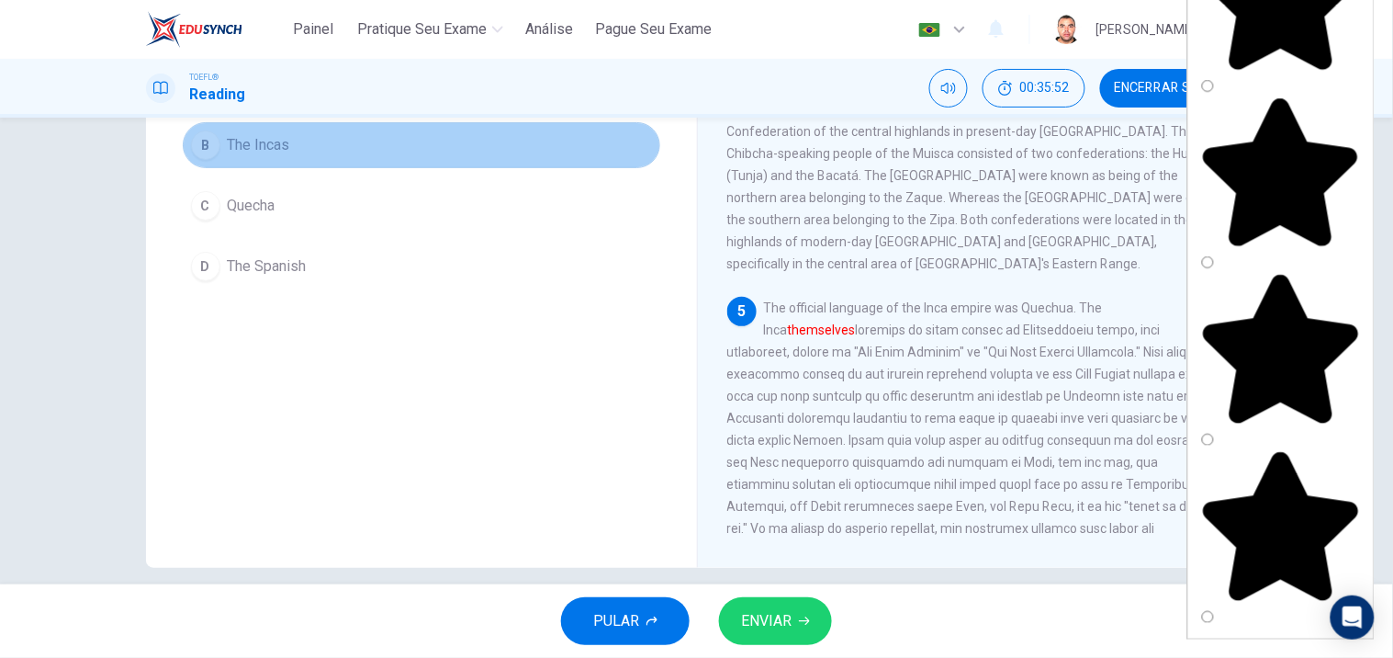
click at [315, 152] on button "B The Incas" at bounding box center [422, 145] width 478 height 46
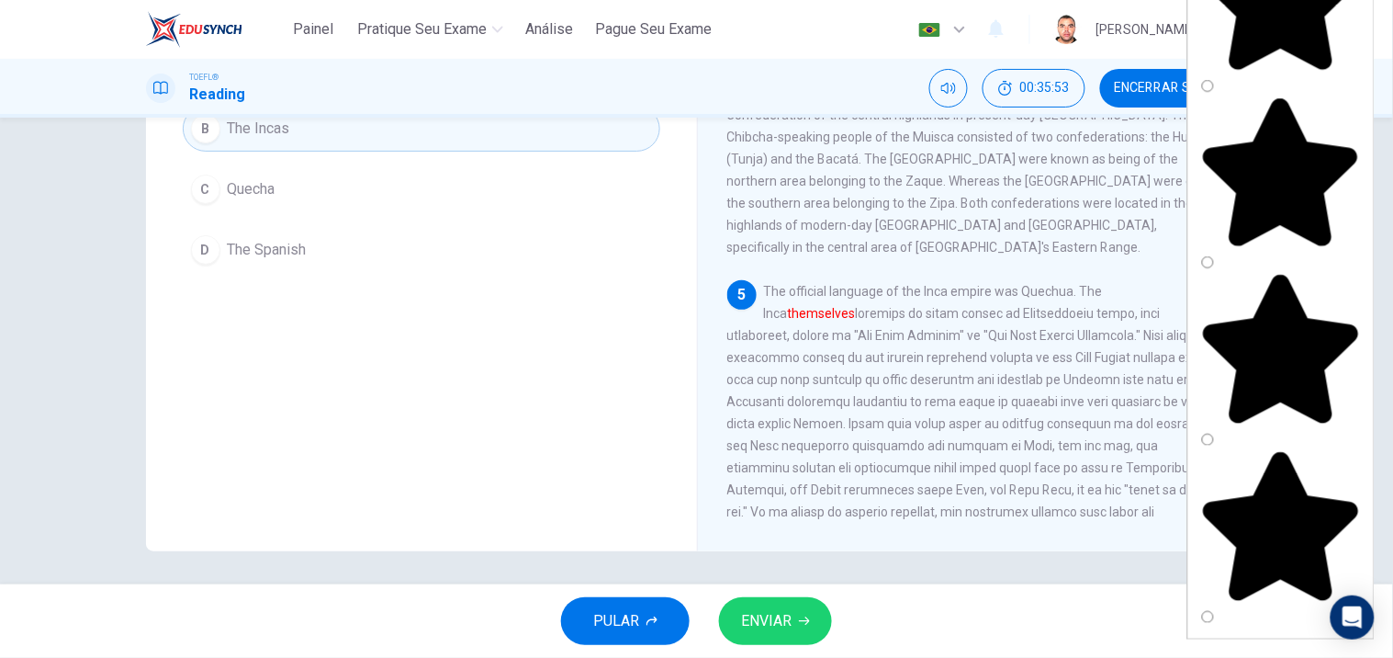
scroll to position [244, 0]
click at [799, 603] on button "ENVIAR" at bounding box center [775, 621] width 113 height 48
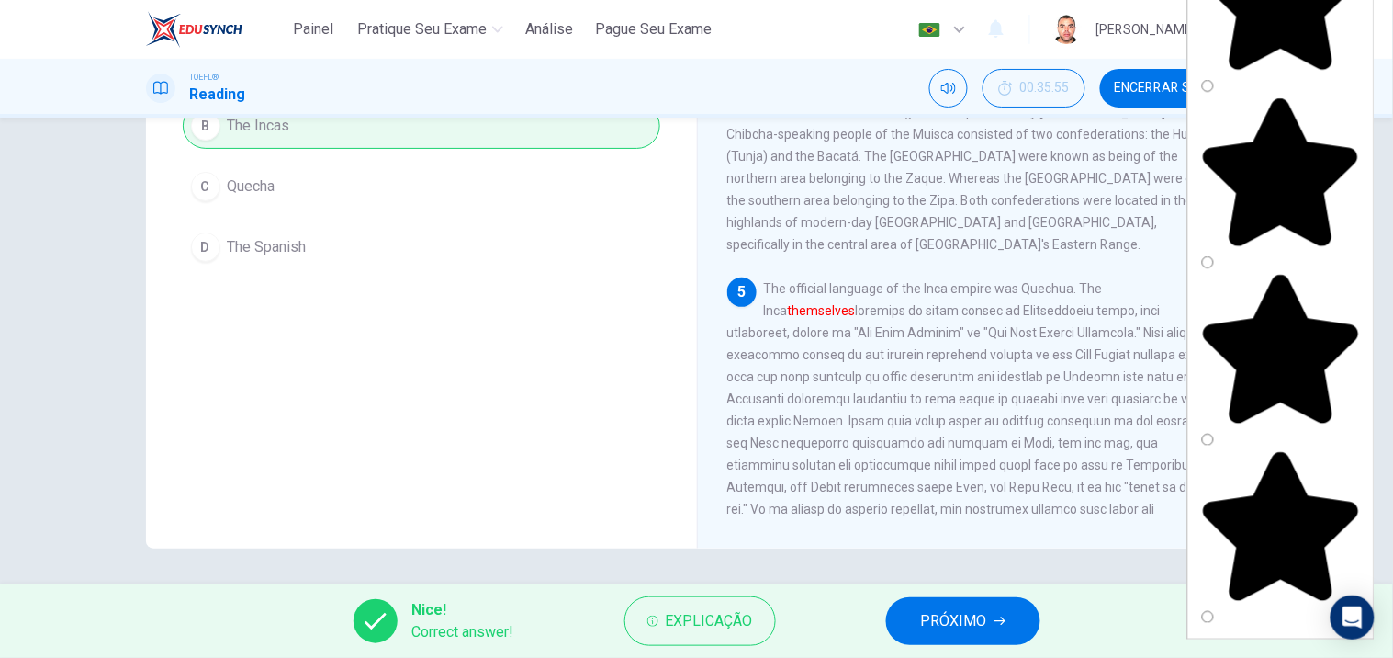
click at [961, 604] on button "PRÓXIMO" at bounding box center [963, 621] width 154 height 48
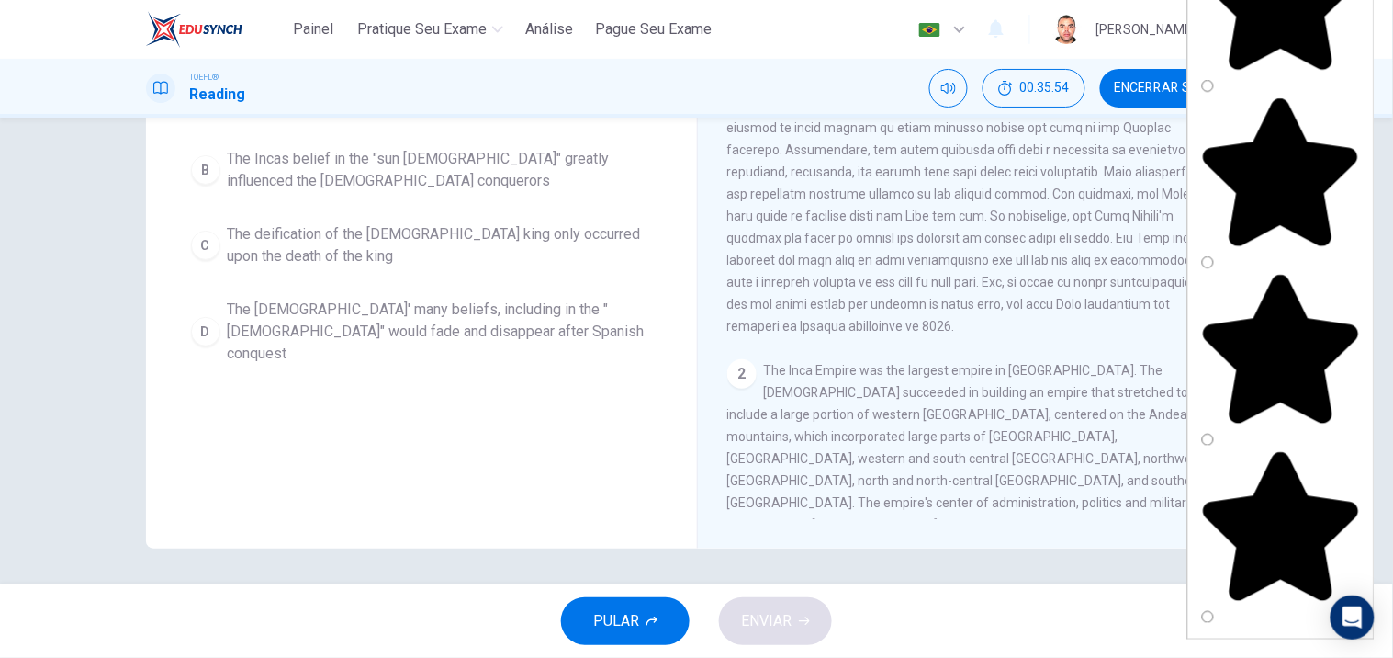
scroll to position [0, 0]
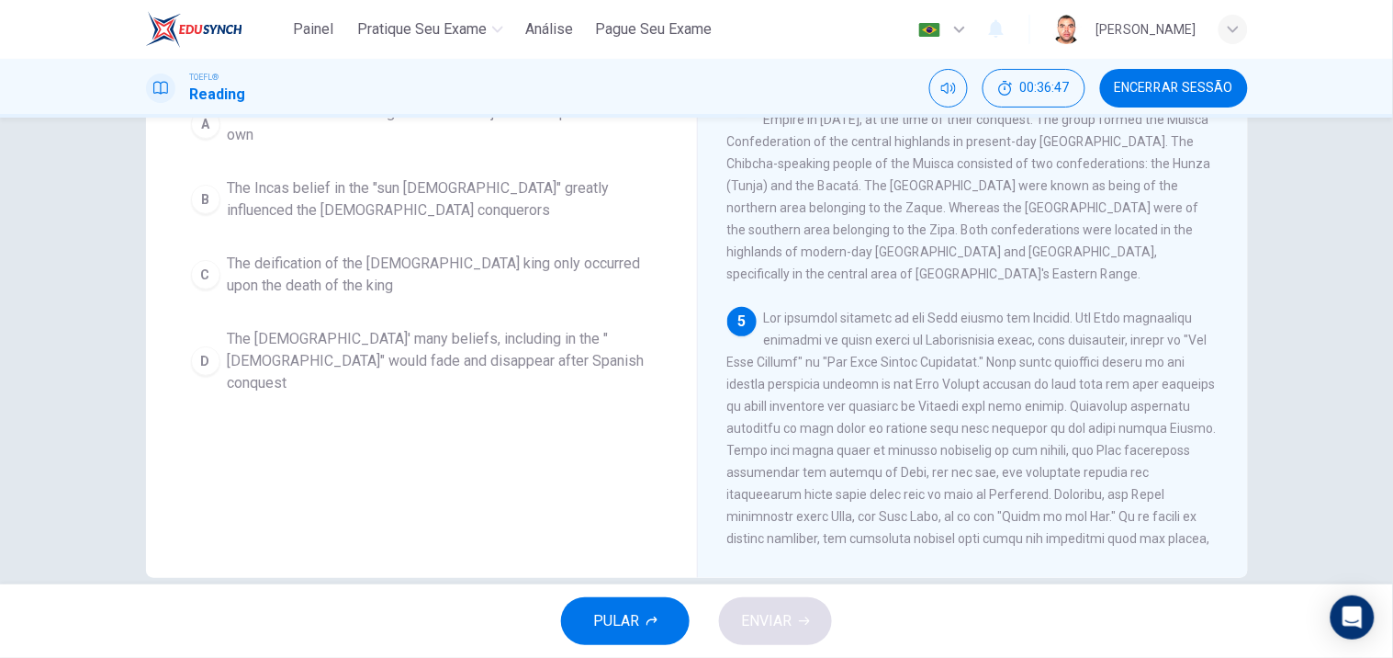
scroll to position [244, 0]
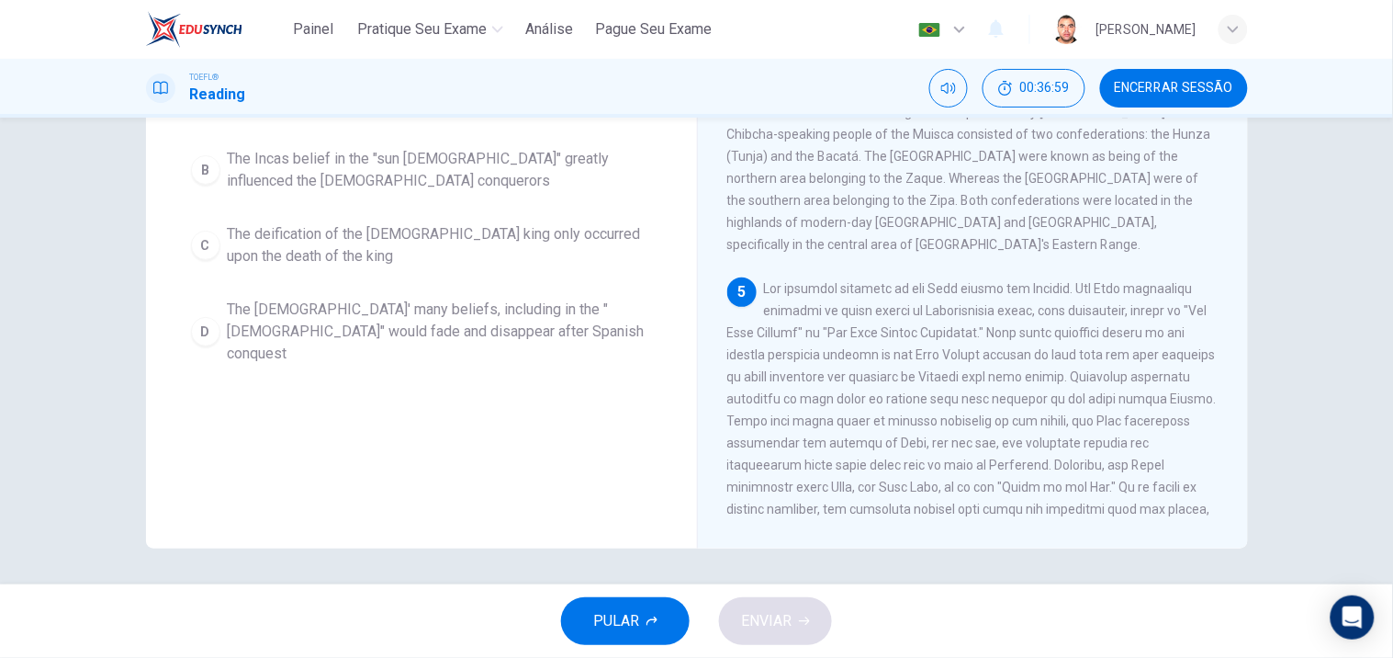
drag, startPoint x: 707, startPoint y: 160, endPoint x: 1225, endPoint y: 512, distance: 626.2
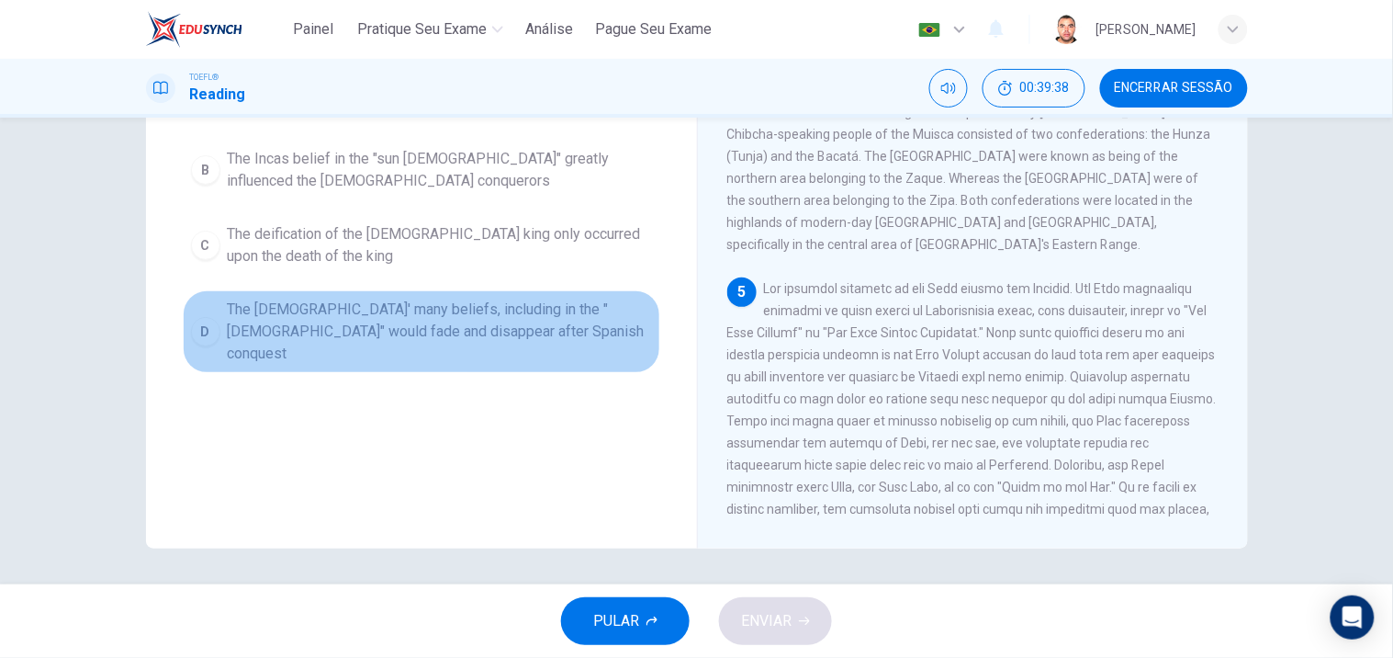
click at [447, 310] on span "The [DEMOGRAPHIC_DATA]' many beliefs, including in the "[DEMOGRAPHIC_DATA]" wou…" at bounding box center [440, 331] width 424 height 66
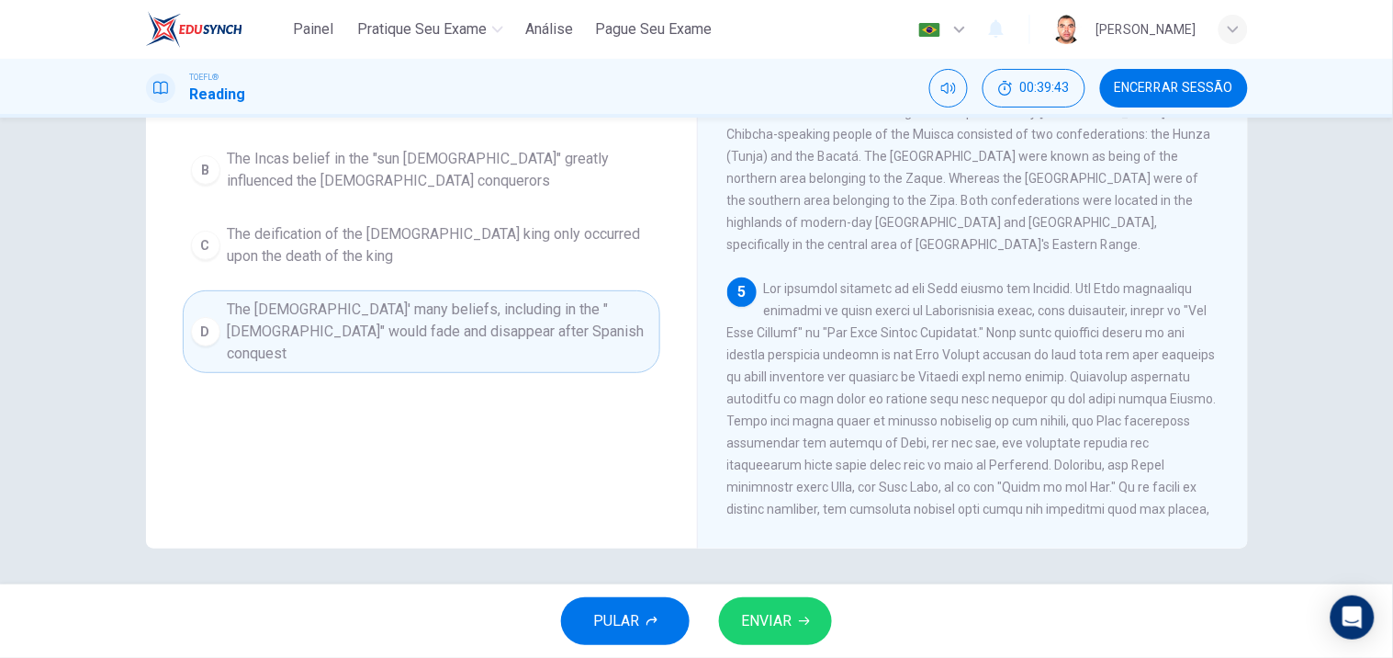
click at [760, 617] on span "ENVIAR" at bounding box center [766, 621] width 51 height 26
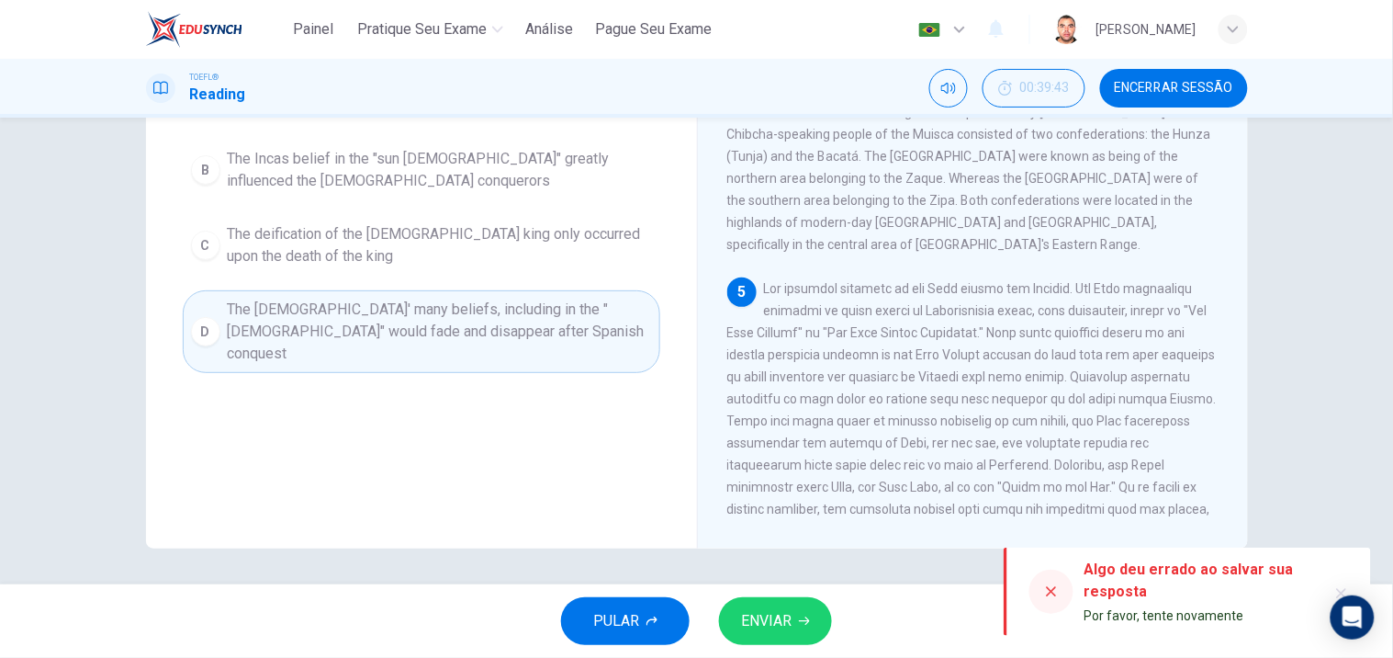
click at [1042, 590] on div at bounding box center [1052, 591] width 44 height 44
click at [783, 602] on button "ENVIAR" at bounding box center [775, 621] width 113 height 48
click at [1051, 591] on icon at bounding box center [1052, 592] width 10 height 10
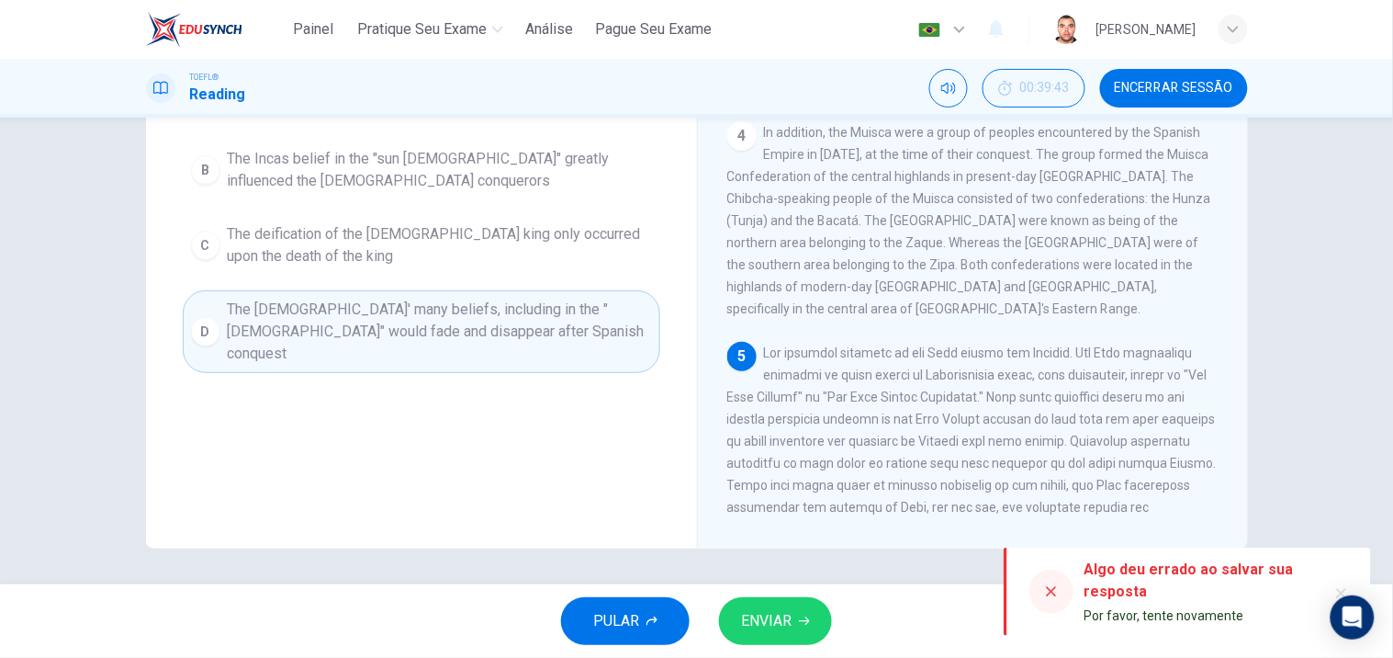
scroll to position [882, 0]
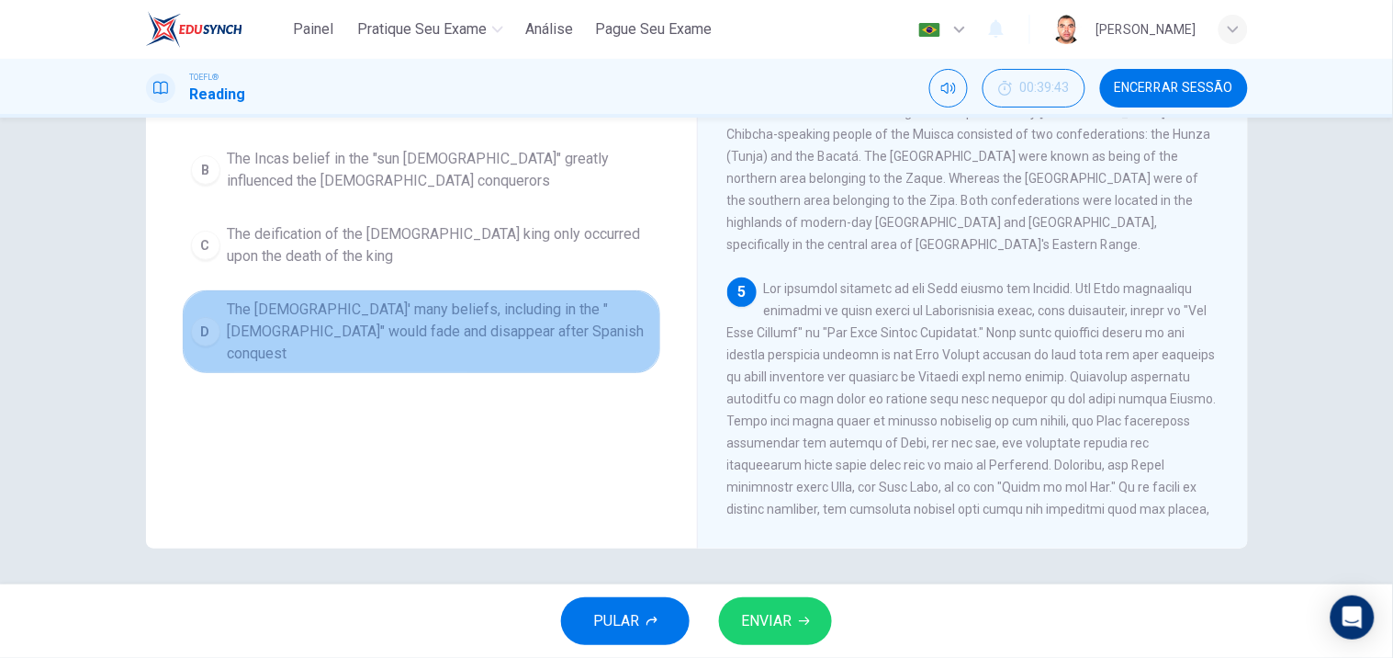
click at [377, 318] on span "The [DEMOGRAPHIC_DATA]' many beliefs, including in the "[DEMOGRAPHIC_DATA]" wou…" at bounding box center [440, 331] width 424 height 66
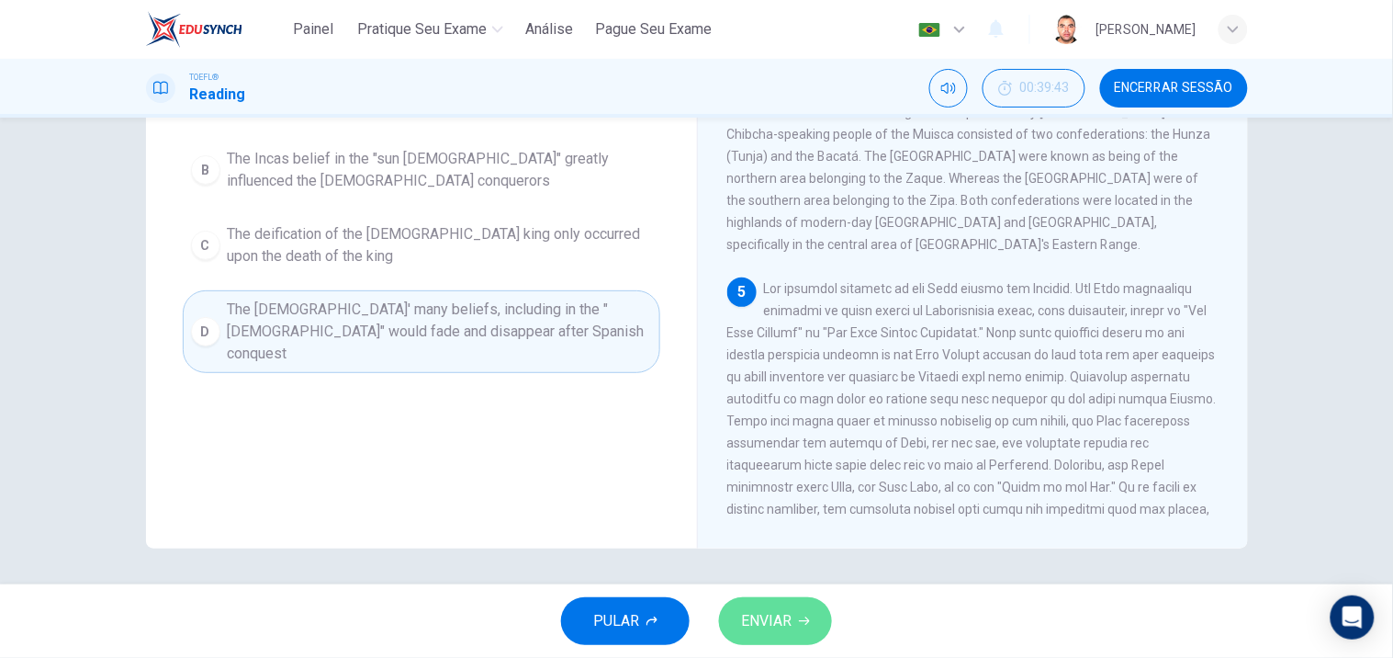
click at [776, 614] on span "ENVIAR" at bounding box center [766, 621] width 51 height 26
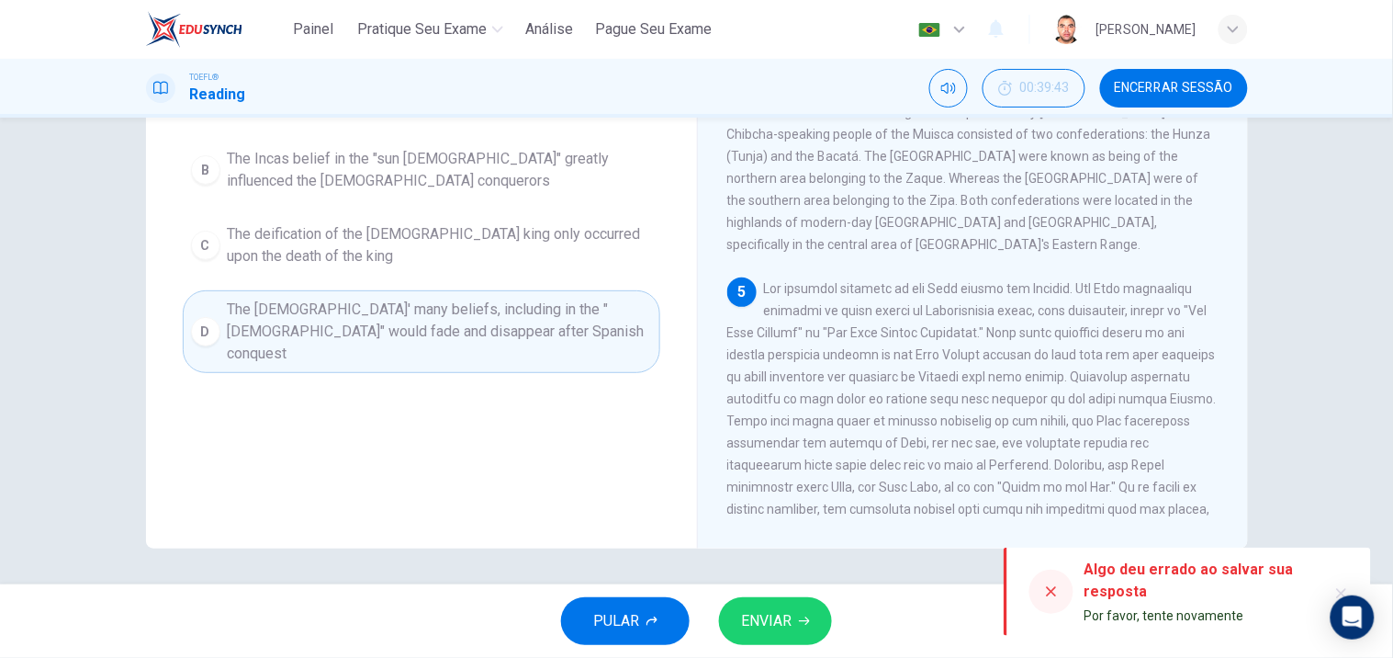
click at [1048, 588] on icon at bounding box center [1052, 592] width 10 height 10
click at [243, 314] on span "The [DEMOGRAPHIC_DATA]' many beliefs, including in the "[DEMOGRAPHIC_DATA]" wou…" at bounding box center [440, 331] width 424 height 66
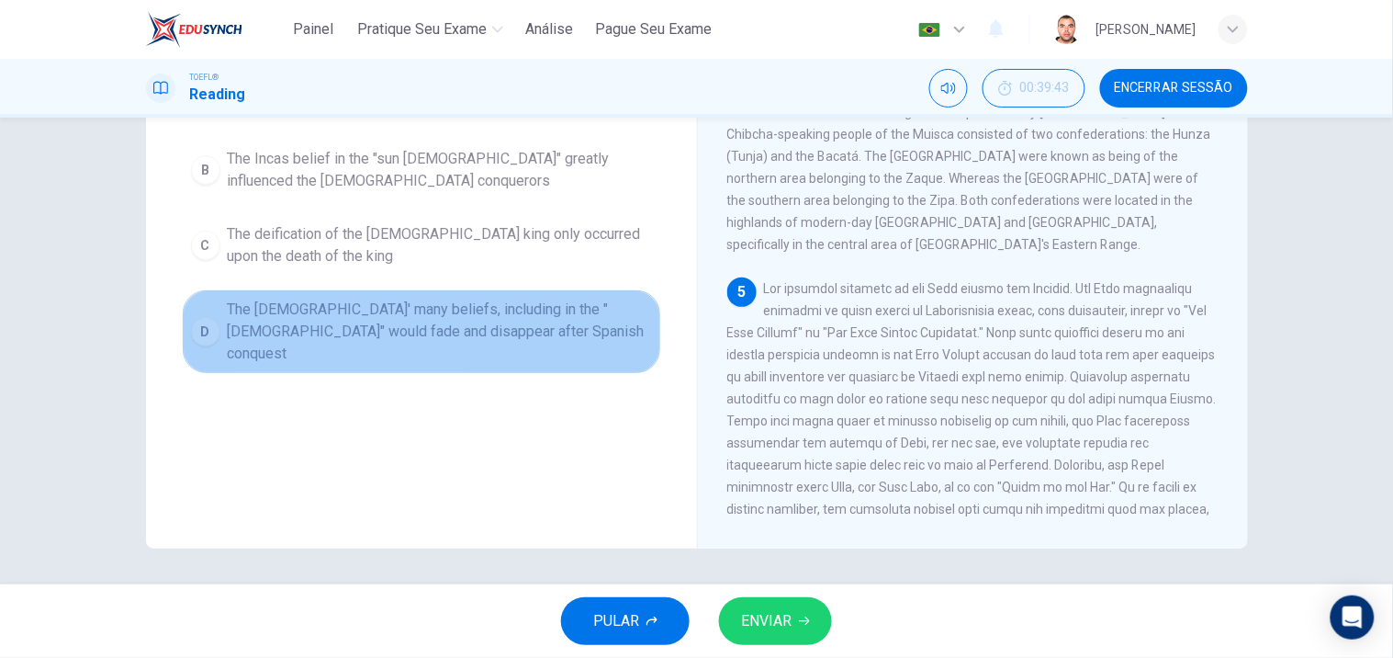
click at [243, 314] on span "The [DEMOGRAPHIC_DATA]' many beliefs, including in the "[DEMOGRAPHIC_DATA]" wou…" at bounding box center [440, 331] width 424 height 66
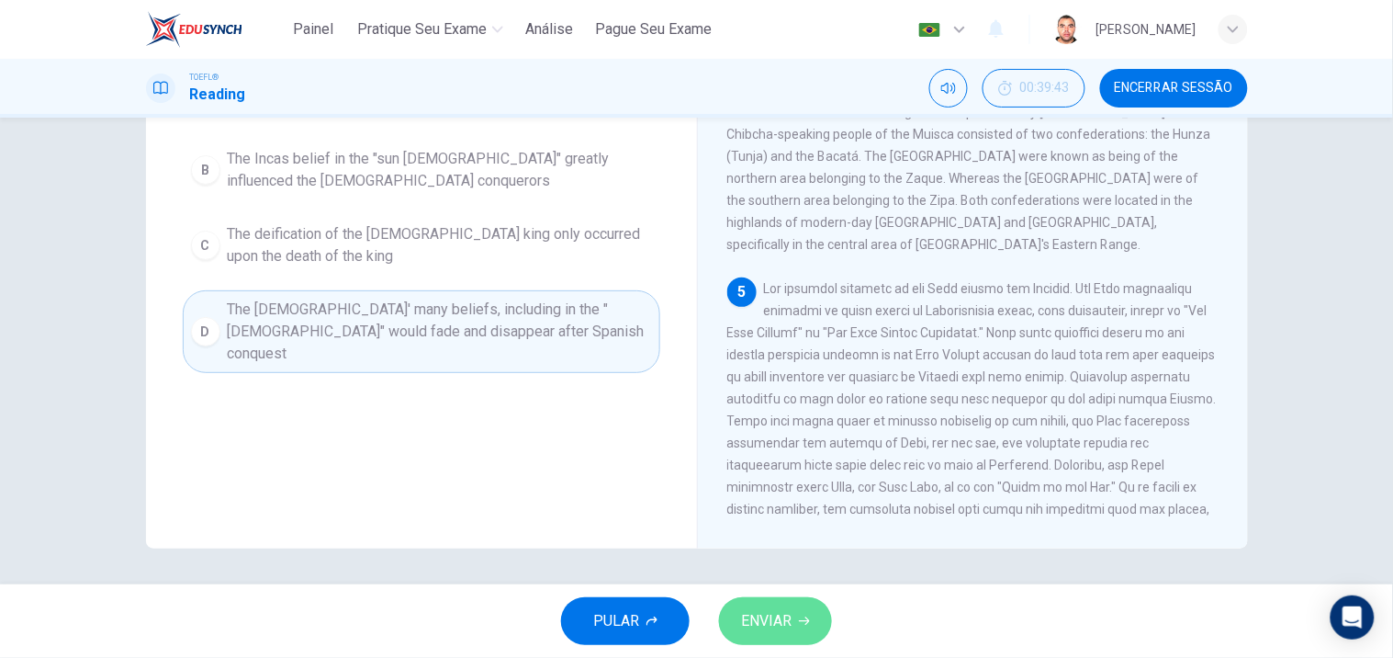
click at [760, 609] on span "ENVIAR" at bounding box center [766, 621] width 51 height 26
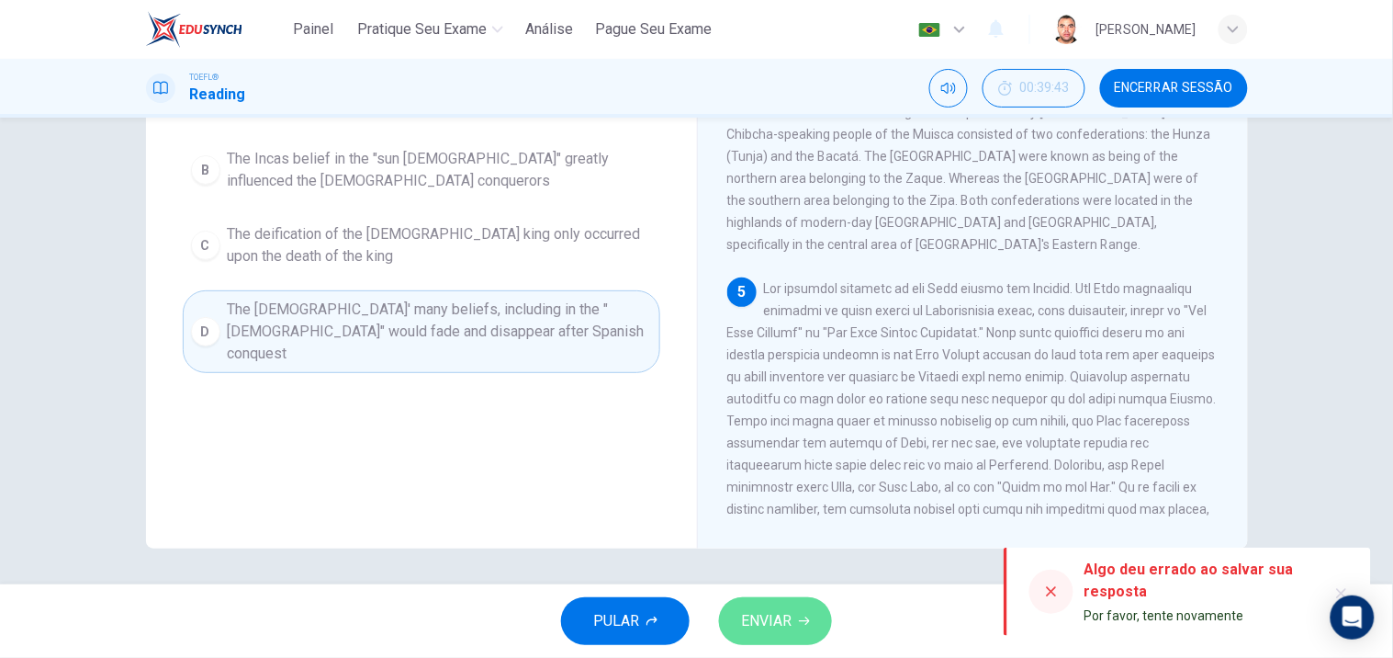
click at [760, 610] on span "ENVIAR" at bounding box center [766, 621] width 51 height 26
click at [1049, 589] on icon at bounding box center [1052, 592] width 10 height 10
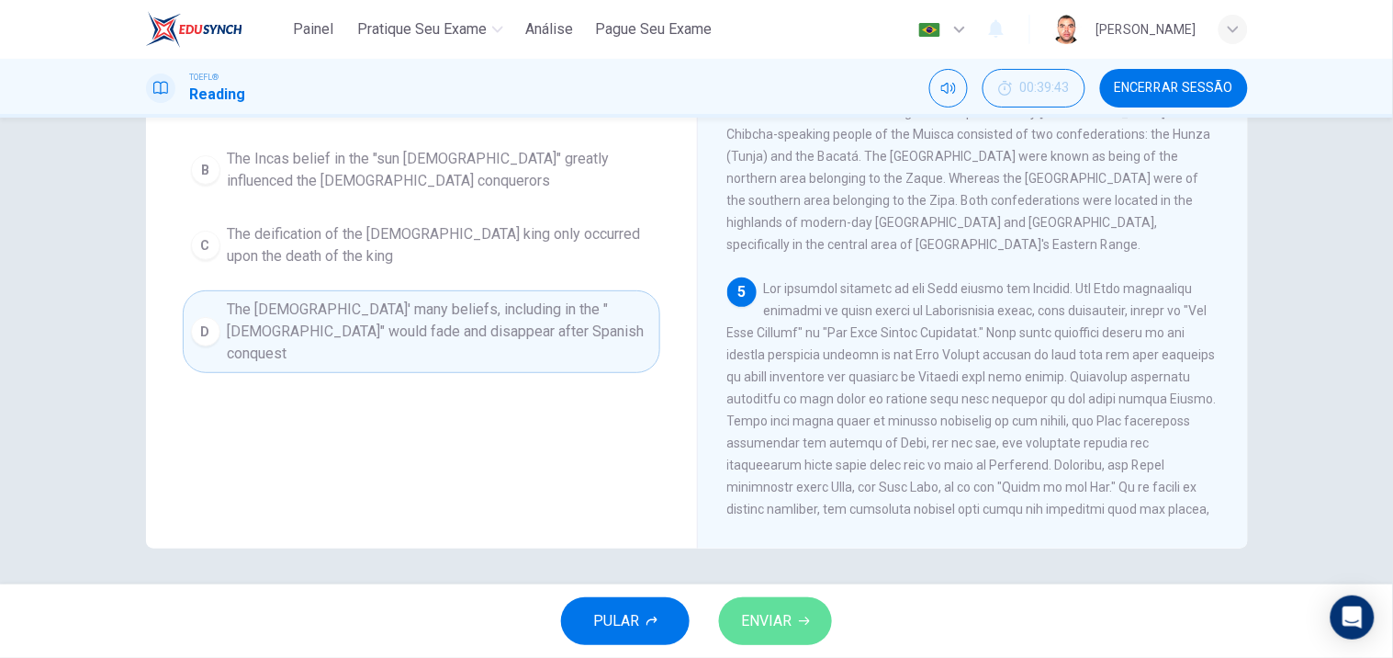
click at [773, 616] on span "ENVIAR" at bounding box center [766, 621] width 51 height 26
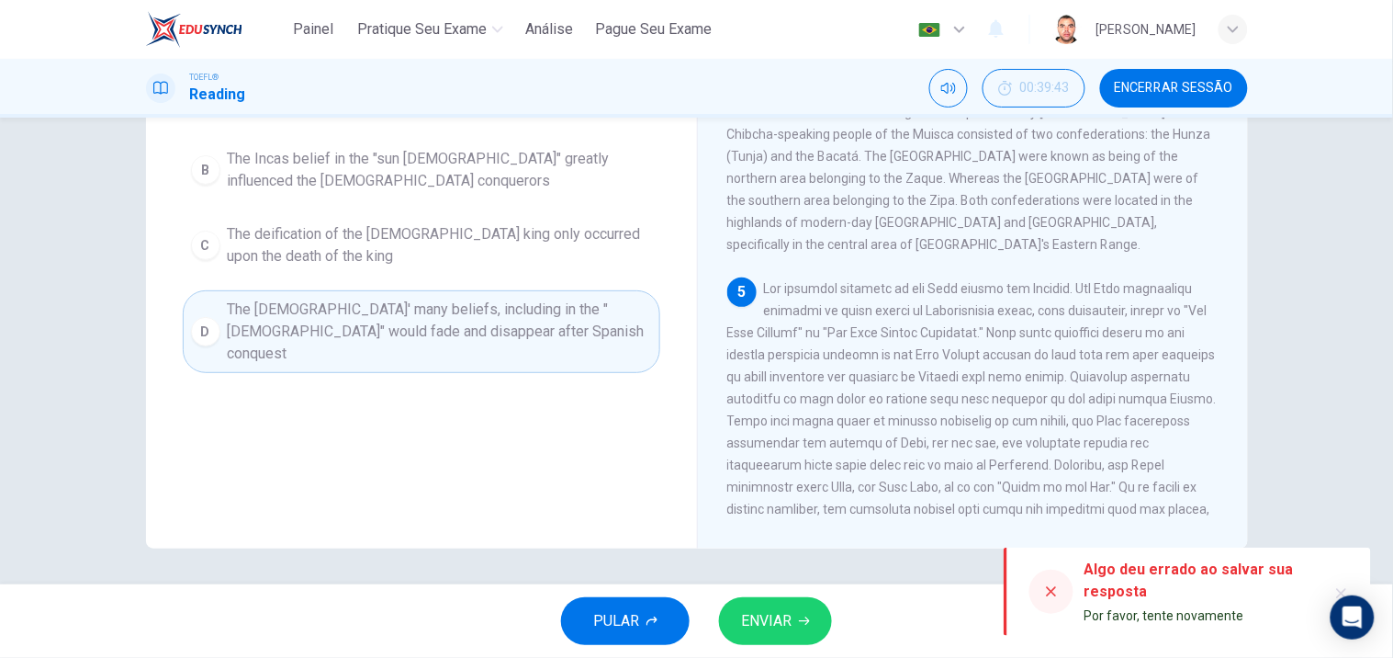
drag, startPoint x: 1060, startPoint y: 589, endPoint x: 1064, endPoint y: 556, distance: 33.3
click at [1060, 590] on div at bounding box center [1052, 591] width 44 height 44
click at [1056, 599] on icon at bounding box center [1051, 591] width 15 height 15
click at [956, 89] on icon "Silenciar" at bounding box center [948, 88] width 15 height 11
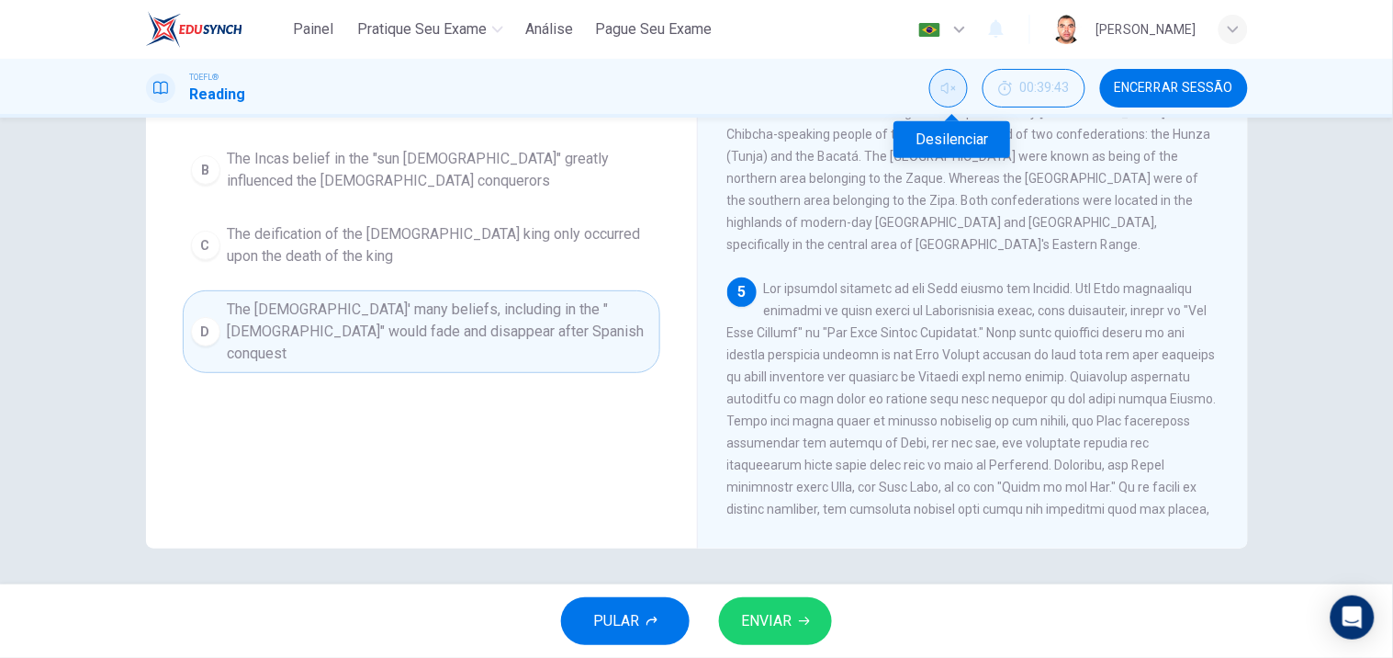
click at [956, 90] on icon "Desilenciar" at bounding box center [948, 88] width 15 height 15
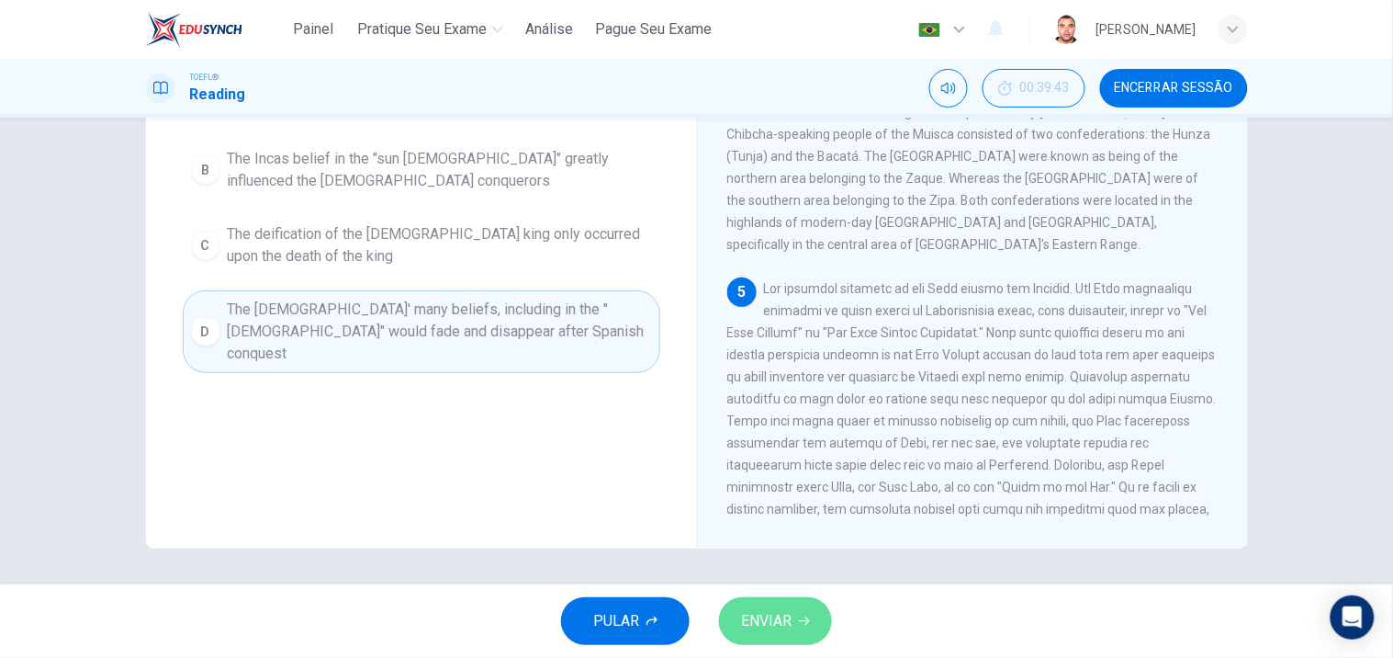
click at [767, 612] on span "ENVIAR" at bounding box center [766, 621] width 51 height 26
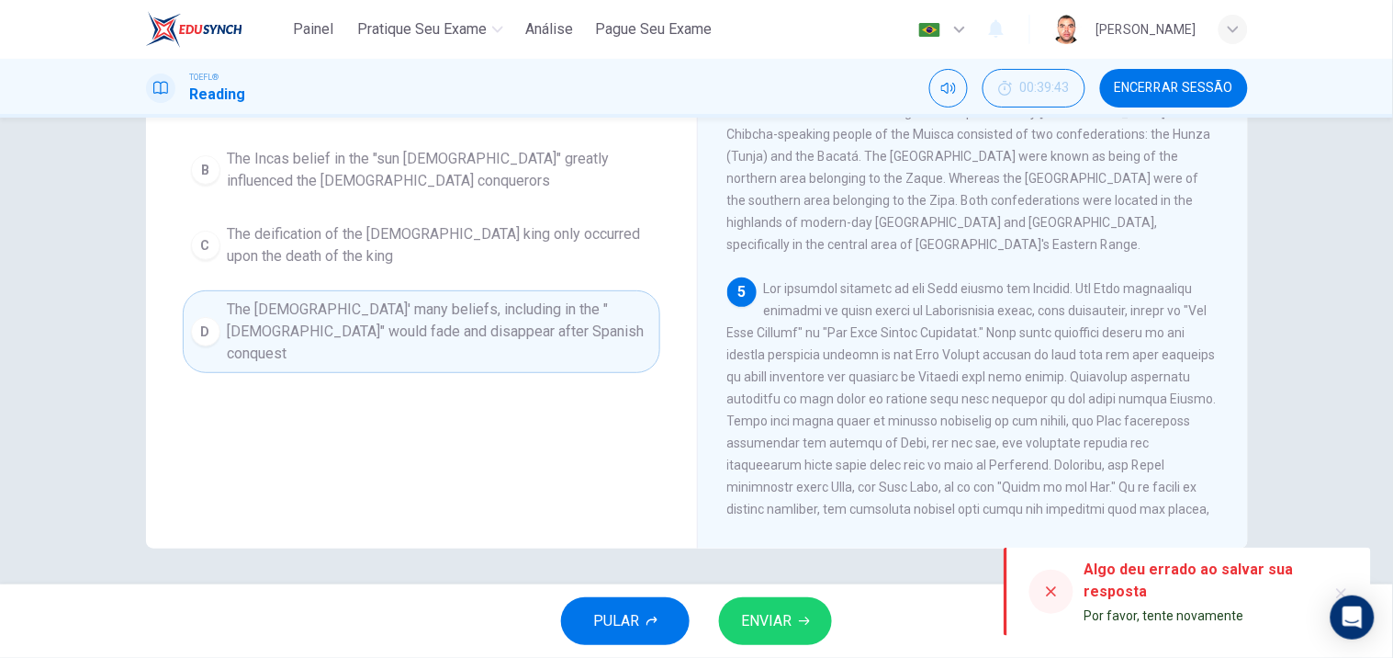
click at [1044, 593] on icon at bounding box center [1051, 591] width 15 height 15
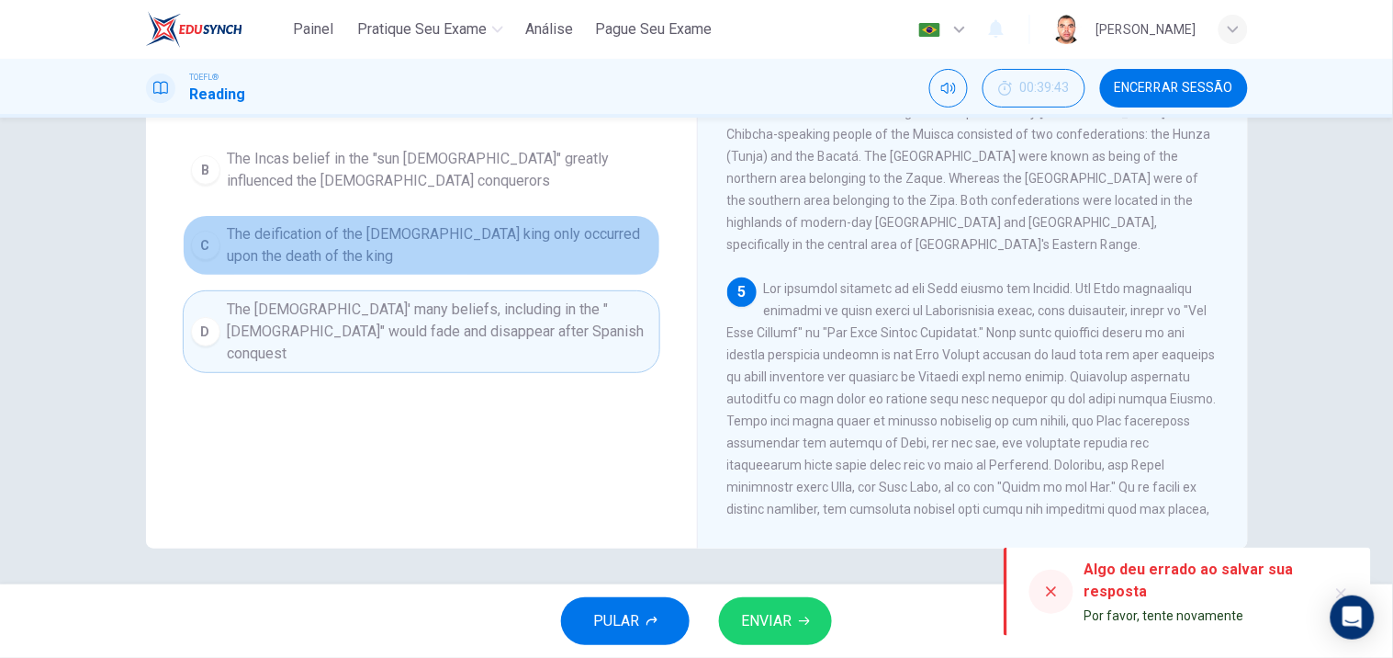
click at [389, 266] on span "The deification of the [DEMOGRAPHIC_DATA] king only occurred upon the death of …" at bounding box center [440, 245] width 424 height 44
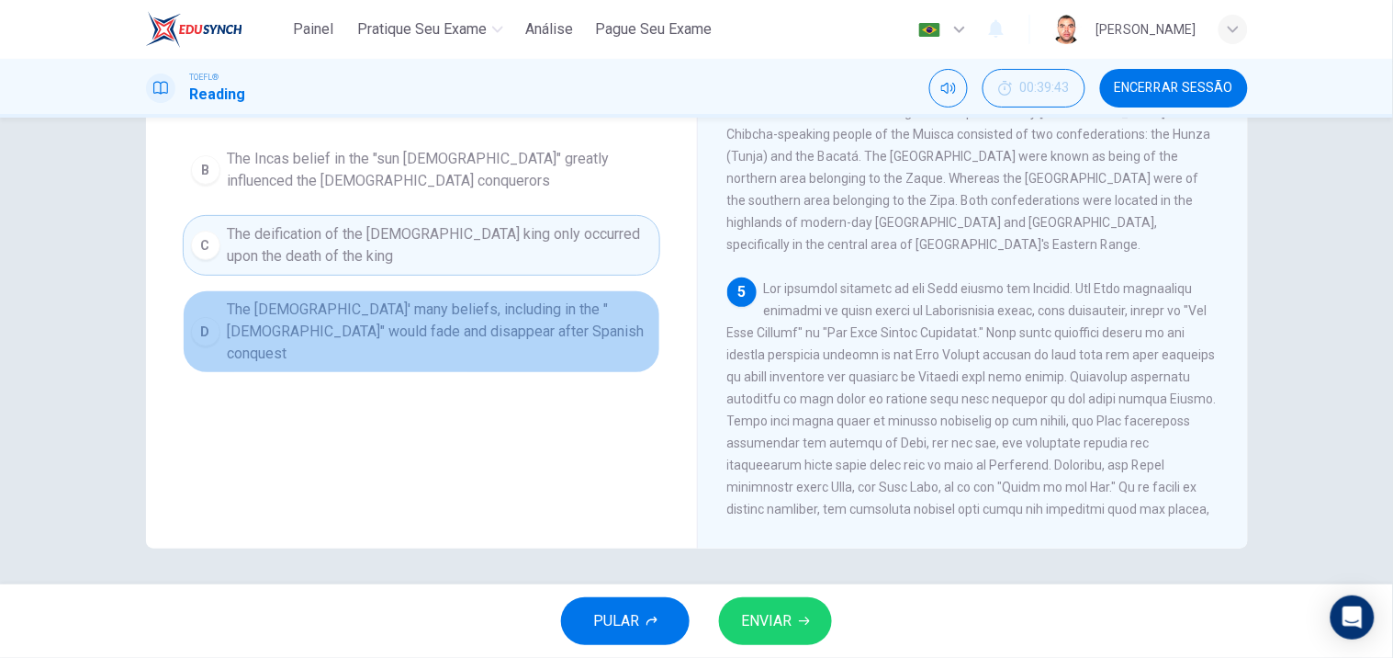
click at [388, 323] on span "The [DEMOGRAPHIC_DATA]' many beliefs, including in the "[DEMOGRAPHIC_DATA]" wou…" at bounding box center [440, 331] width 424 height 66
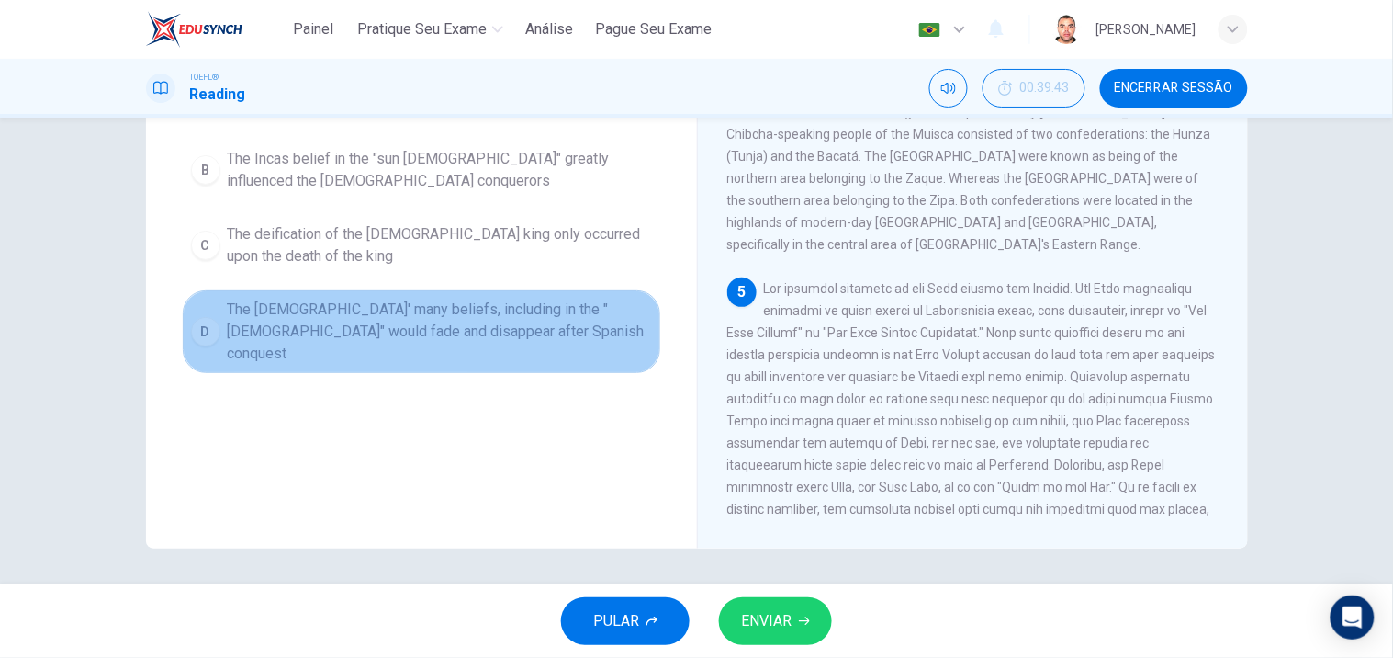
click at [561, 320] on span "The [DEMOGRAPHIC_DATA]' many beliefs, including in the "[DEMOGRAPHIC_DATA]" wou…" at bounding box center [440, 331] width 424 height 66
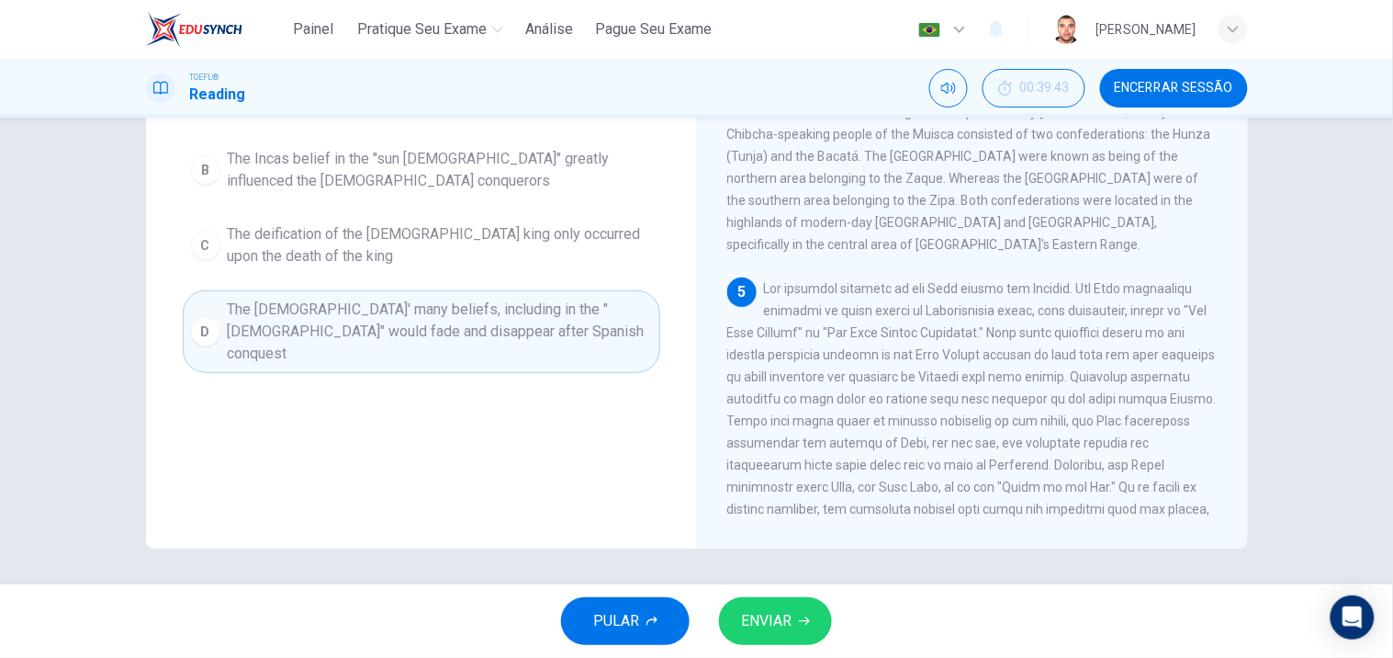
click at [768, 615] on span "ENVIAR" at bounding box center [766, 621] width 51 height 26
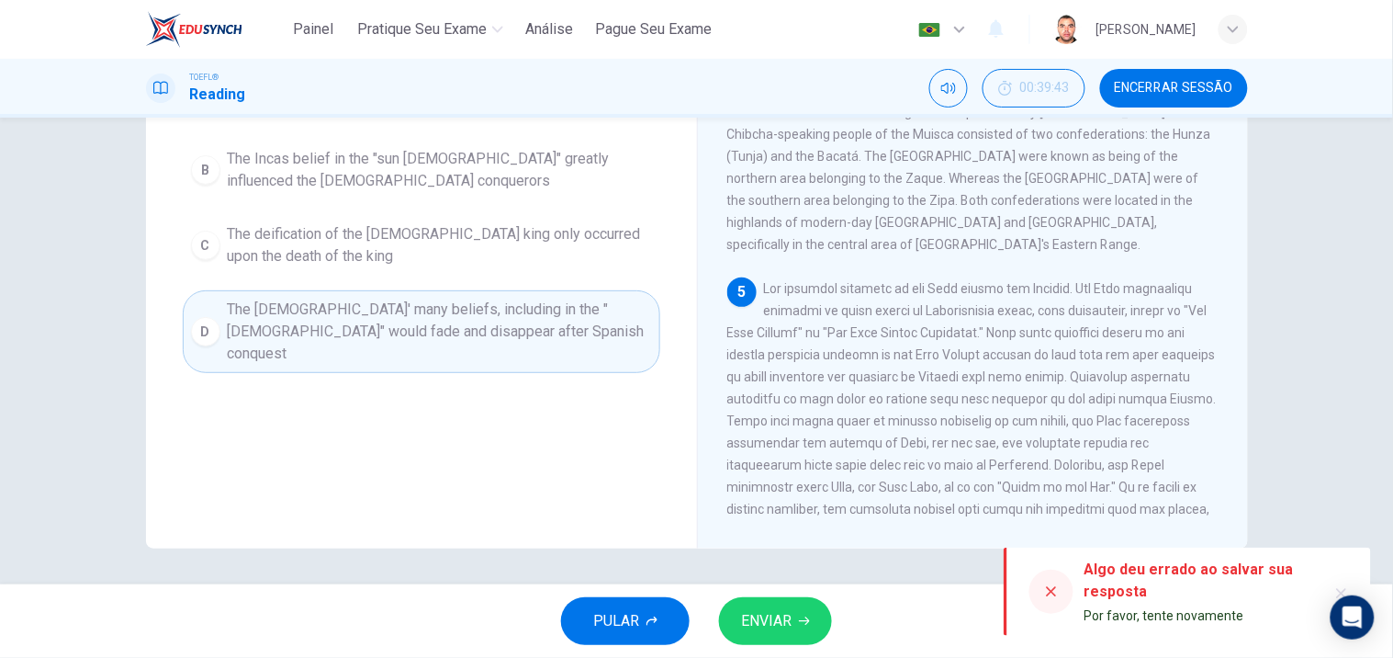
click at [1053, 590] on icon at bounding box center [1052, 592] width 10 height 10
click at [1049, 592] on icon at bounding box center [1051, 591] width 15 height 15
click at [775, 626] on span "ENVIAR" at bounding box center [766, 621] width 51 height 26
click at [1050, 590] on icon at bounding box center [1052, 592] width 10 height 10
click at [1345, 615] on icon "Open Intercom Messenger" at bounding box center [1353, 617] width 24 height 24
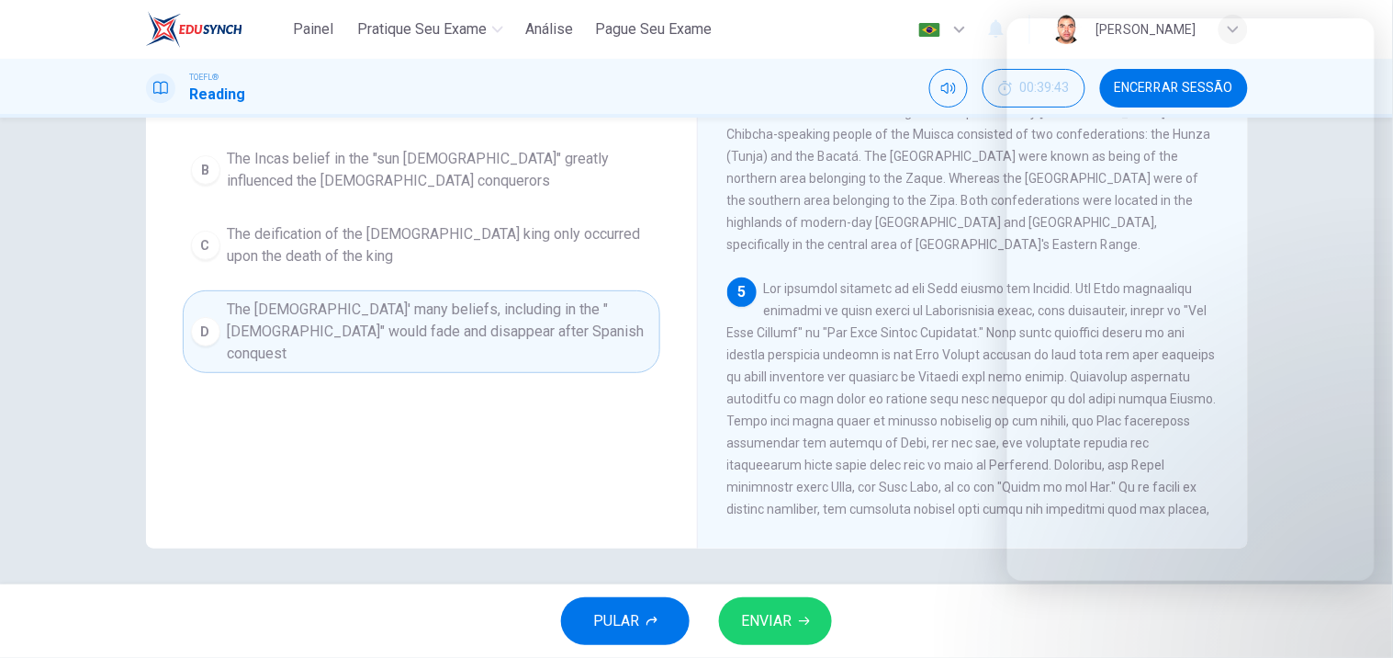
click at [990, 520] on div "Andean Civilizations 1 2 The Inca Empire was the largest empire in [GEOGRAPHIC_…" at bounding box center [972, 229] width 551 height 638
click at [795, 614] on button "ENVIAR" at bounding box center [775, 621] width 113 height 48
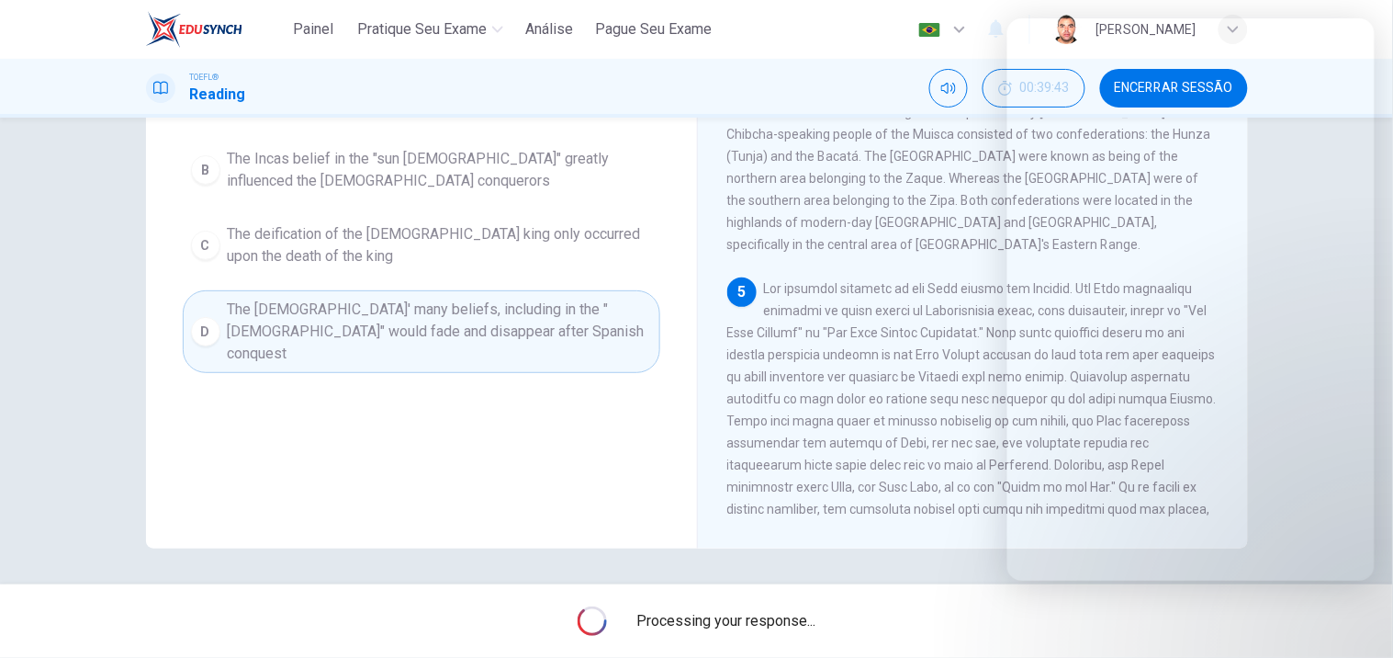
click at [1383, 23] on header "Painel Pratique seu exame [PERSON_NAME] Seu Exame Português pt ​ [PERSON_NAME]" at bounding box center [696, 29] width 1393 height 59
click at [645, 474] on div "Question 12 Based on the information in the paragraph, what can we infer about …" at bounding box center [421, 229] width 551 height 638
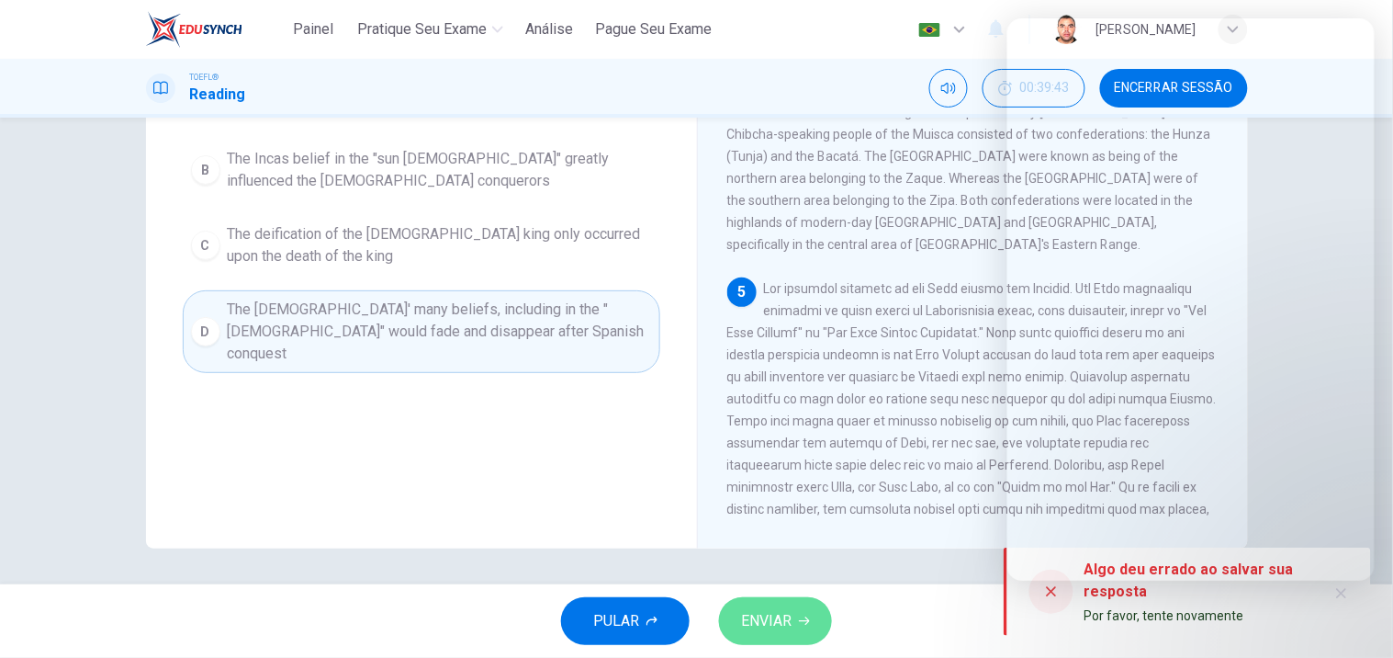
click at [787, 625] on span "ENVIAR" at bounding box center [766, 621] width 51 height 26
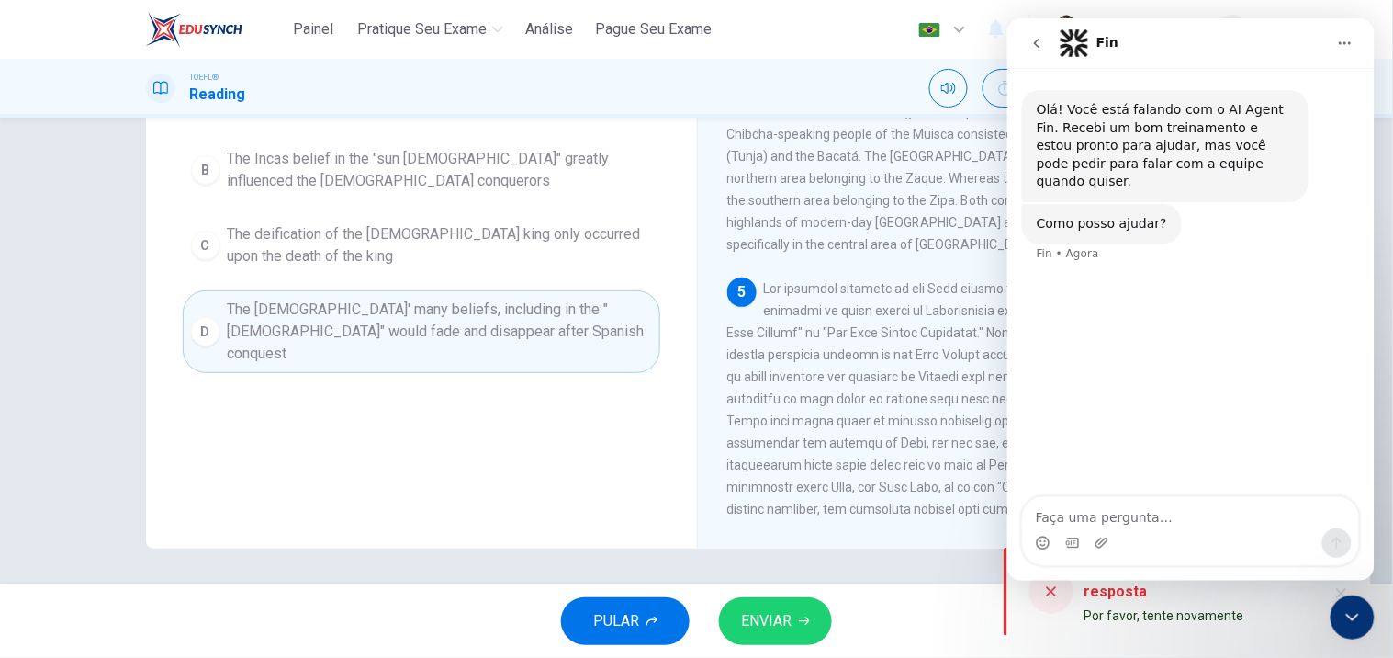
scroll to position [0, 0]
click at [1339, 39] on icon "Início" at bounding box center [1344, 42] width 15 height 15
click at [1341, 616] on icon "Encerramento do Messenger da Intercom" at bounding box center [1352, 616] width 22 height 22
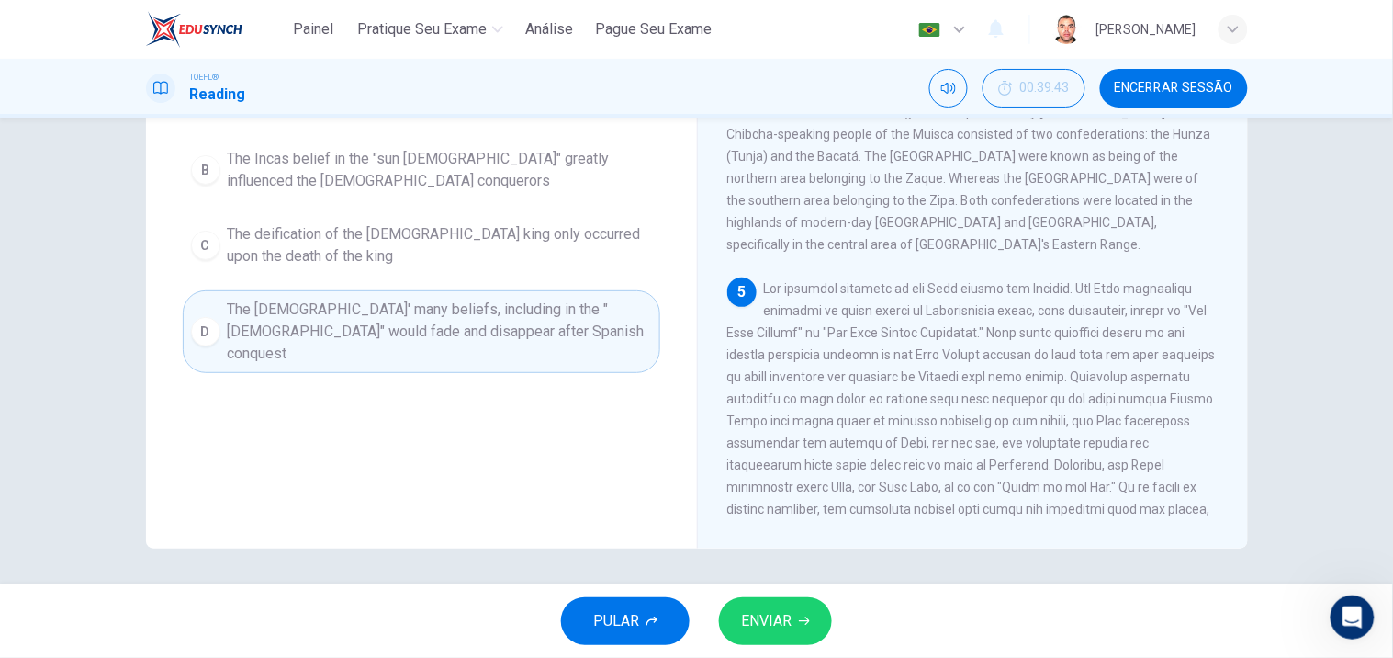
click at [777, 608] on span "ENVIAR" at bounding box center [766, 621] width 51 height 26
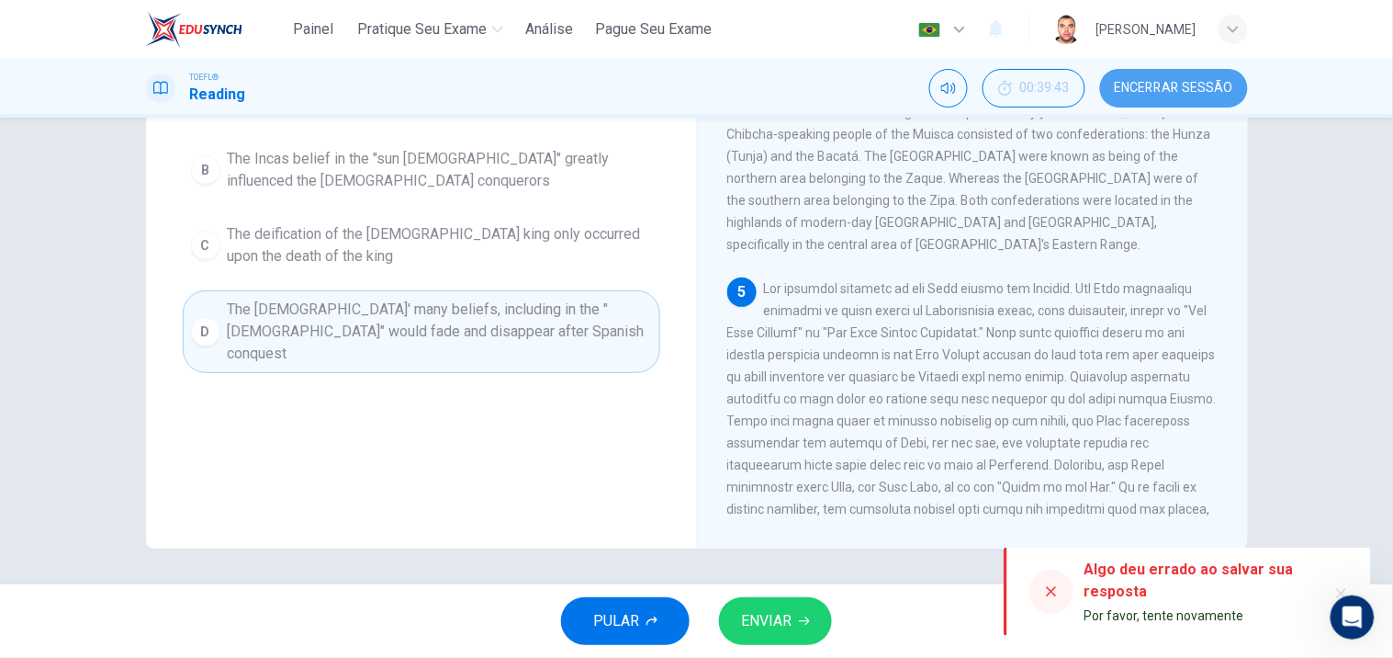
click at [1207, 85] on span "Encerrar Sessão" at bounding box center [1174, 88] width 118 height 15
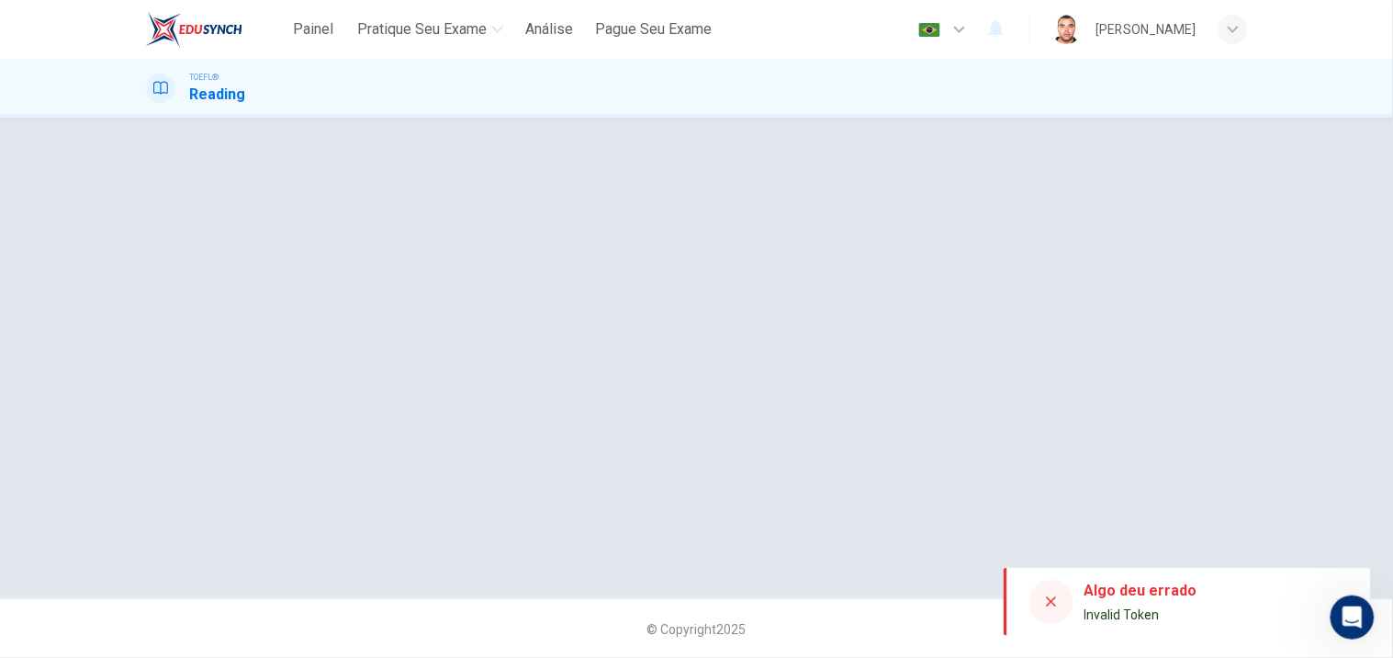
click at [1053, 601] on icon at bounding box center [1051, 601] width 15 height 15
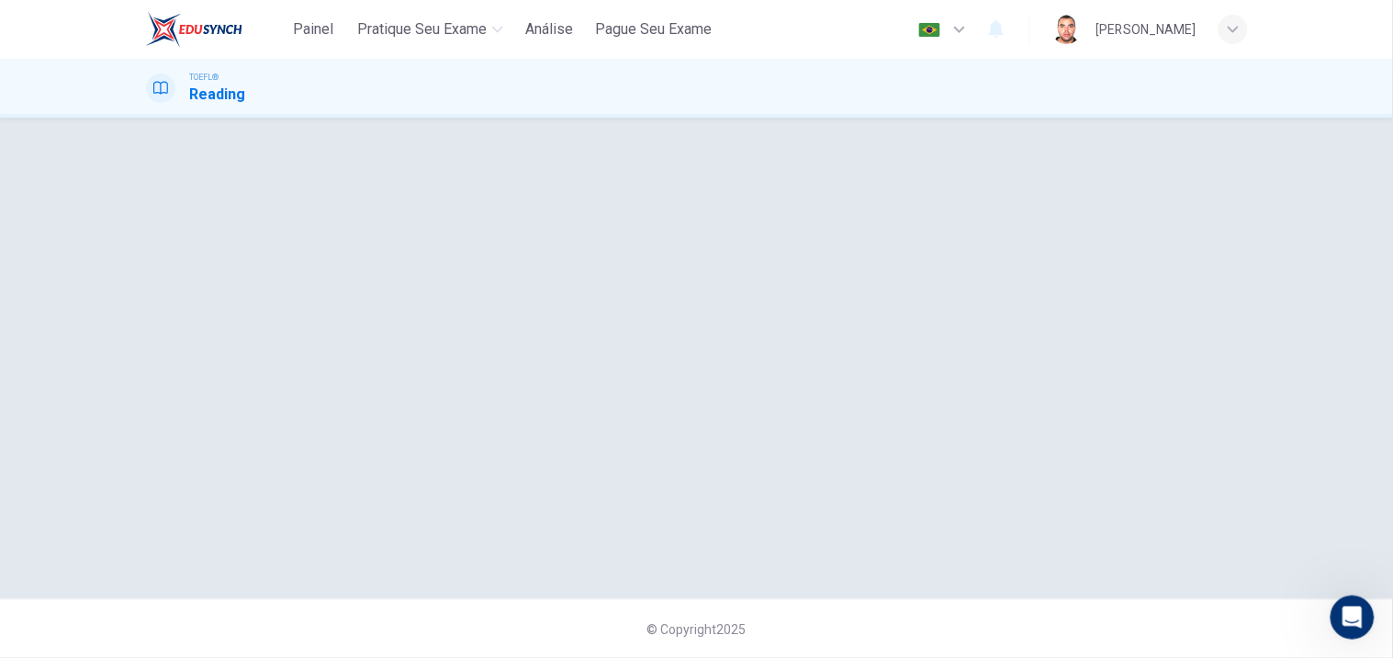
click at [208, 88] on h1 "Reading" at bounding box center [218, 95] width 56 height 22
click at [227, 95] on h1 "Reading" at bounding box center [218, 95] width 56 height 22
click at [169, 83] on div at bounding box center [160, 87] width 29 height 29
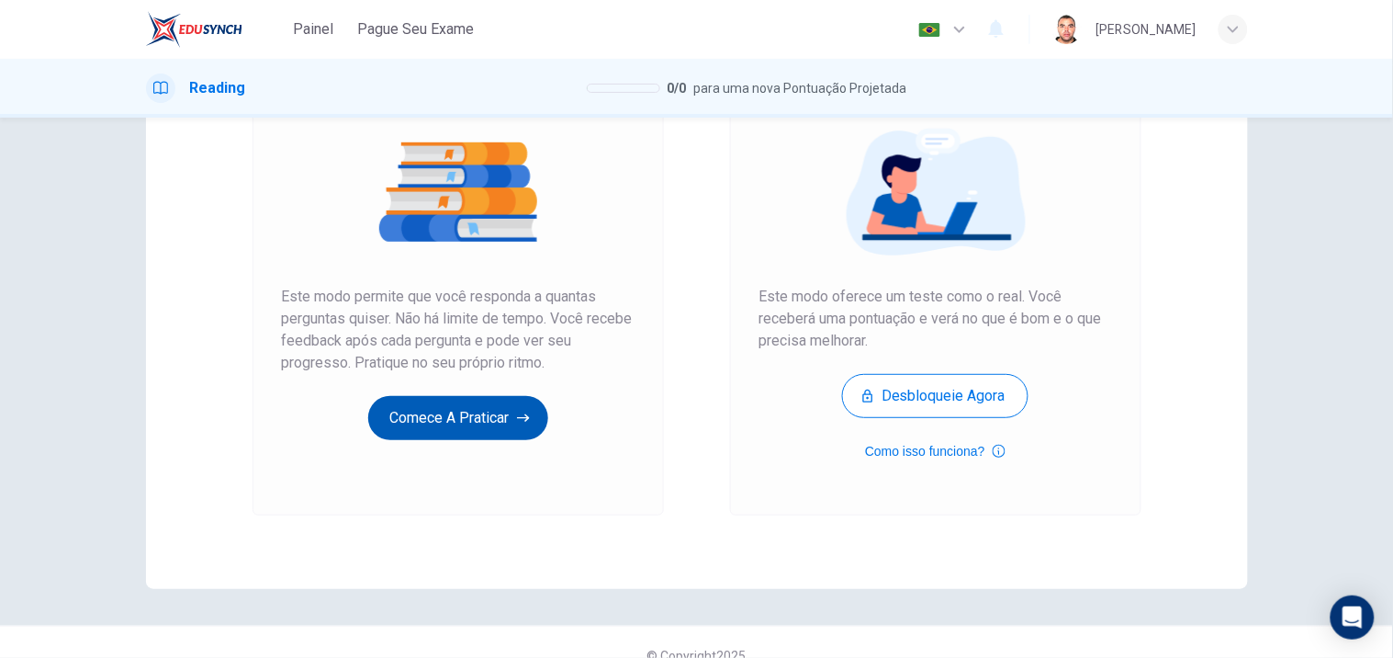
click at [492, 422] on button "Comece a praticar" at bounding box center [458, 418] width 180 height 44
